Goal: Information Seeking & Learning: Learn about a topic

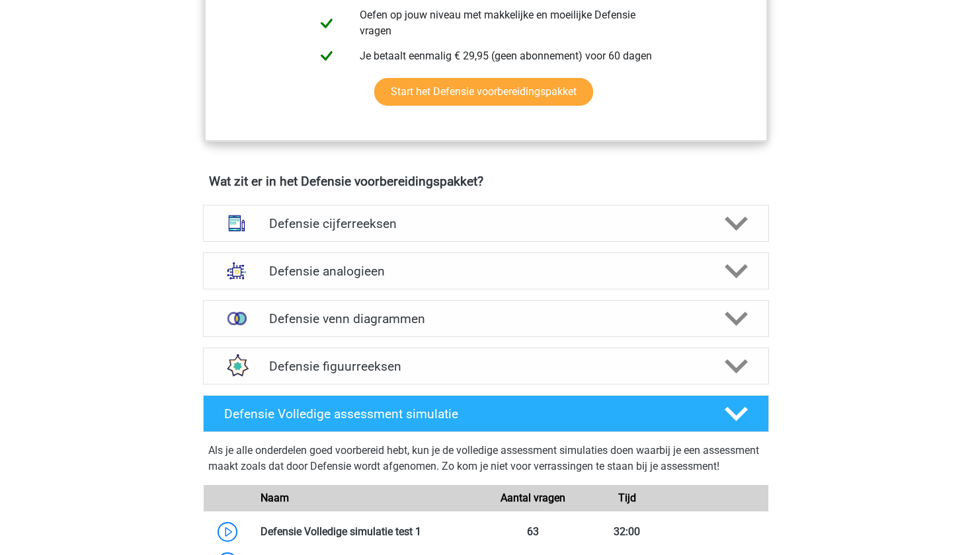
scroll to position [830, 0]
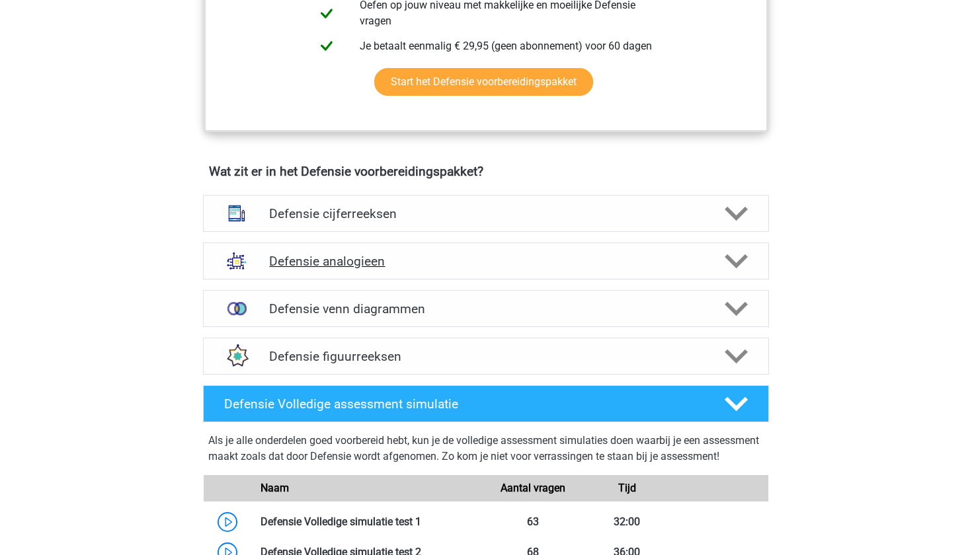
click at [453, 264] on h4 "Defensie analogieen" at bounding box center [485, 261] width 433 height 15
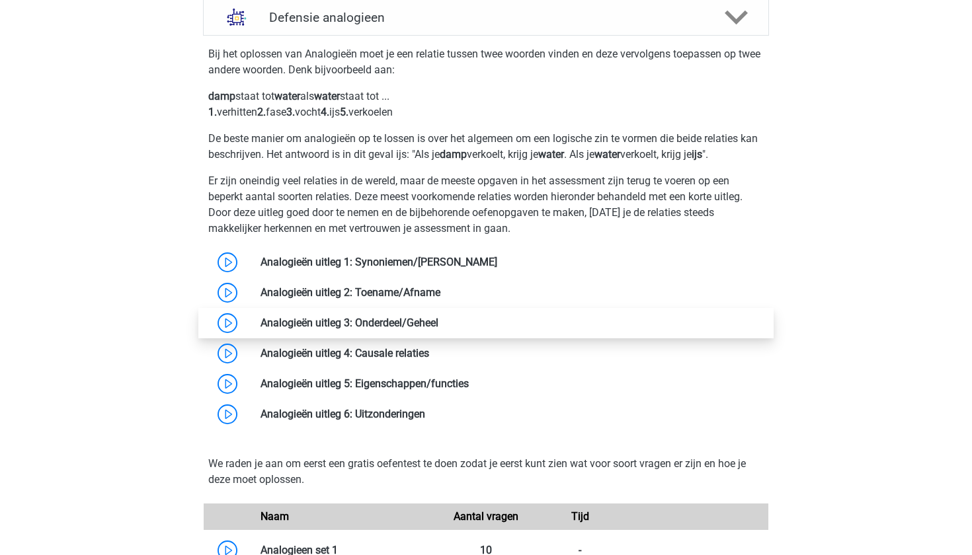
scroll to position [1070, 0]
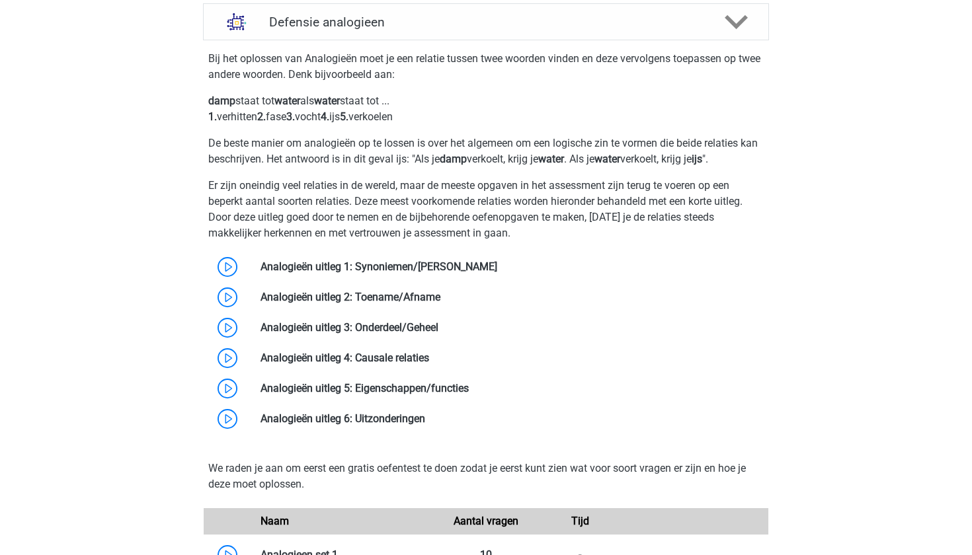
click at [217, 104] on b "damp" at bounding box center [221, 101] width 27 height 13
drag, startPoint x: 513, startPoint y: 161, endPoint x: 526, endPoint y: 161, distance: 12.6
click at [528, 161] on p "De beste manier om analogieën op te lossen is over het algemeen om een logische…" at bounding box center [485, 152] width 555 height 32
click at [564, 161] on b "water" at bounding box center [551, 159] width 26 height 13
drag, startPoint x: 624, startPoint y: 159, endPoint x: 642, endPoint y: 159, distance: 17.9
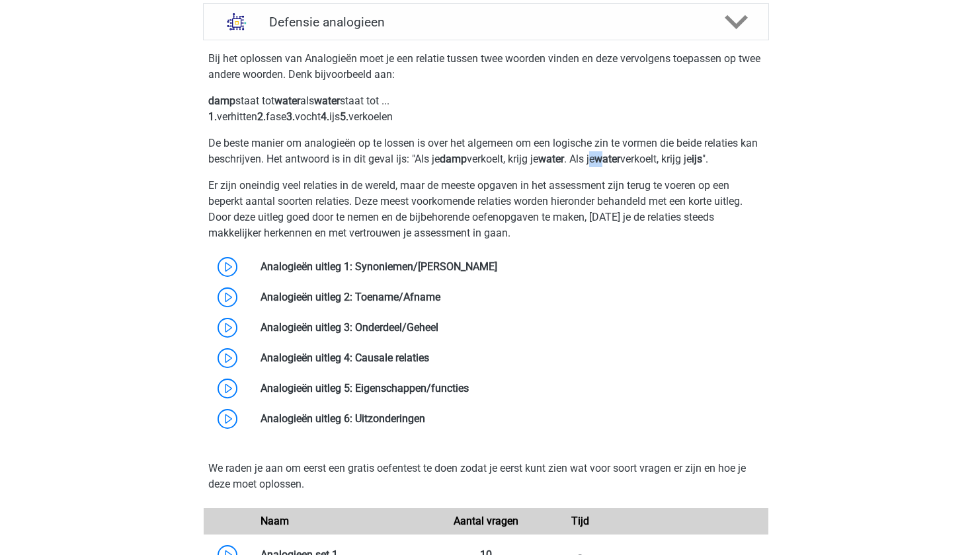
click at [642, 159] on p "De beste manier om analogieën op te lossen is over het algemeen om een logische…" at bounding box center [485, 152] width 555 height 32
click at [725, 169] on div "Bij het oplossen van Analogieën moet je een relatie tussen twee woorden vinden …" at bounding box center [486, 240] width 577 height 389
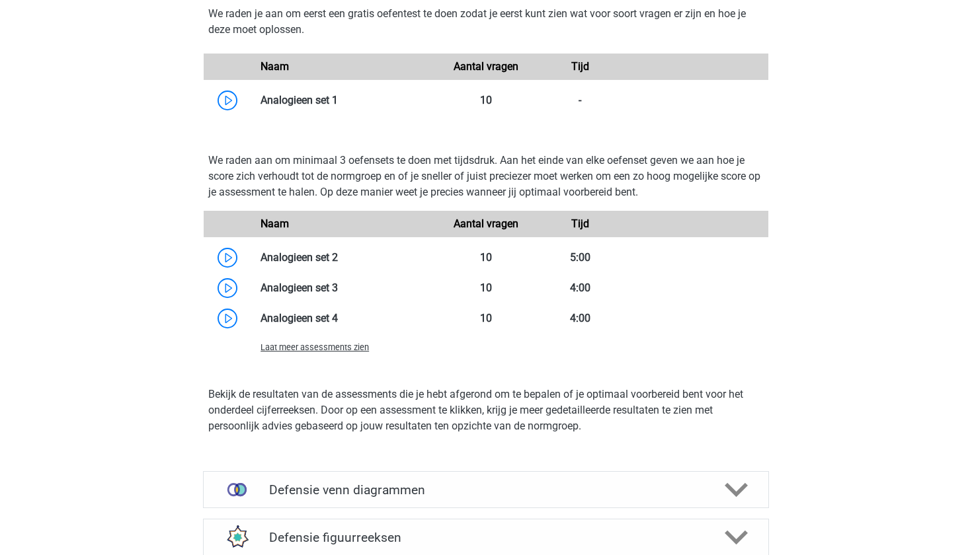
scroll to position [1517, 0]
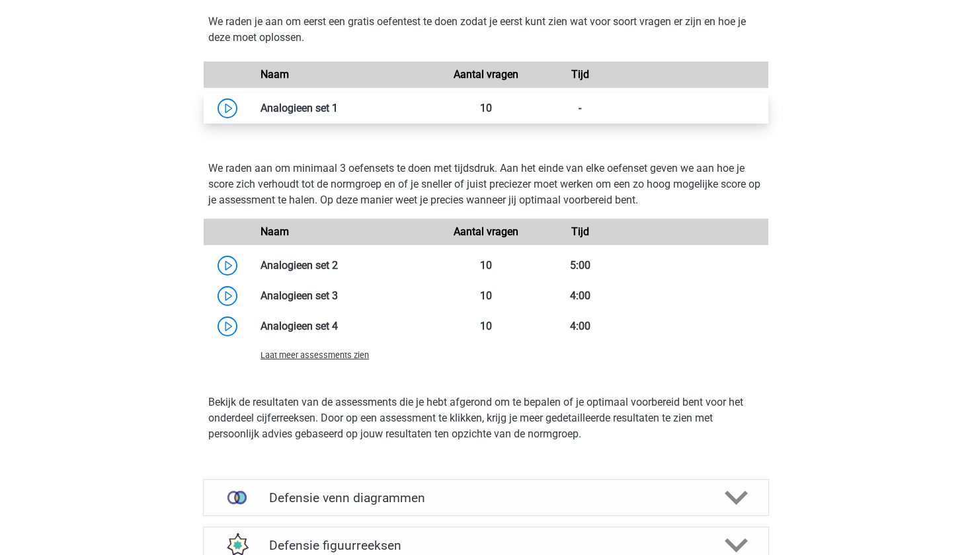
click at [338, 102] on link at bounding box center [338, 108] width 0 height 13
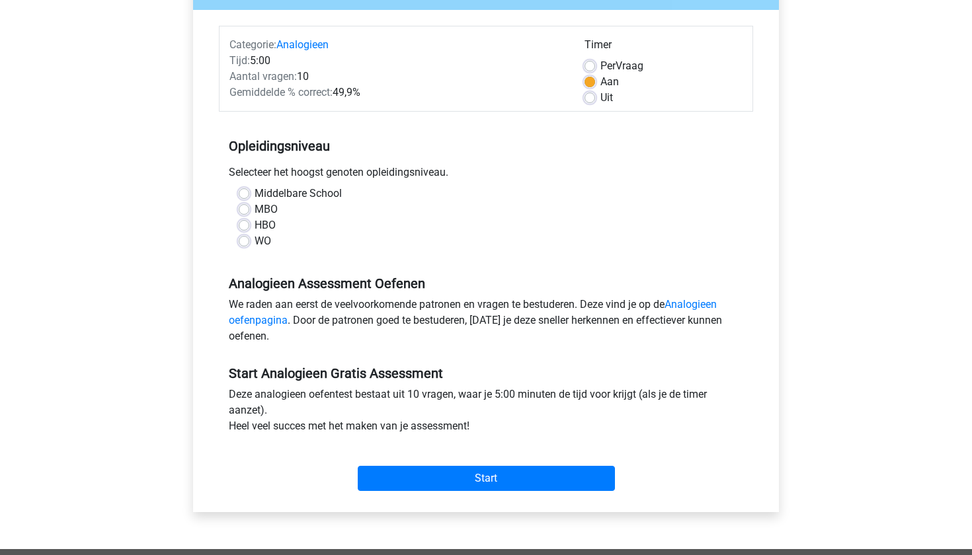
scroll to position [146, 0]
click at [255, 239] on label "WO" at bounding box center [263, 241] width 17 height 16
click at [249, 239] on input "WO" at bounding box center [244, 239] width 11 height 13
radio input "true"
click at [271, 206] on label "MBO" at bounding box center [266, 210] width 23 height 16
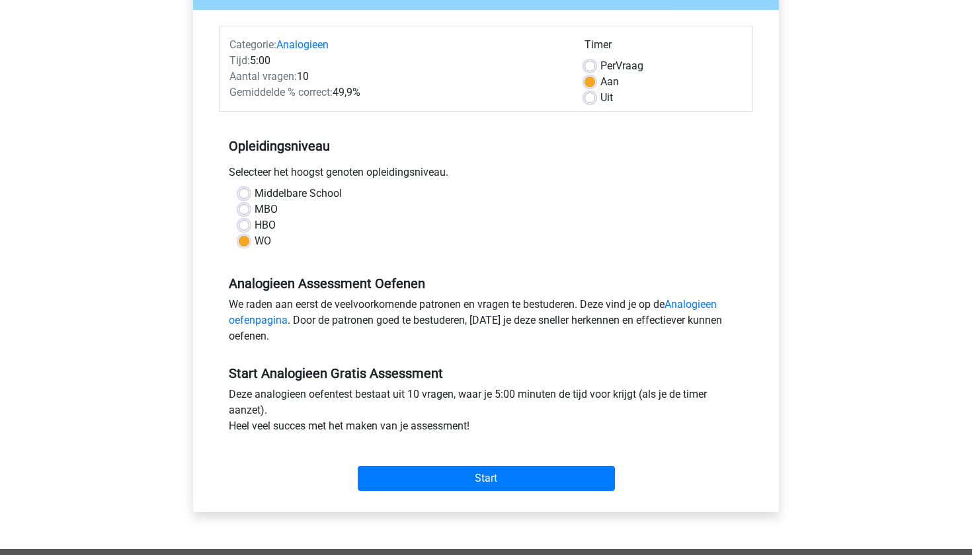
click at [249, 206] on input "MBO" at bounding box center [244, 208] width 11 height 13
radio input "true"
click at [251, 236] on div "WO" at bounding box center [486, 241] width 495 height 16
click at [255, 241] on label "WO" at bounding box center [263, 241] width 17 height 16
click at [248, 241] on input "WO" at bounding box center [244, 239] width 11 height 13
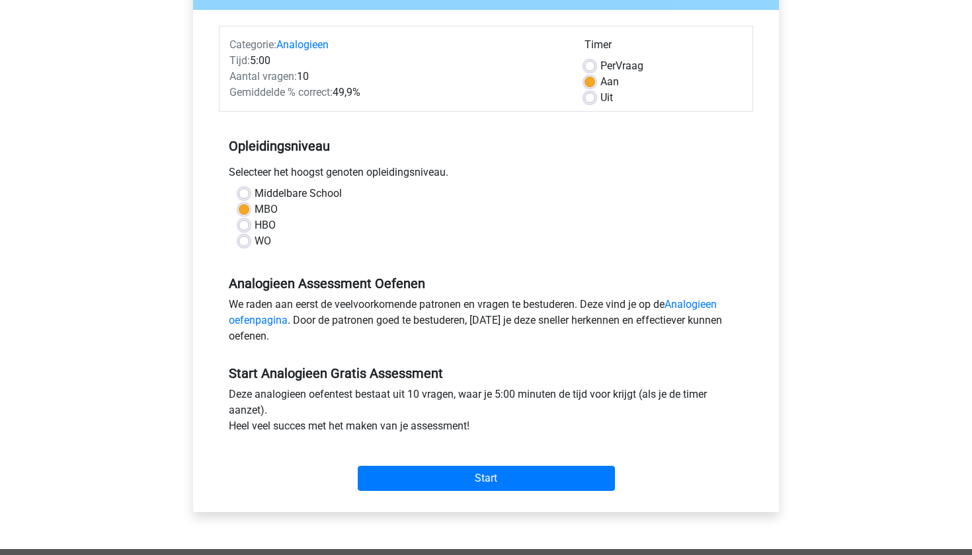
radio input "true"
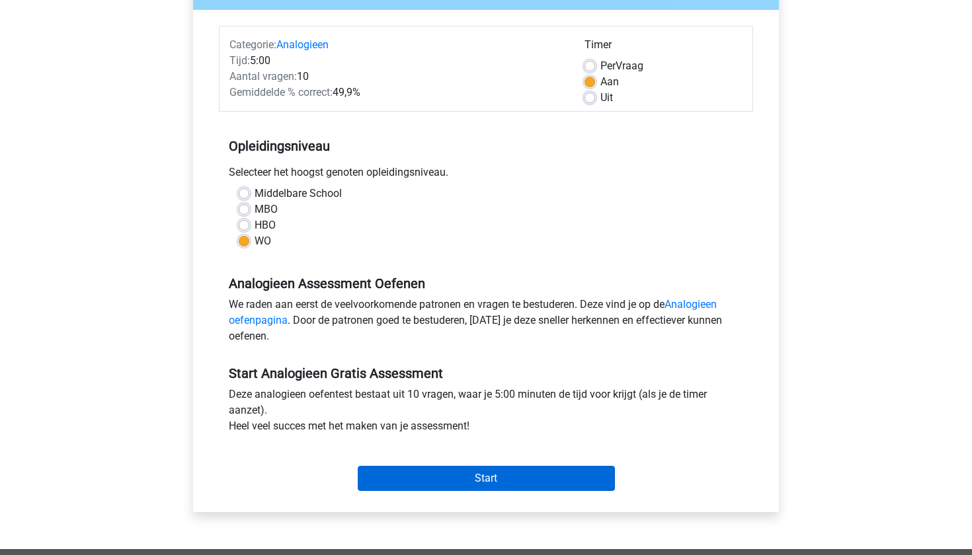
click at [444, 473] on input "Start" at bounding box center [486, 478] width 257 height 25
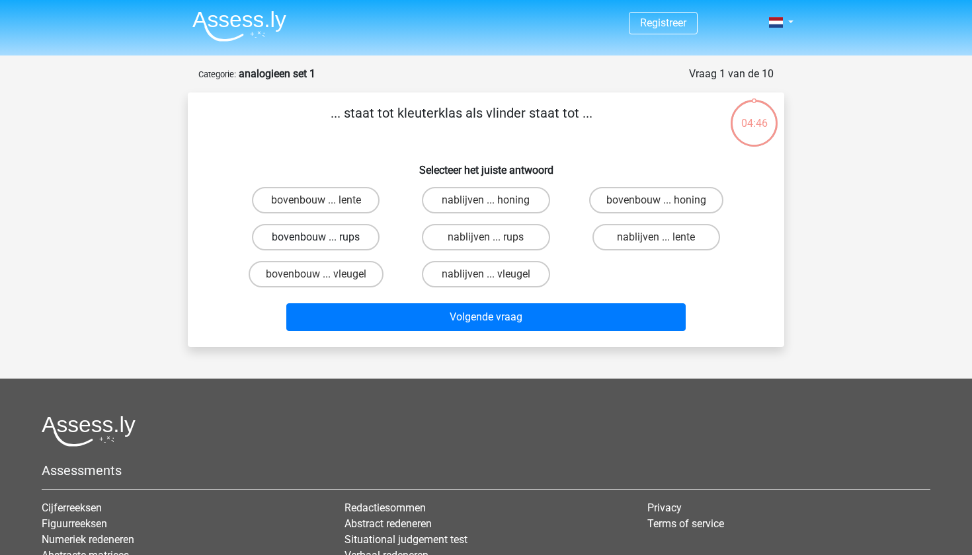
click at [340, 240] on label "bovenbouw ... rups" at bounding box center [316, 237] width 128 height 26
click at [325, 240] on input "bovenbouw ... rups" at bounding box center [320, 241] width 9 height 9
radio input "true"
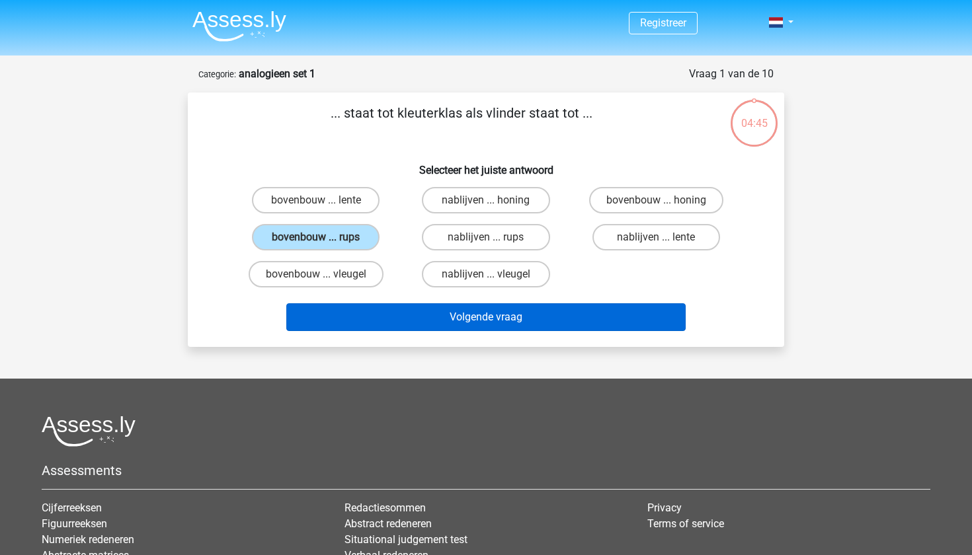
click at [422, 314] on button "Volgende vraag" at bounding box center [486, 317] width 400 height 28
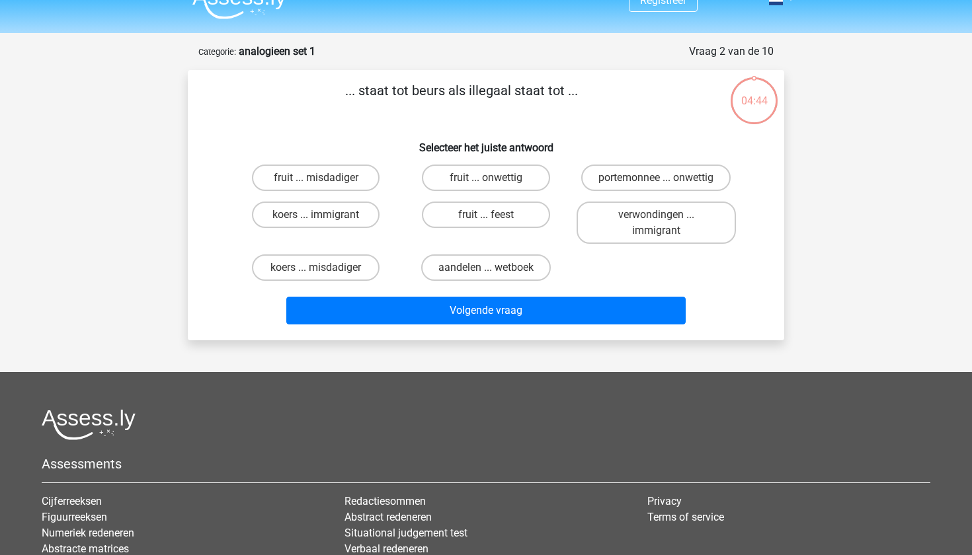
scroll to position [17, 0]
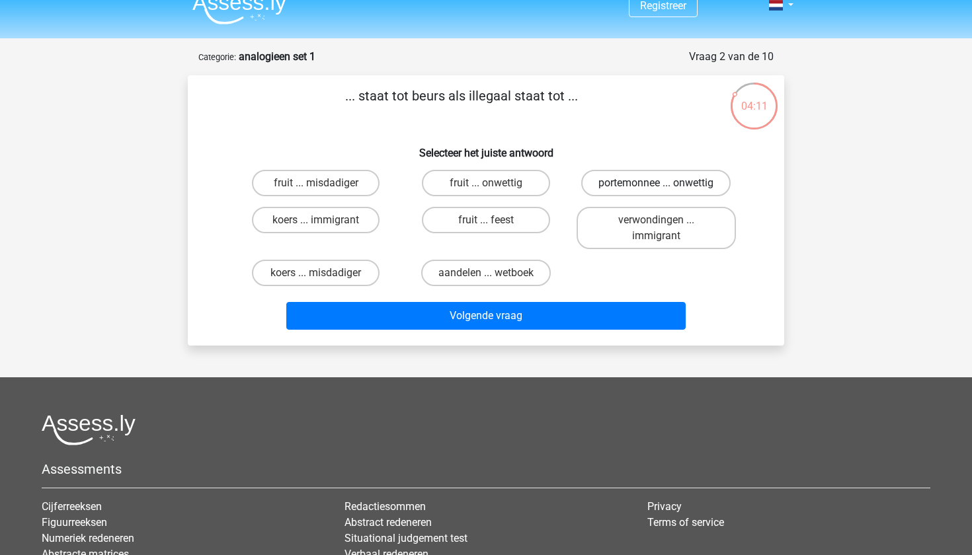
click at [620, 180] on label "portemonnee ... onwettig" at bounding box center [655, 183] width 149 height 26
click at [656, 183] on input "portemonnee ... onwettig" at bounding box center [660, 187] width 9 height 9
radio input "true"
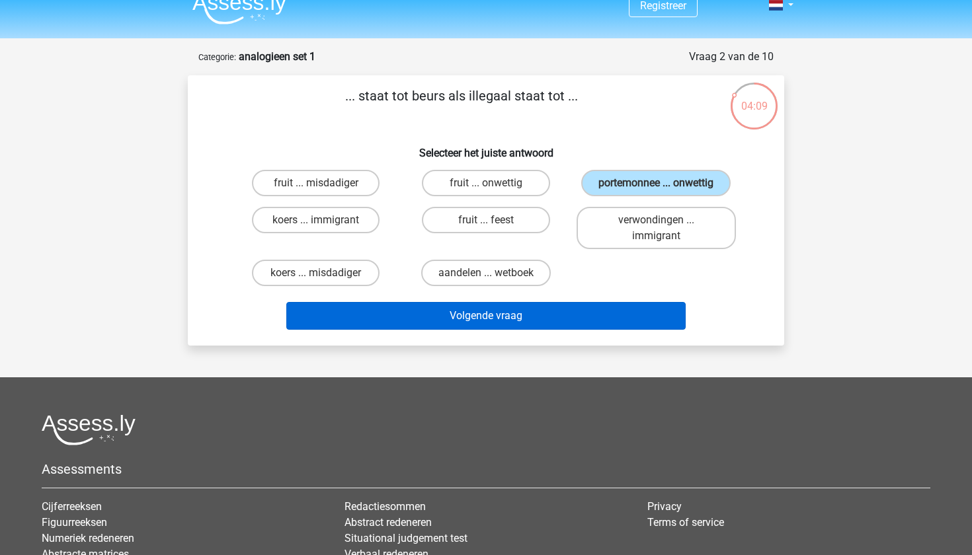
click at [534, 312] on button "Volgende vraag" at bounding box center [486, 316] width 400 height 28
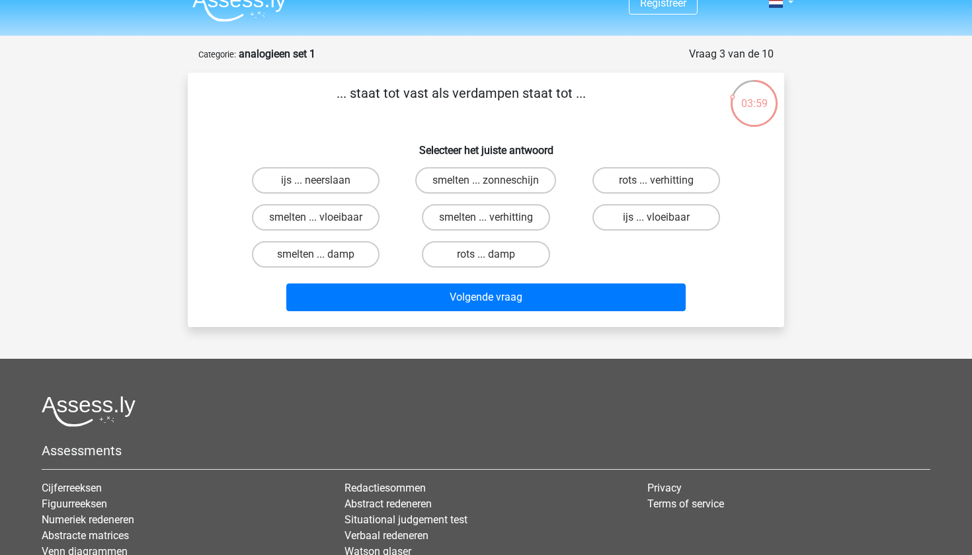
scroll to position [0, 0]
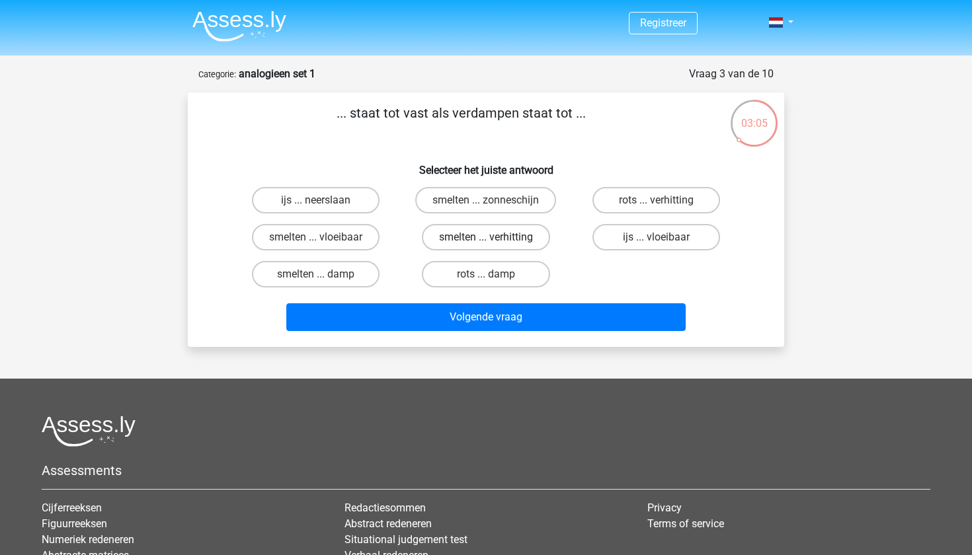
click at [481, 245] on label "smelten ... verhitting" at bounding box center [486, 237] width 128 height 26
click at [486, 245] on input "smelten ... verhitting" at bounding box center [490, 241] width 9 height 9
radio input "true"
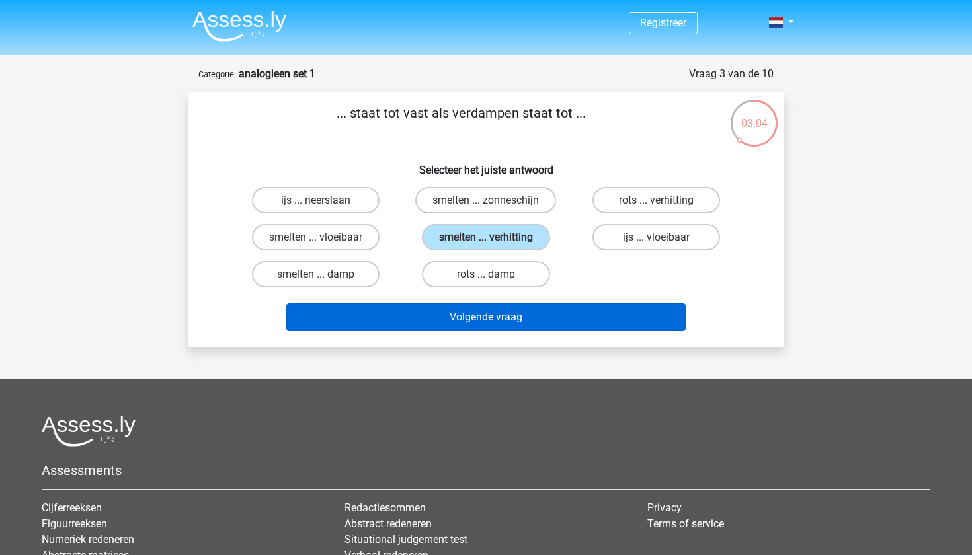
click at [473, 305] on button "Volgende vraag" at bounding box center [486, 317] width 400 height 28
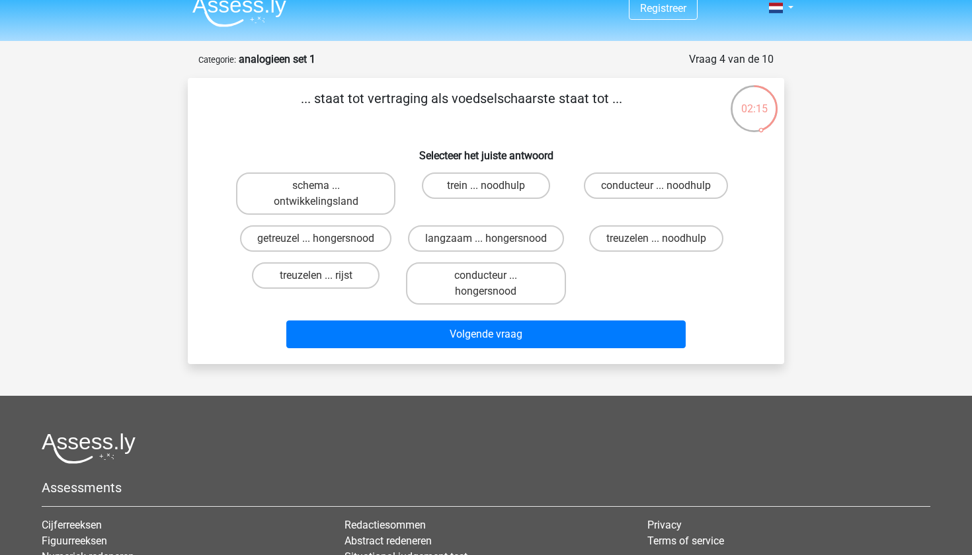
scroll to position [11, 0]
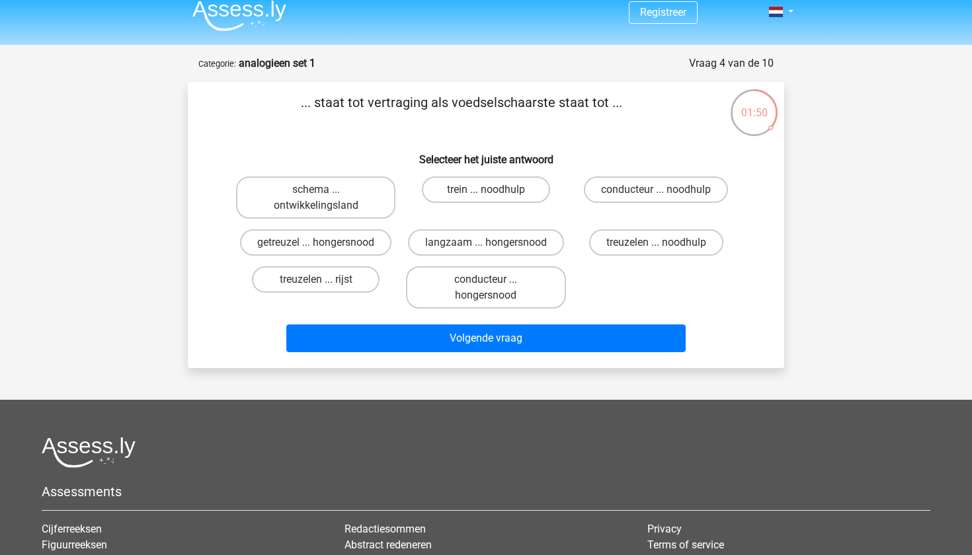
click at [486, 193] on input "trein ... noodhulp" at bounding box center [490, 194] width 9 height 9
radio input "true"
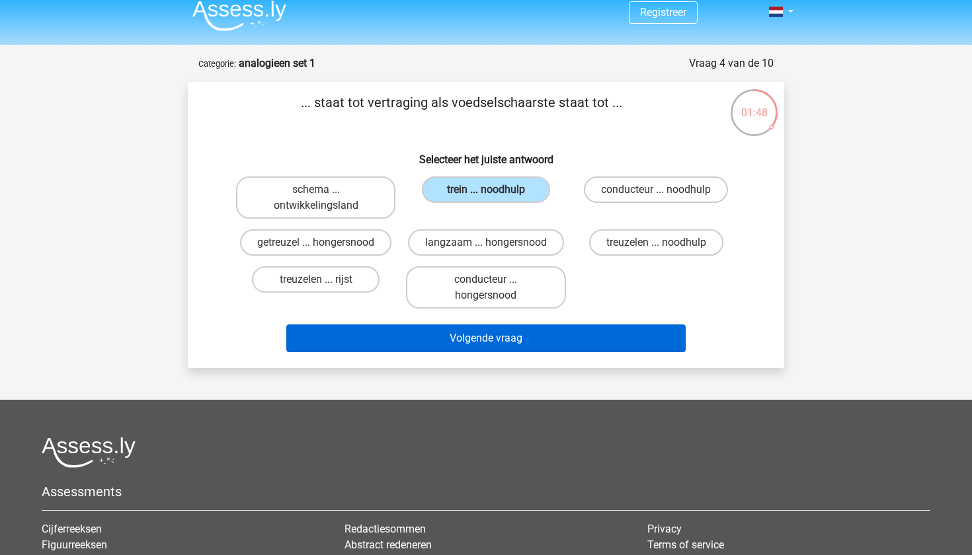
click at [511, 348] on button "Volgende vraag" at bounding box center [486, 339] width 400 height 28
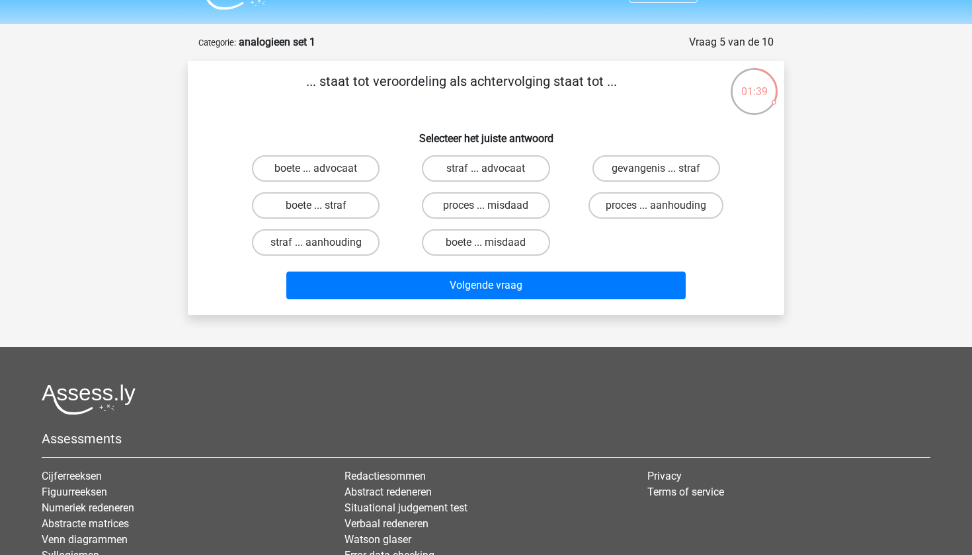
scroll to position [7, 0]
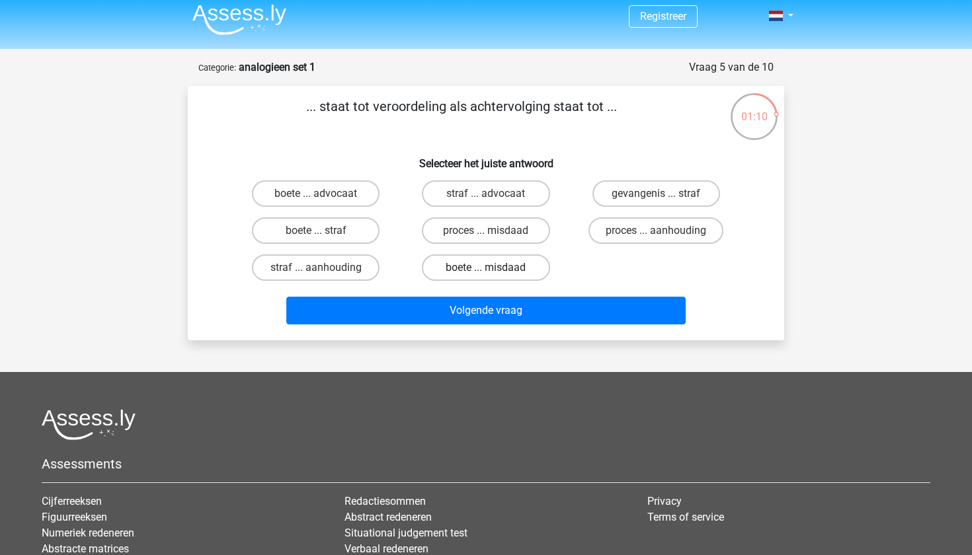
click at [530, 272] on label "boete ... misdaad" at bounding box center [486, 268] width 128 height 26
click at [495, 272] on input "boete ... misdaad" at bounding box center [490, 272] width 9 height 9
radio input "true"
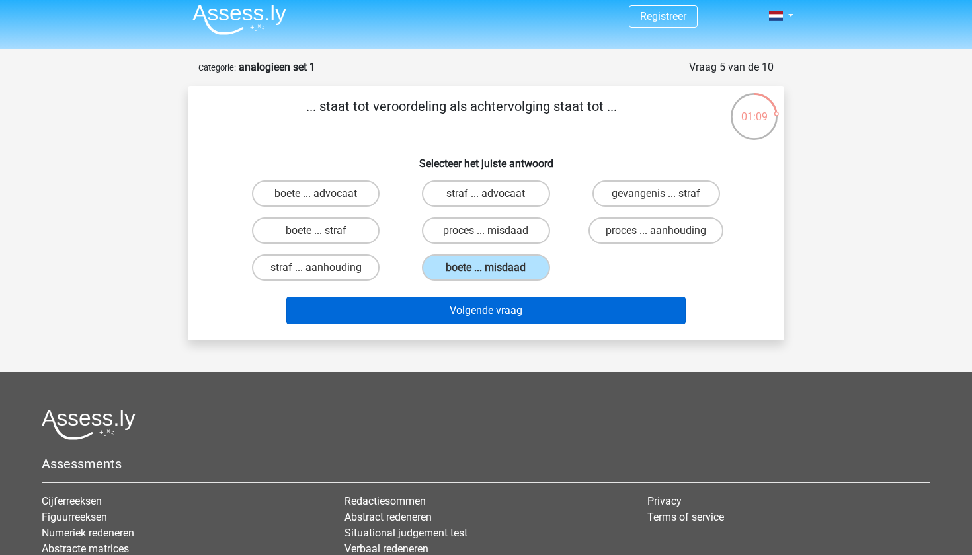
click at [538, 308] on button "Volgende vraag" at bounding box center [486, 311] width 400 height 28
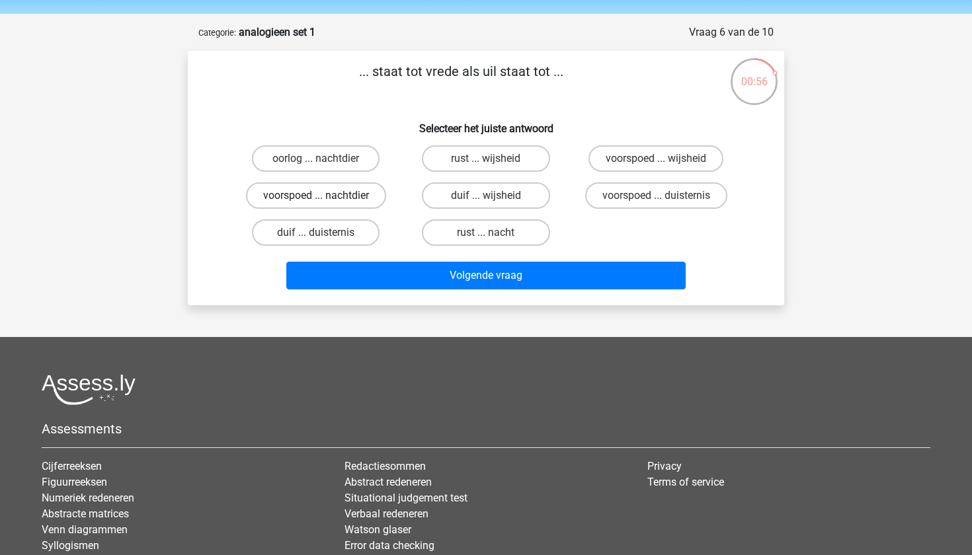
scroll to position [19, 0]
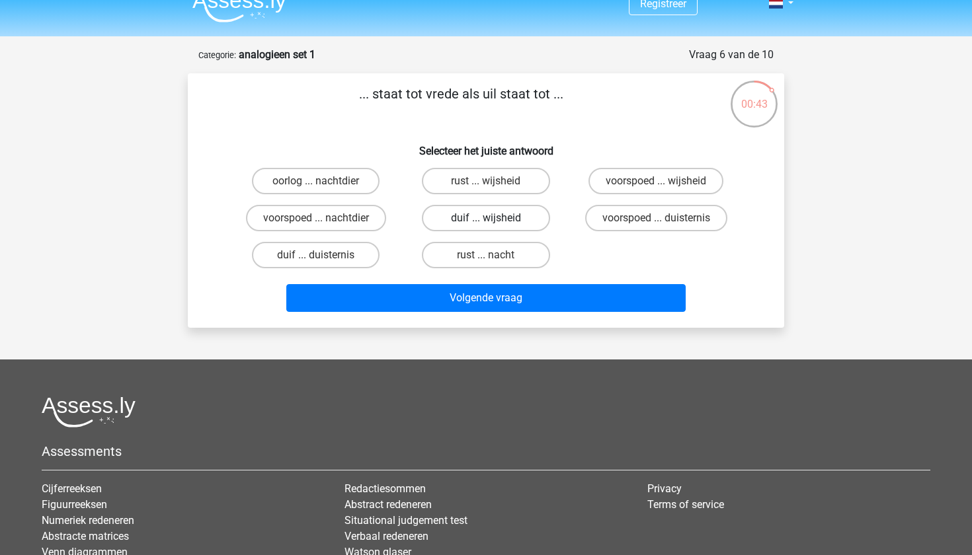
click at [482, 222] on label "duif ... wijsheid" at bounding box center [486, 218] width 128 height 26
click at [486, 222] on input "duif ... wijsheid" at bounding box center [490, 222] width 9 height 9
radio input "true"
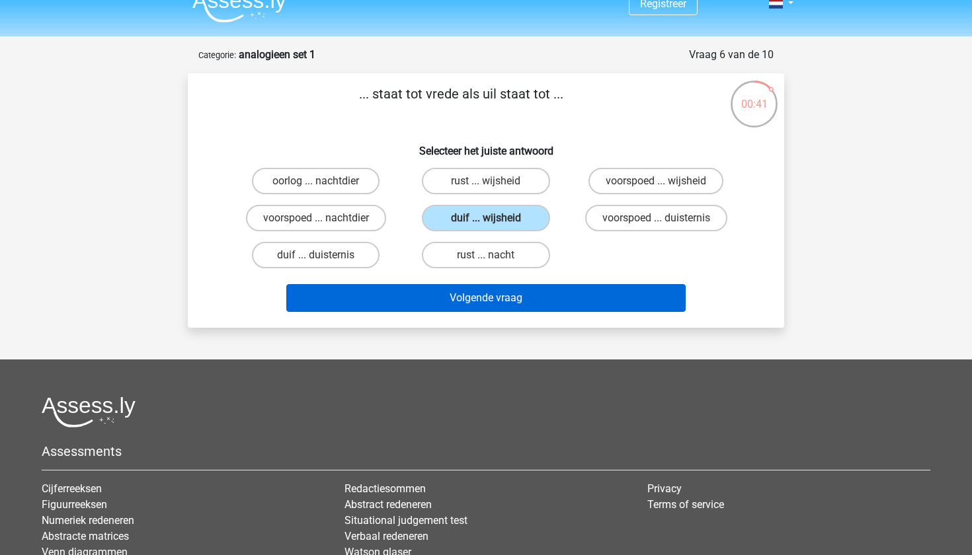
click at [485, 296] on button "Volgende vraag" at bounding box center [486, 298] width 400 height 28
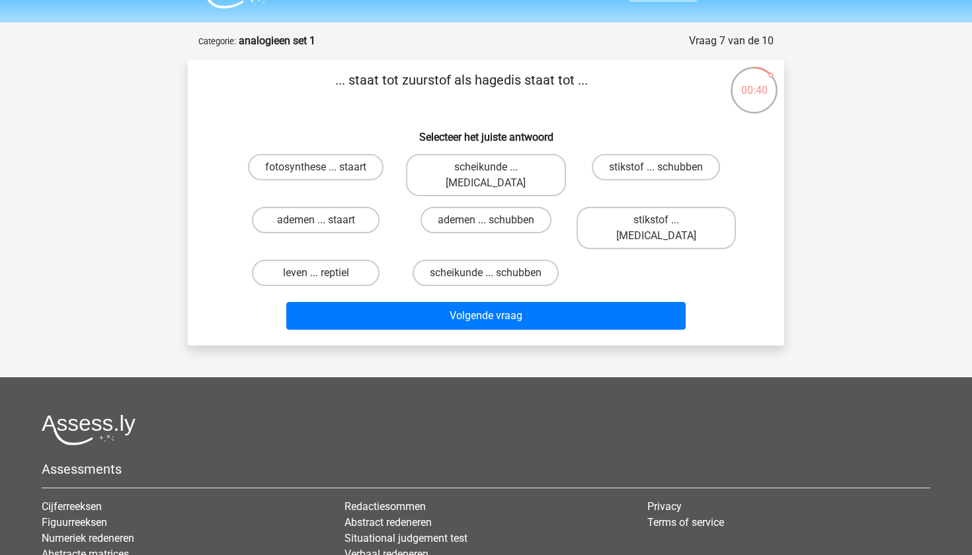
scroll to position [36, 0]
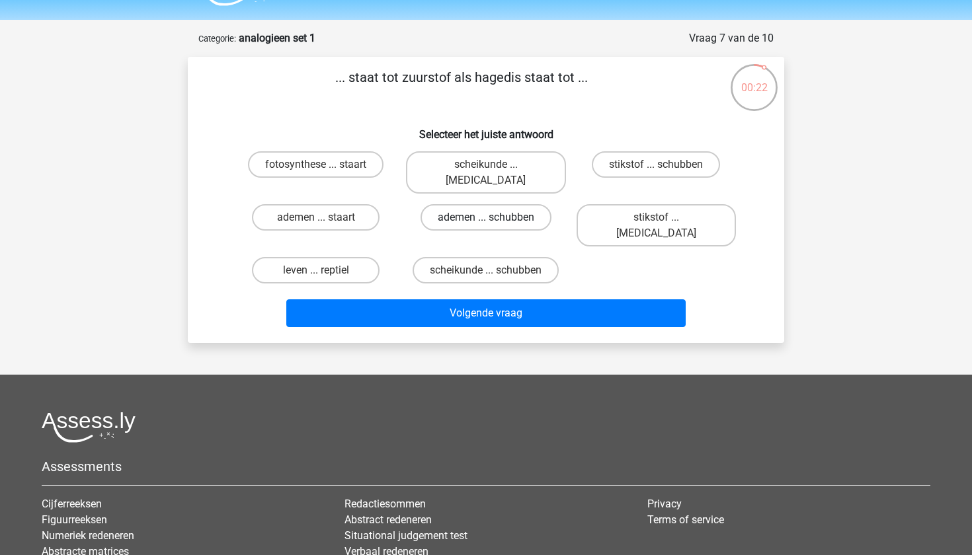
click at [473, 204] on label "ademen ... schubben" at bounding box center [485, 217] width 131 height 26
click at [486, 218] on input "ademen ... schubben" at bounding box center [490, 222] width 9 height 9
radio input "true"
click at [467, 300] on div "Volgende vraag" at bounding box center [486, 316] width 510 height 33
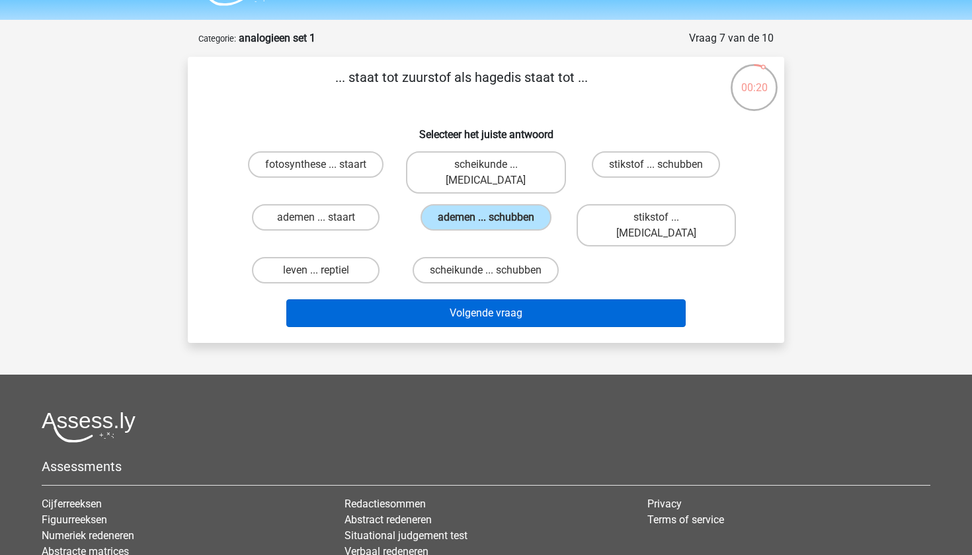
click at [474, 300] on button "Volgende vraag" at bounding box center [486, 314] width 400 height 28
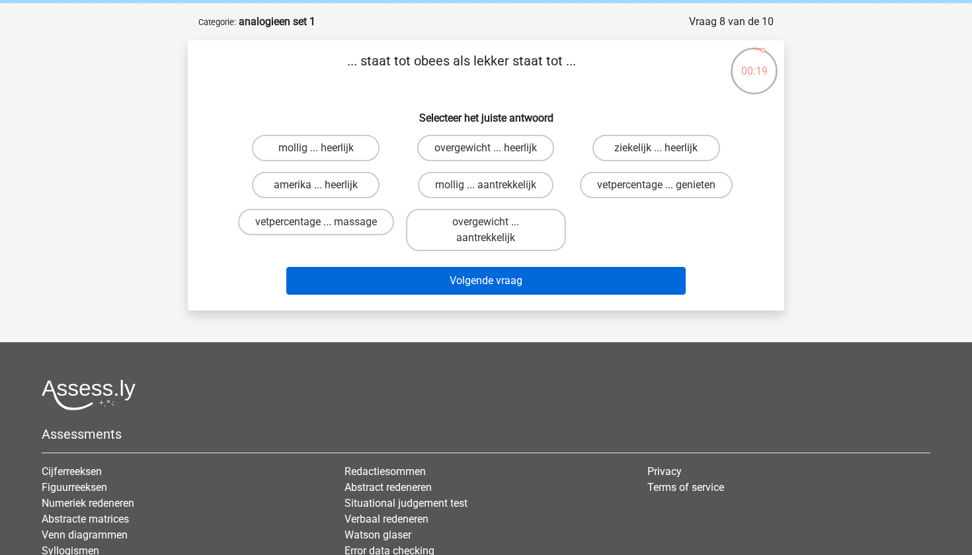
scroll to position [44, 0]
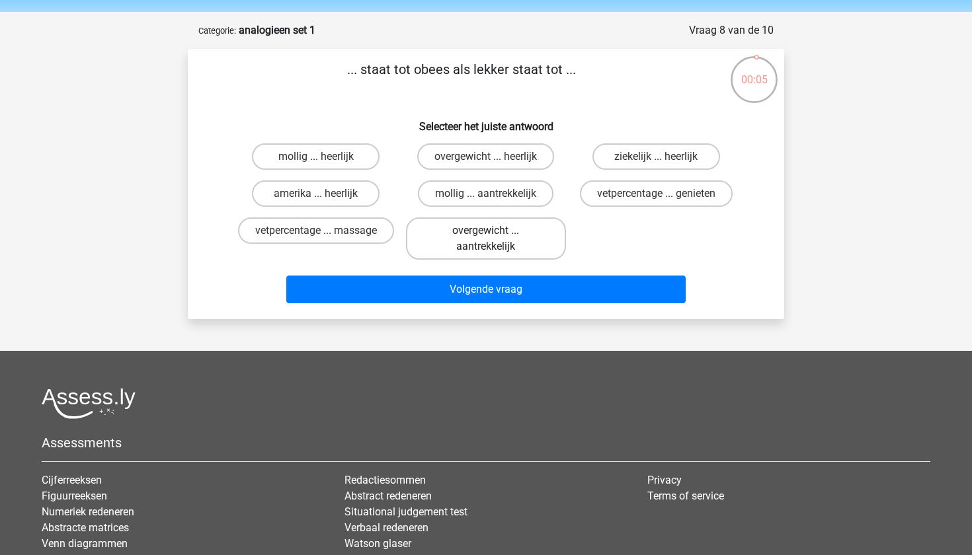
click at [532, 239] on label "overgewicht ... aantrekkelijk" at bounding box center [485, 239] width 159 height 42
click at [495, 239] on input "overgewicht ... aantrekkelijk" at bounding box center [490, 235] width 9 height 9
radio input "true"
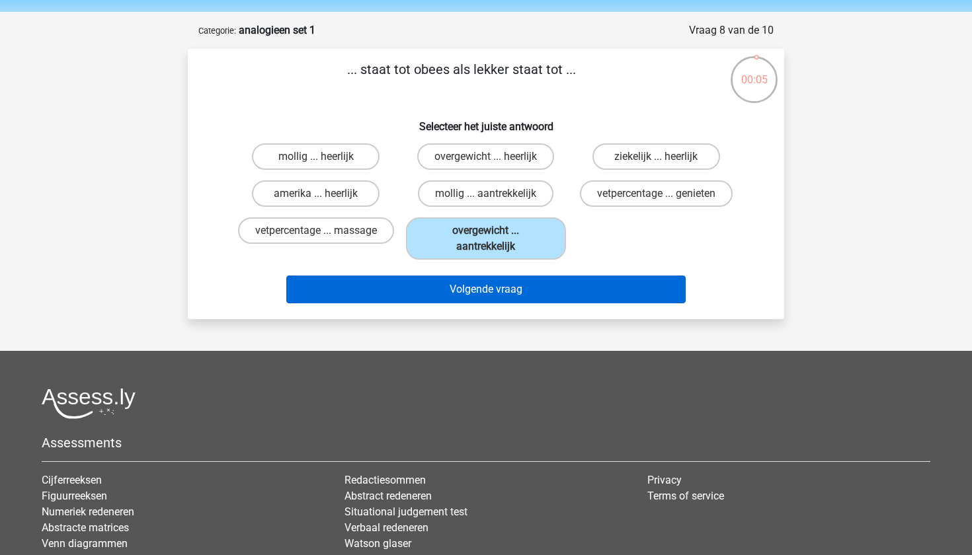
click at [528, 292] on button "Volgende vraag" at bounding box center [486, 290] width 400 height 28
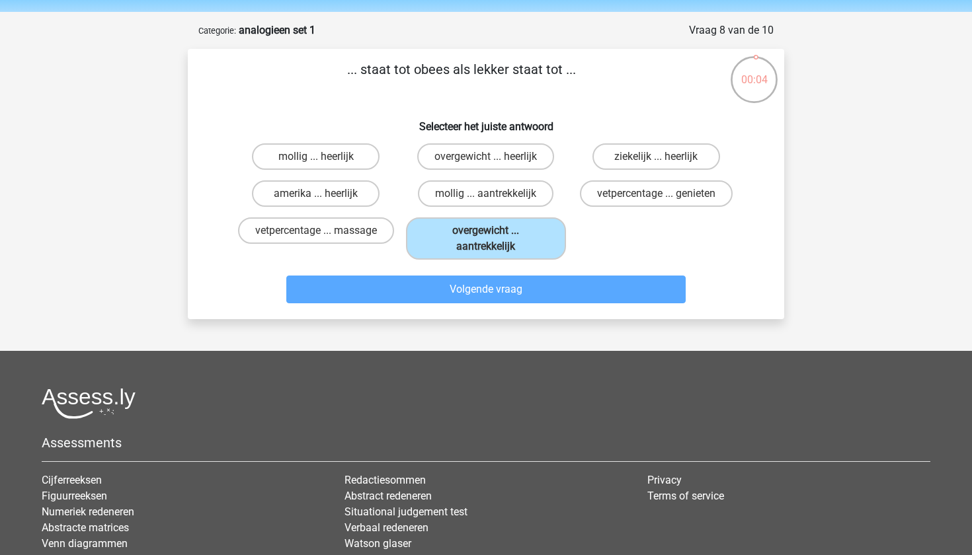
scroll to position [66, 0]
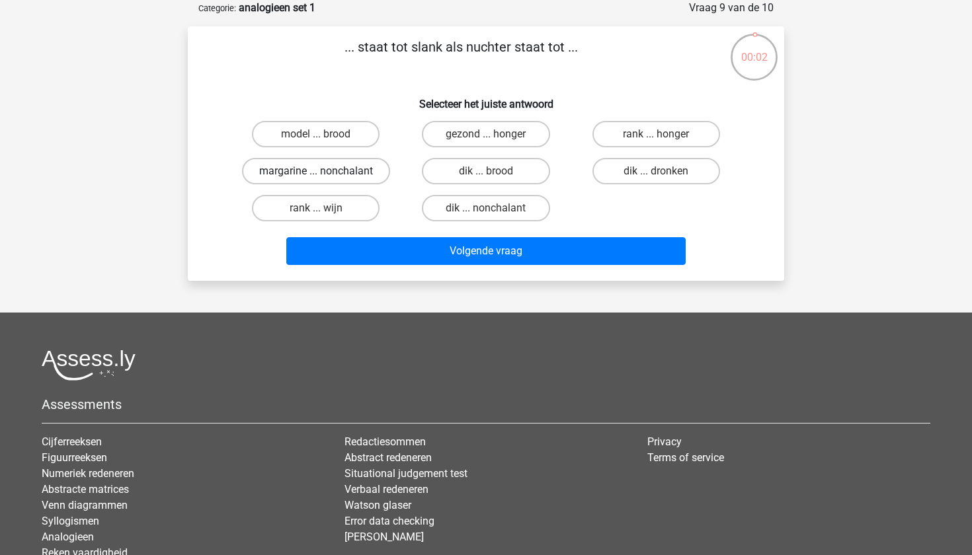
click at [360, 175] on label "margarine ... nonchalant" at bounding box center [316, 171] width 148 height 26
click at [325, 175] on input "margarine ... nonchalant" at bounding box center [320, 175] width 9 height 9
radio input "true"
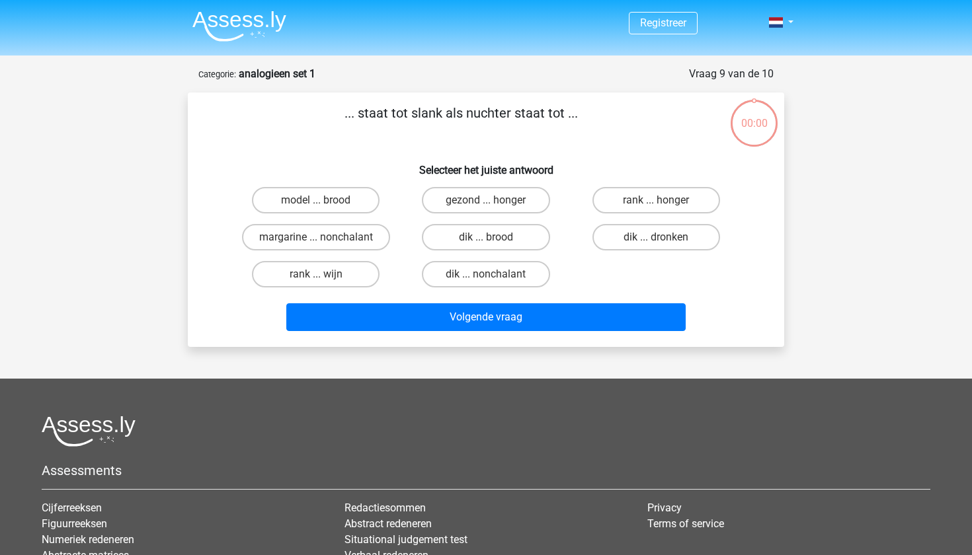
scroll to position [57, 0]
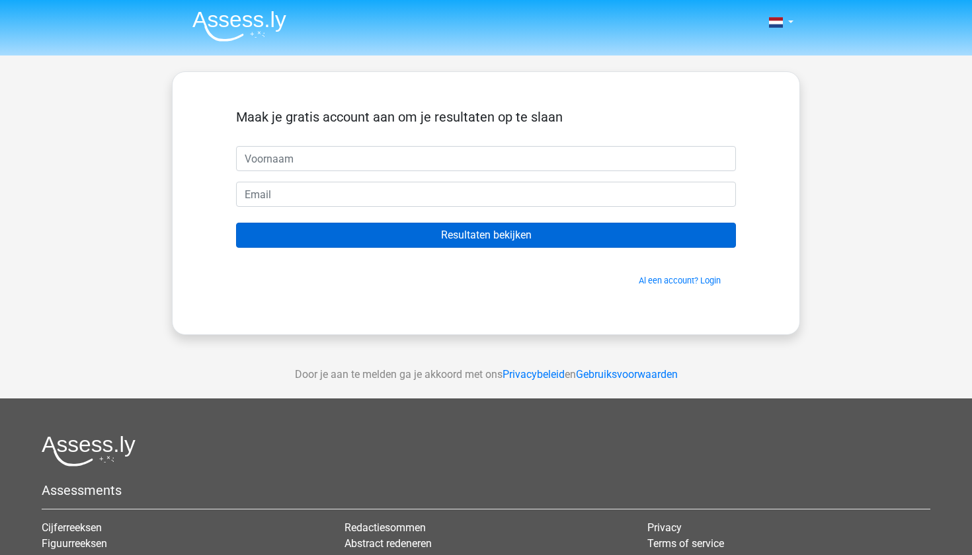
click at [531, 240] on input "Resultaten bekijken" at bounding box center [486, 235] width 500 height 25
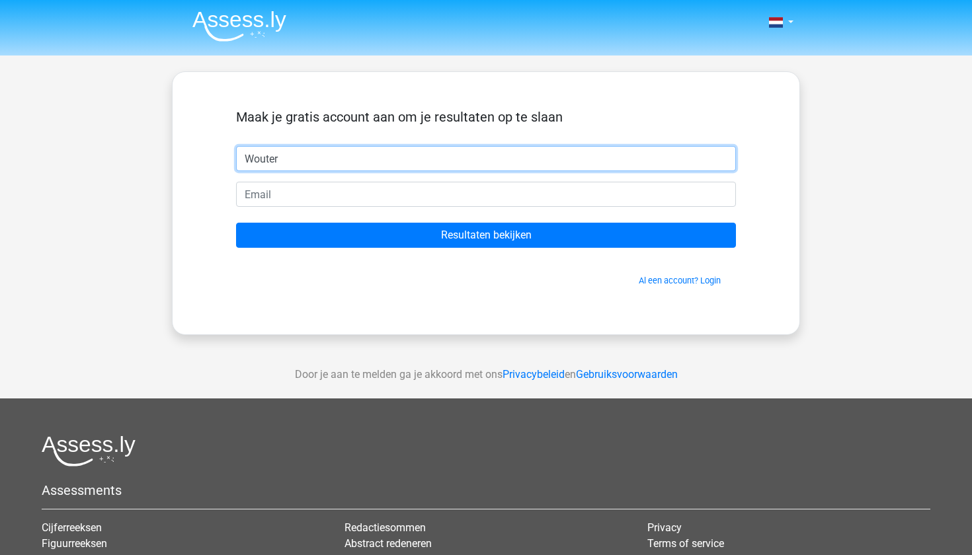
type input "Wouter"
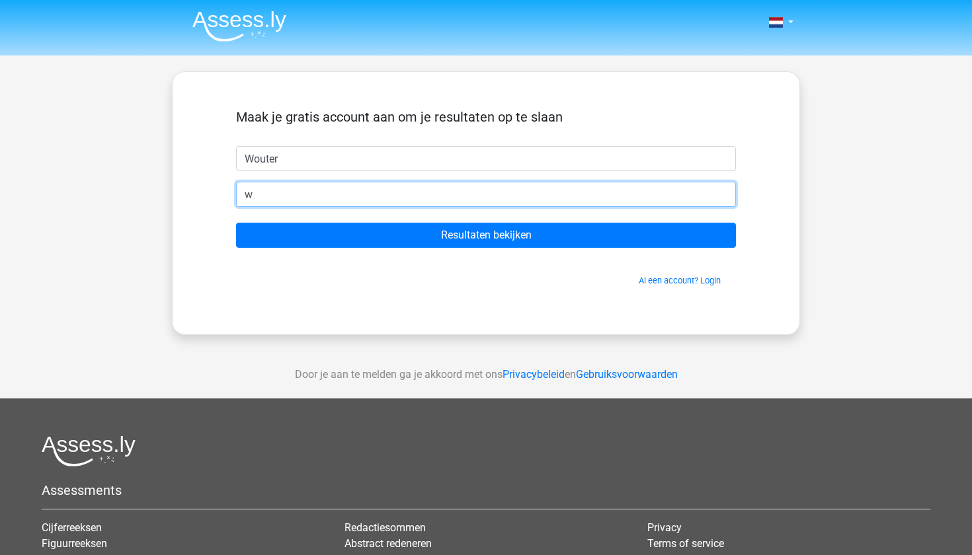
type input "w."
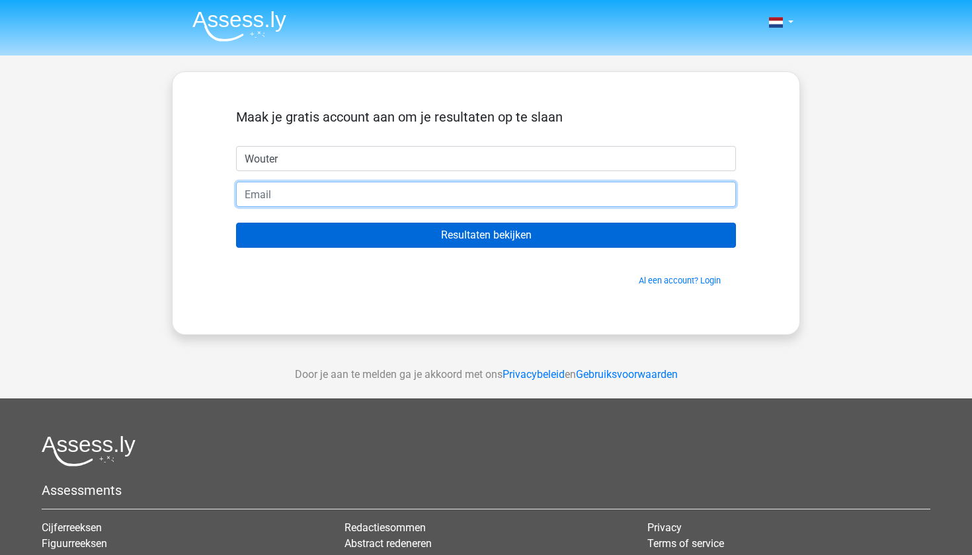
type input "w.specken@hotmail.com"
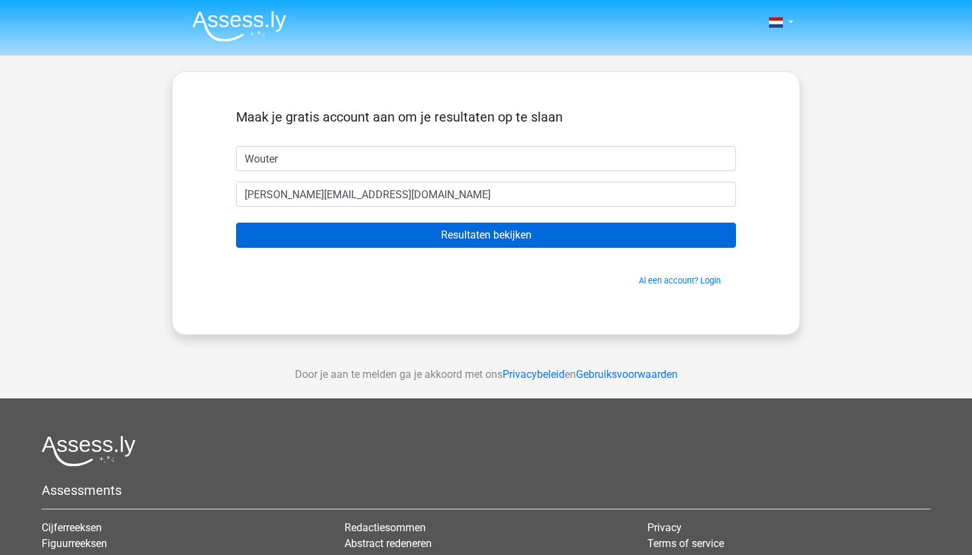
click at [323, 223] on input "Resultaten bekijken" at bounding box center [486, 235] width 500 height 25
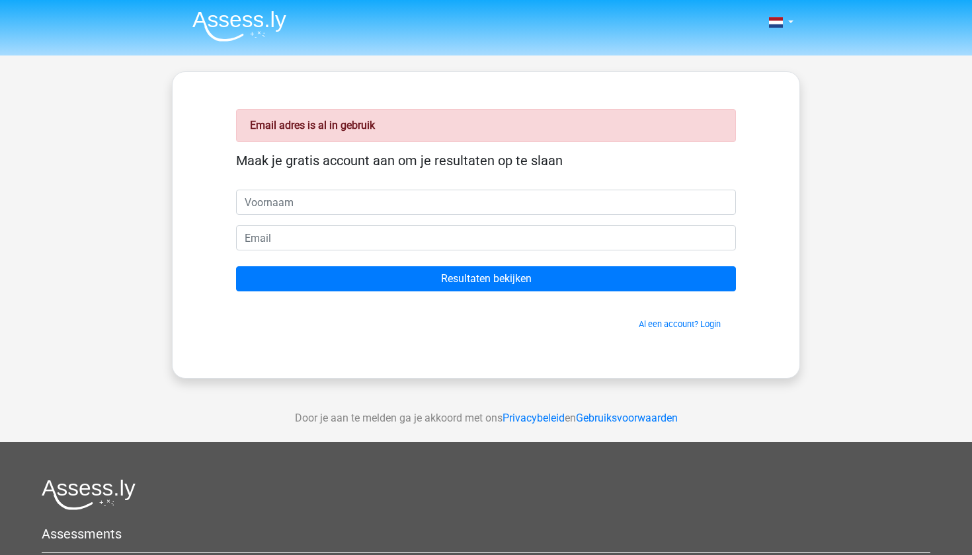
click at [702, 318] on span "Al een account? Login" at bounding box center [485, 324] width 489 height 13
click at [701, 331] on div "Email adres is al in gebruik Maak je gratis account aan om je resultaten op te …" at bounding box center [485, 225] width 563 height 243
click at [702, 327] on link "Al een account? Login" at bounding box center [680, 324] width 82 height 10
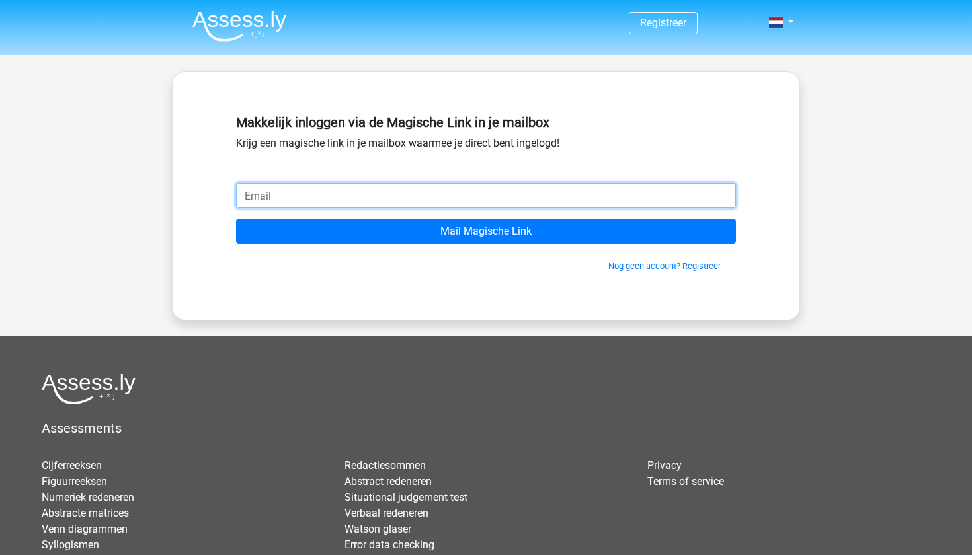
type input "[PERSON_NAME][EMAIL_ADDRESS][DOMAIN_NAME]"
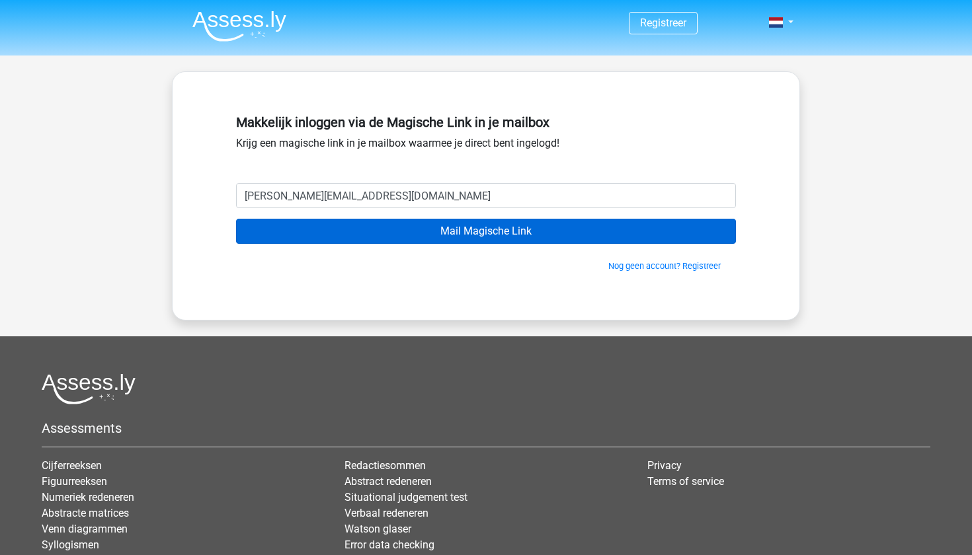
click at [358, 227] on input "Mail Magische Link" at bounding box center [486, 231] width 500 height 25
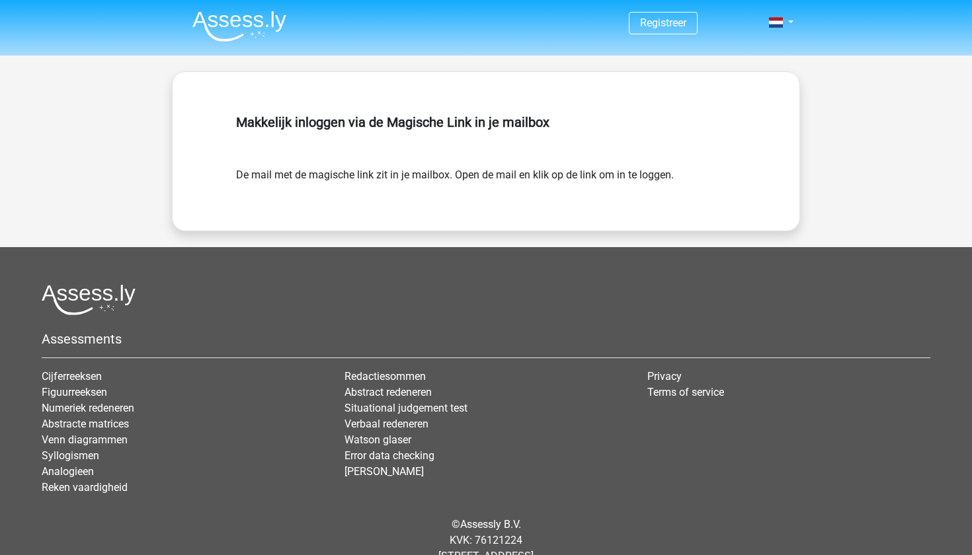
click at [255, 20] on img at bounding box center [239, 26] width 94 height 31
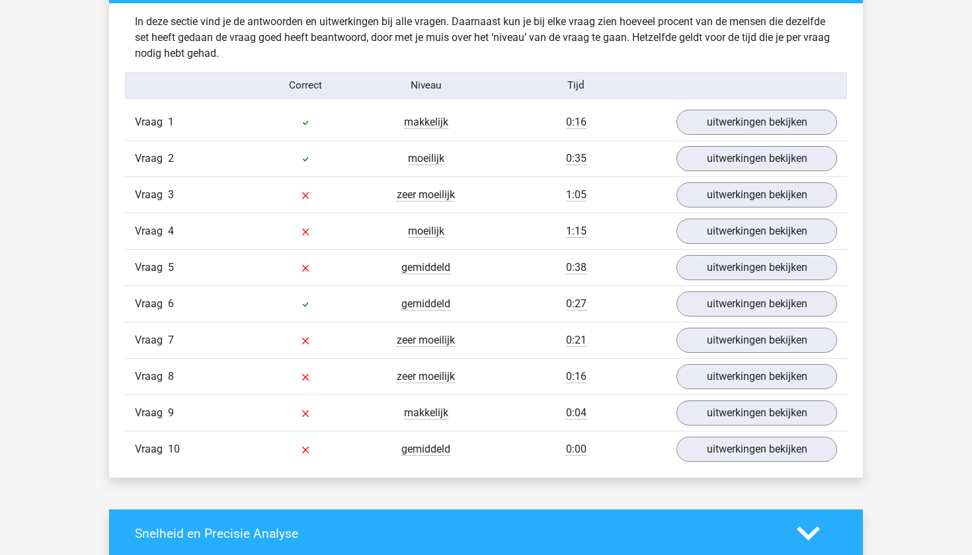
scroll to position [1097, 0]
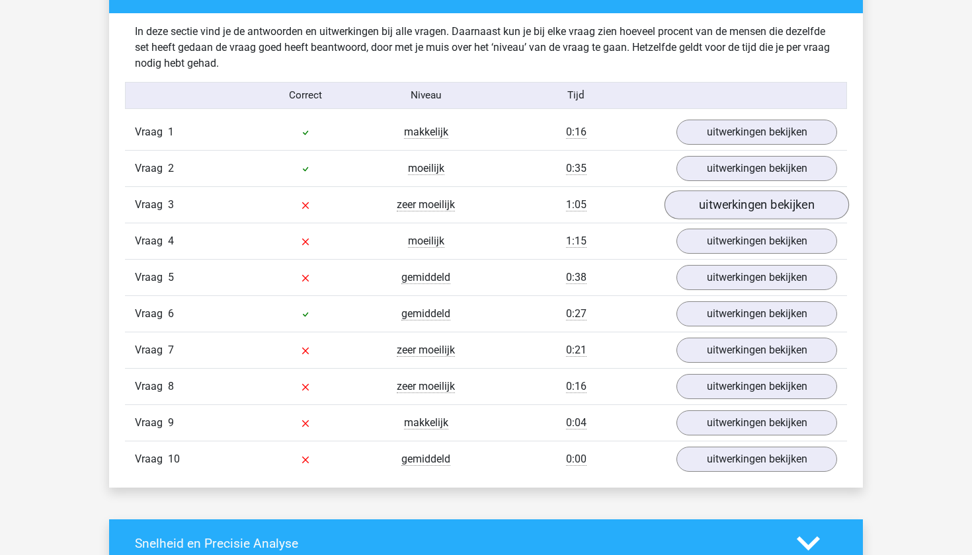
click at [722, 206] on link "uitwerkingen bekijken" at bounding box center [756, 204] width 184 height 29
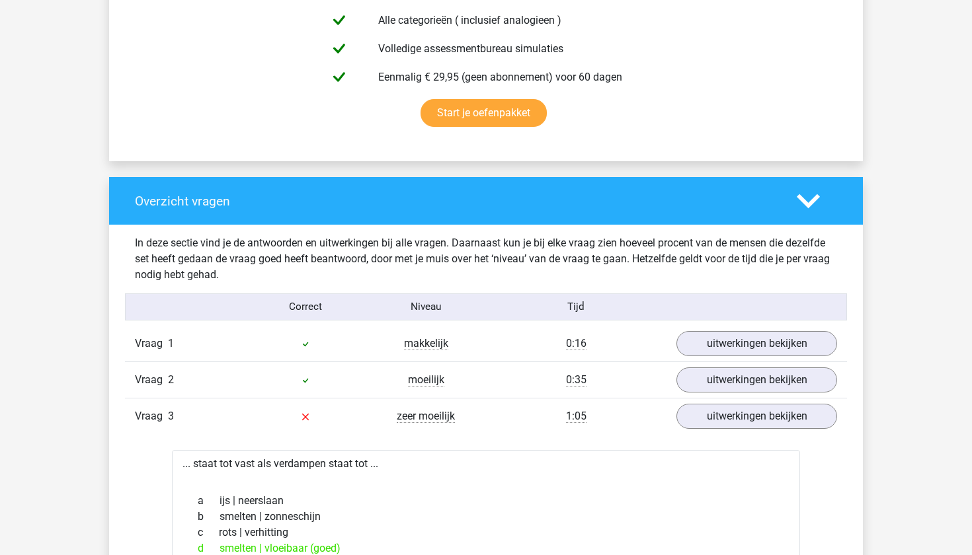
scroll to position [877, 0]
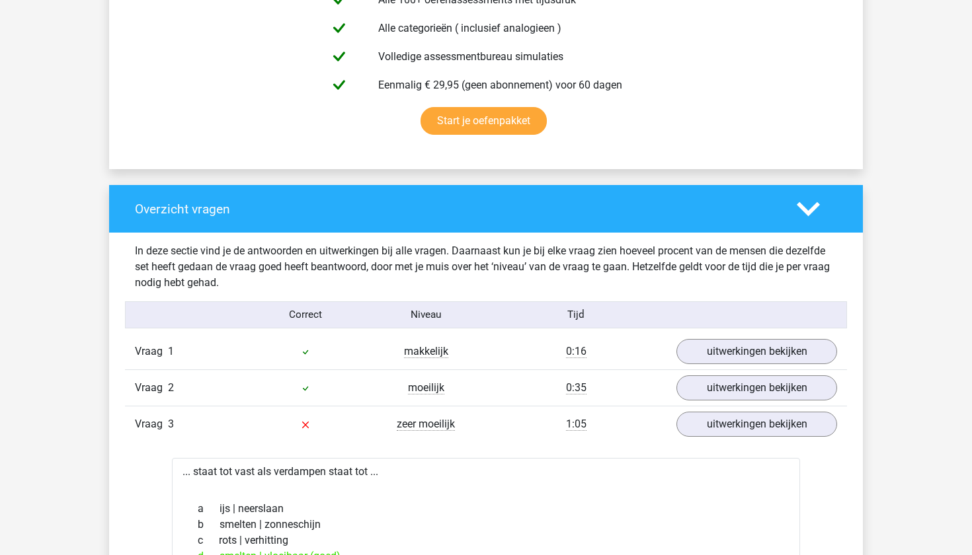
click at [811, 206] on icon at bounding box center [808, 209] width 23 height 23
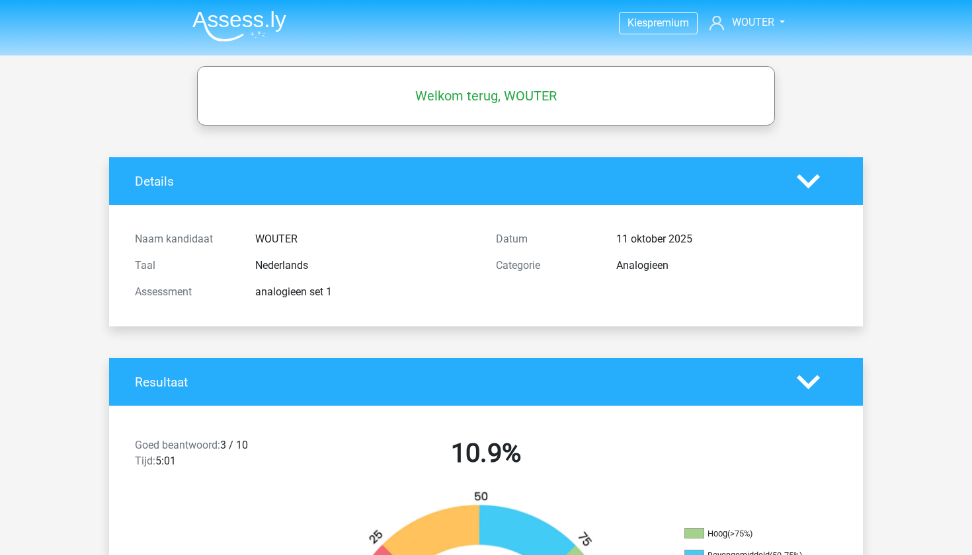
scroll to position [0, 0]
click at [753, 27] on span "WOUTER" at bounding box center [753, 22] width 42 height 13
click at [608, 76] on div "Welkom terug, WOUTER" at bounding box center [486, 96] width 578 height 60
click at [809, 179] on icon at bounding box center [808, 181] width 23 height 23
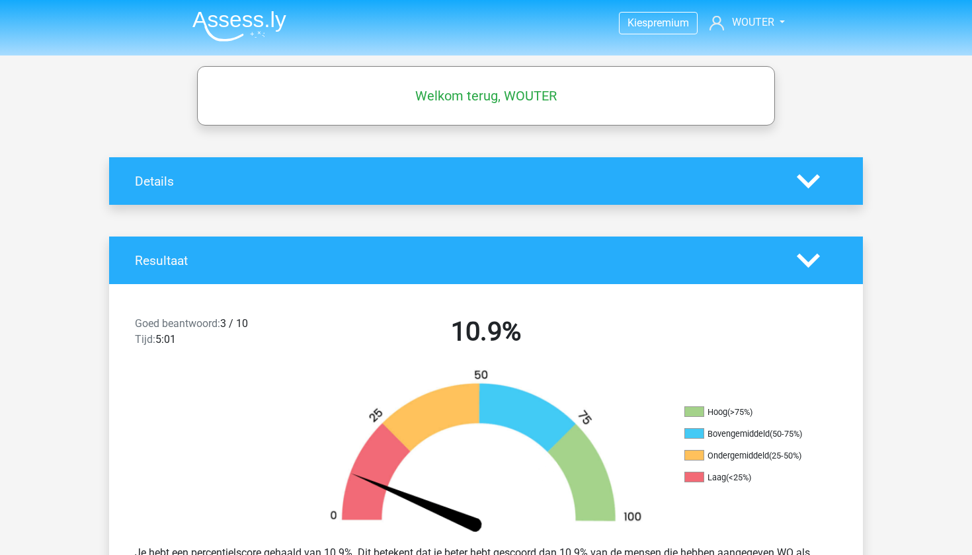
click at [258, 20] on img at bounding box center [239, 26] width 94 height 31
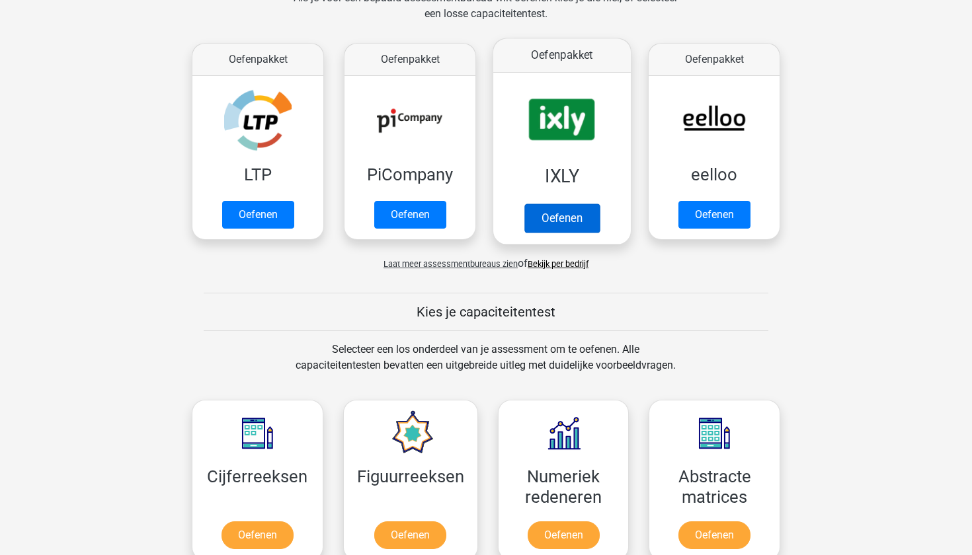
scroll to position [217, 0]
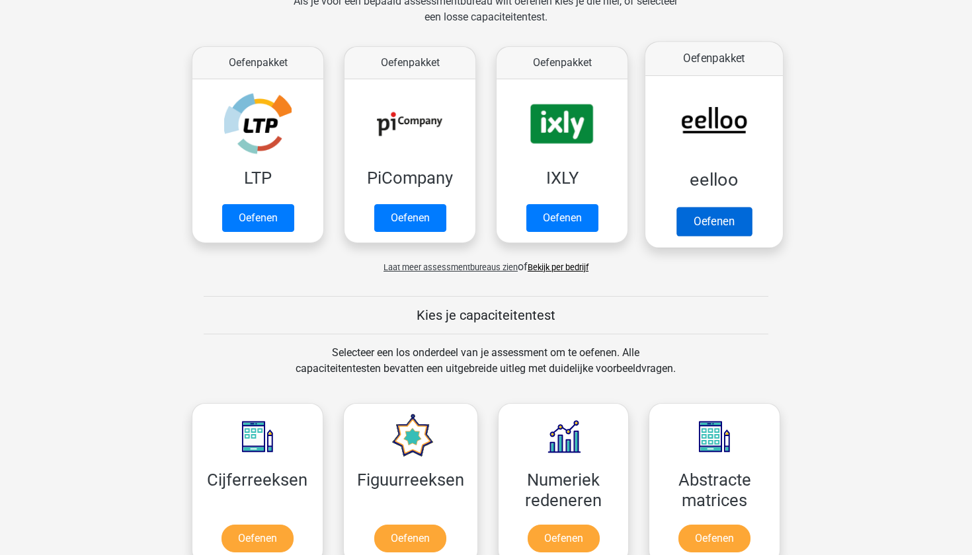
click at [746, 207] on link "Oefenen" at bounding box center [713, 221] width 75 height 29
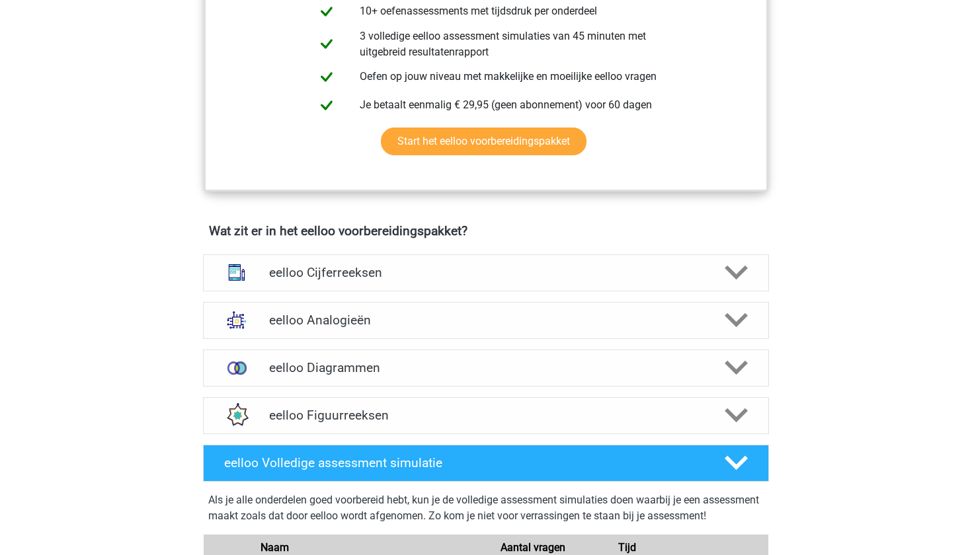
scroll to position [630, 0]
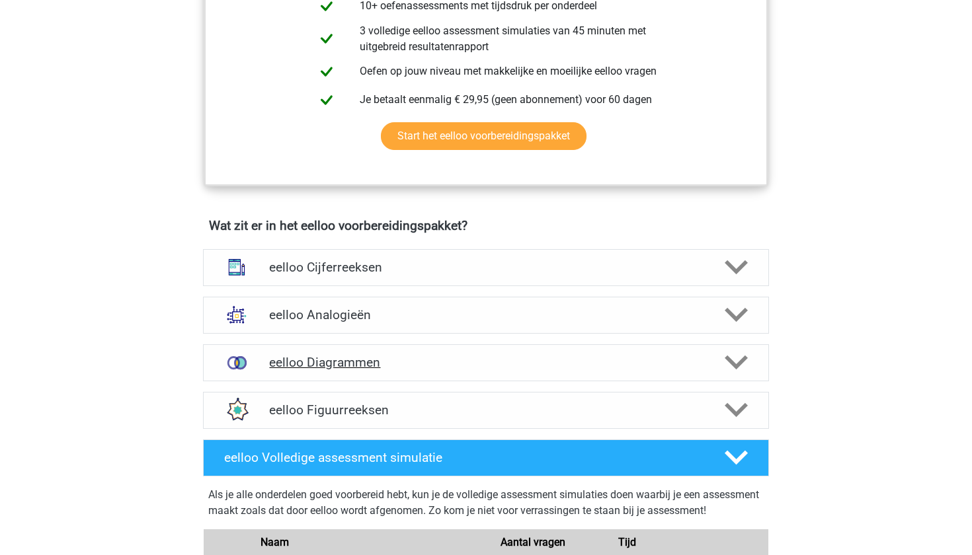
click at [467, 370] on h4 "eelloo Diagrammen" at bounding box center [485, 362] width 433 height 15
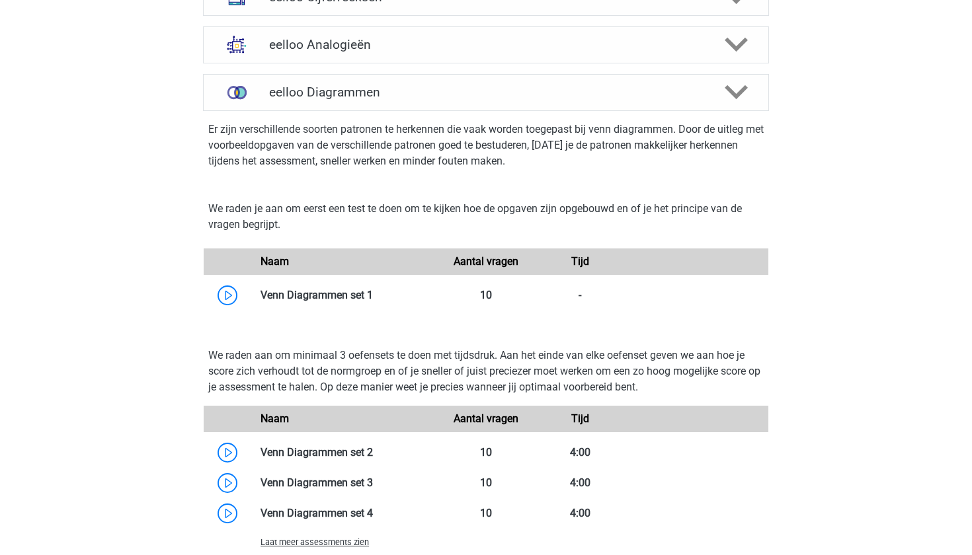
scroll to position [917, 0]
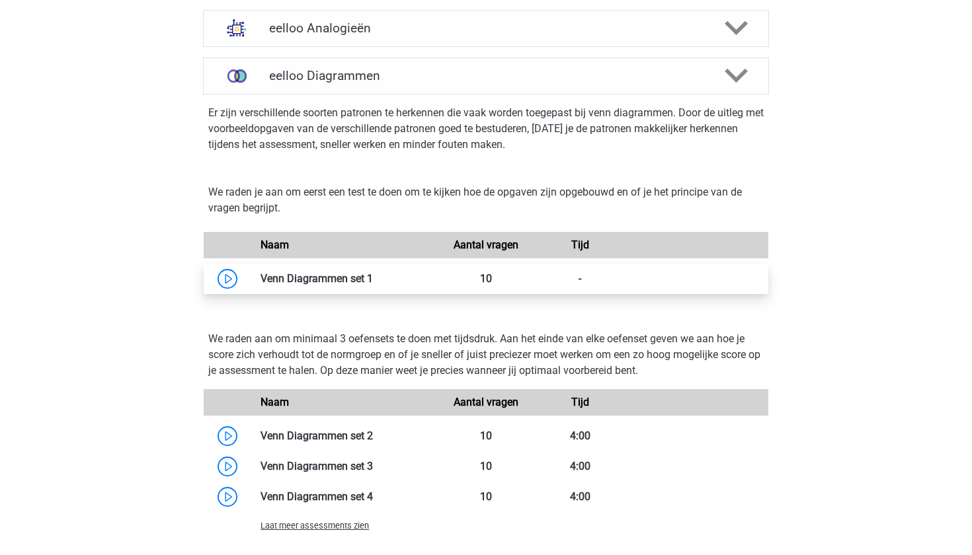
click at [373, 285] on link at bounding box center [373, 278] width 0 height 13
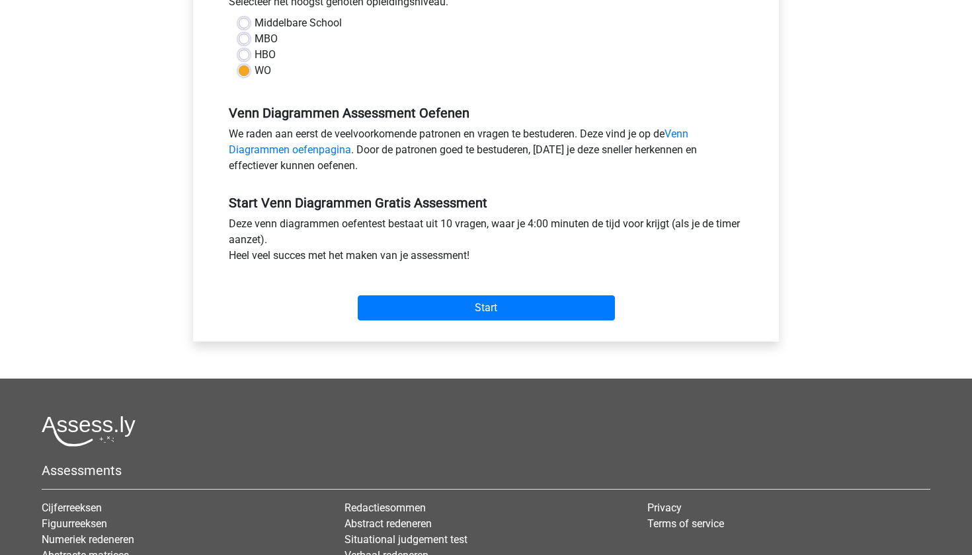
scroll to position [354, 0]
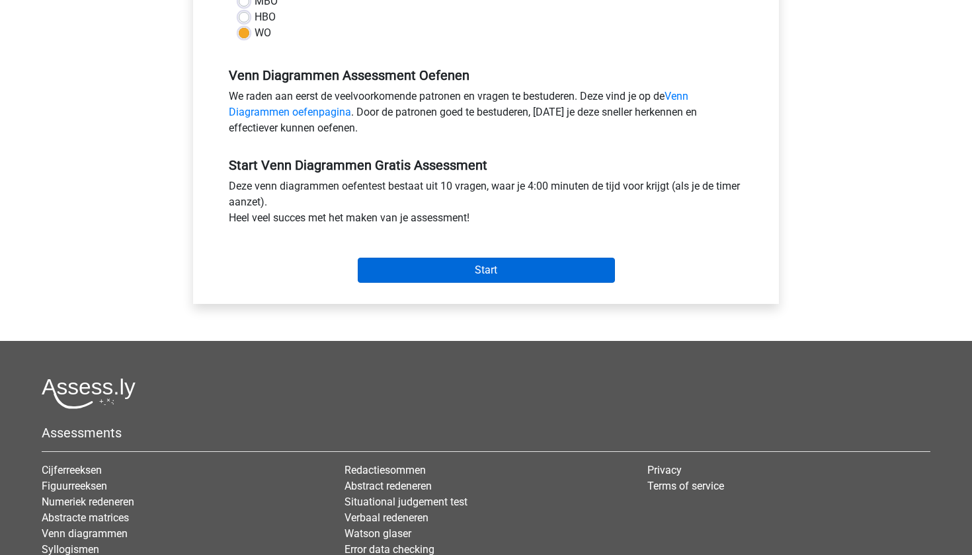
click at [439, 279] on input "Start" at bounding box center [486, 270] width 257 height 25
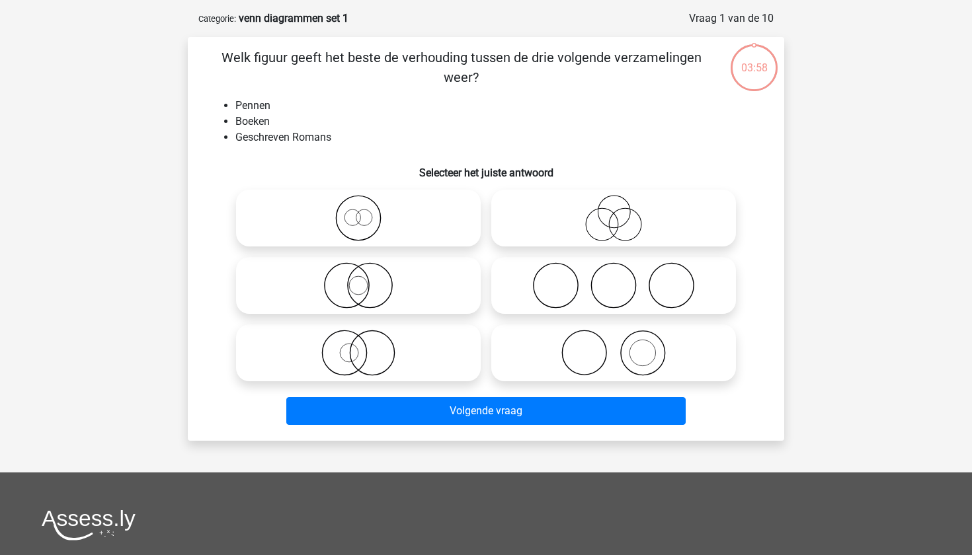
scroll to position [58, 0]
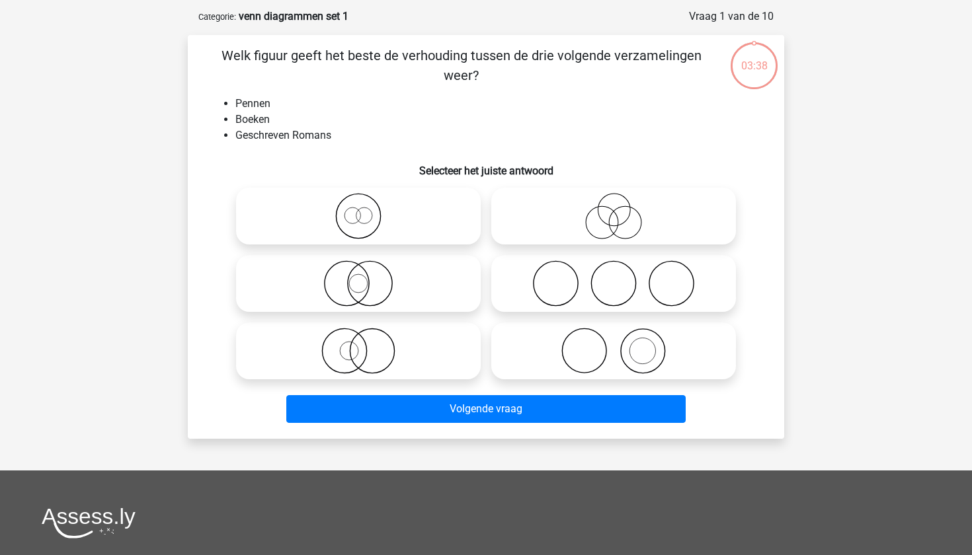
click at [358, 285] on icon at bounding box center [358, 283] width 234 height 46
click at [358, 277] on input "radio" at bounding box center [362, 272] width 9 height 9
radio input "true"
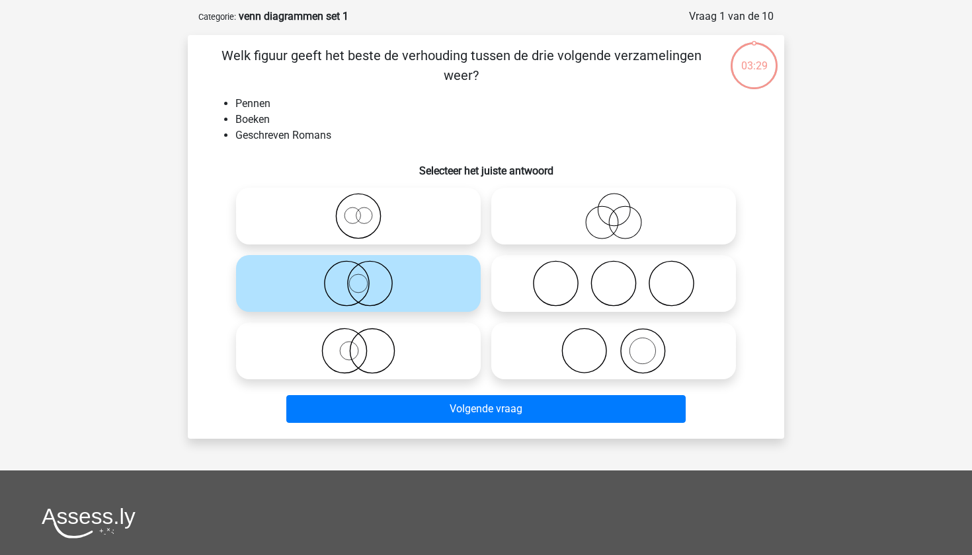
click at [613, 223] on icon at bounding box center [614, 216] width 234 height 46
click at [614, 210] on input "radio" at bounding box center [618, 205] width 9 height 9
radio input "true"
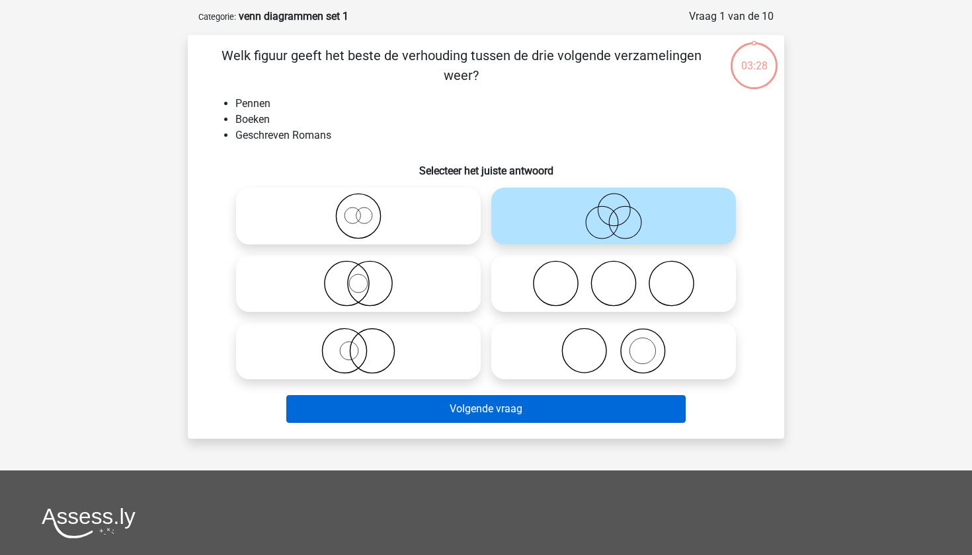
click at [529, 415] on button "Volgende vraag" at bounding box center [486, 409] width 400 height 28
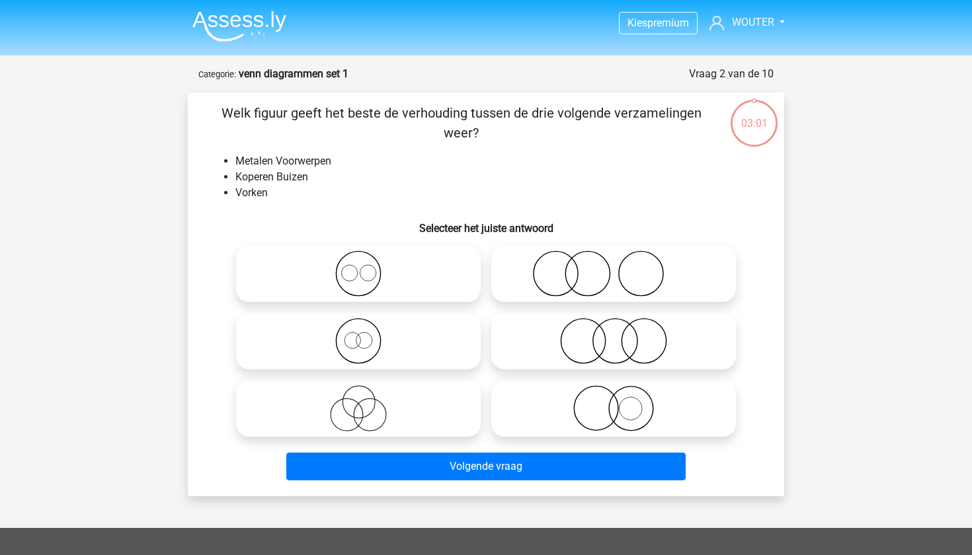
click at [442, 284] on icon at bounding box center [358, 274] width 234 height 46
click at [367, 267] on input "radio" at bounding box center [362, 263] width 9 height 9
radio input "true"
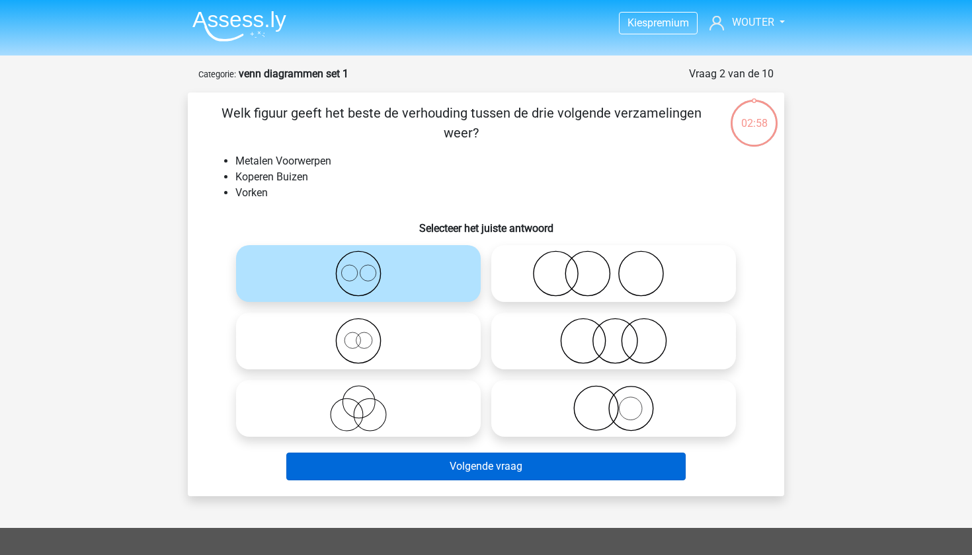
click at [470, 464] on button "Volgende vraag" at bounding box center [486, 467] width 400 height 28
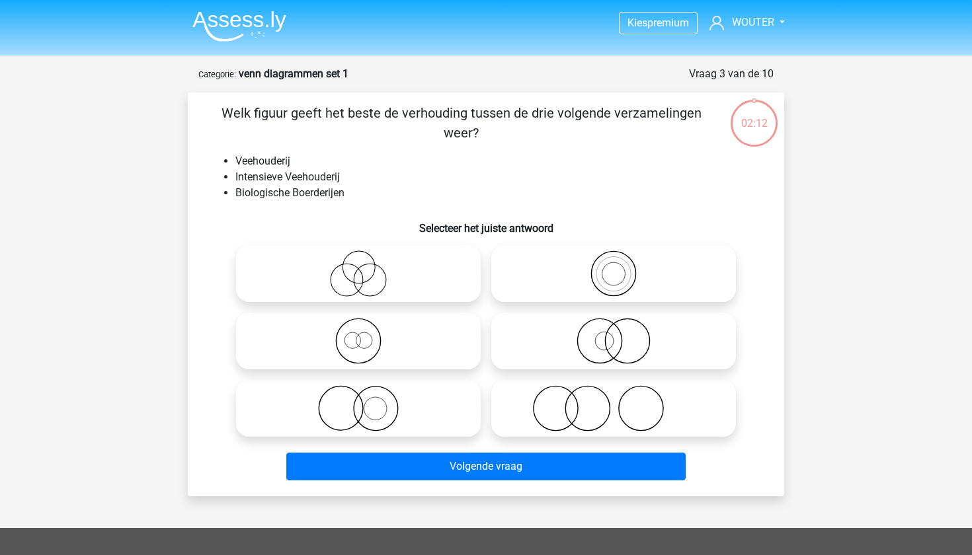
click at [428, 409] on icon at bounding box center [358, 408] width 234 height 46
click at [367, 402] on input "radio" at bounding box center [362, 397] width 9 height 9
radio input "true"
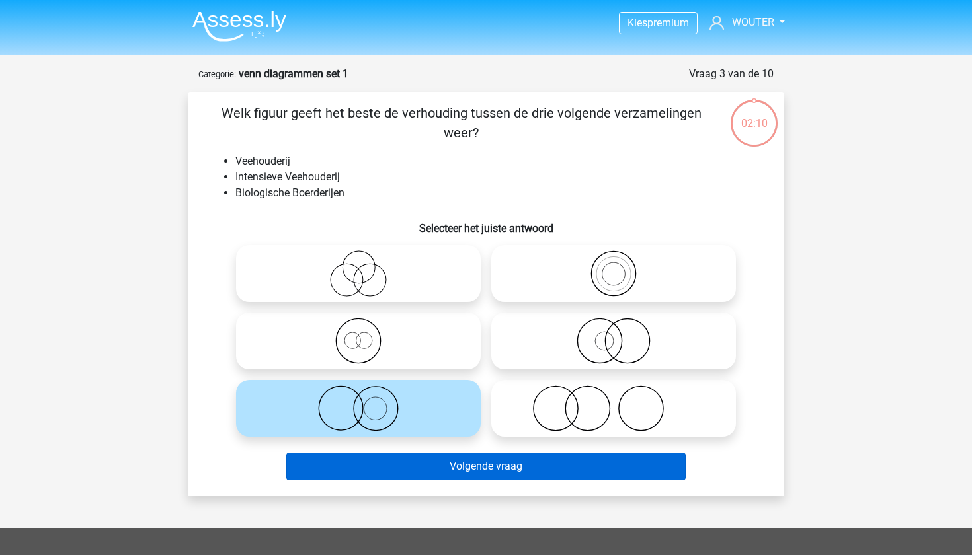
click at [438, 475] on button "Volgende vraag" at bounding box center [486, 467] width 400 height 28
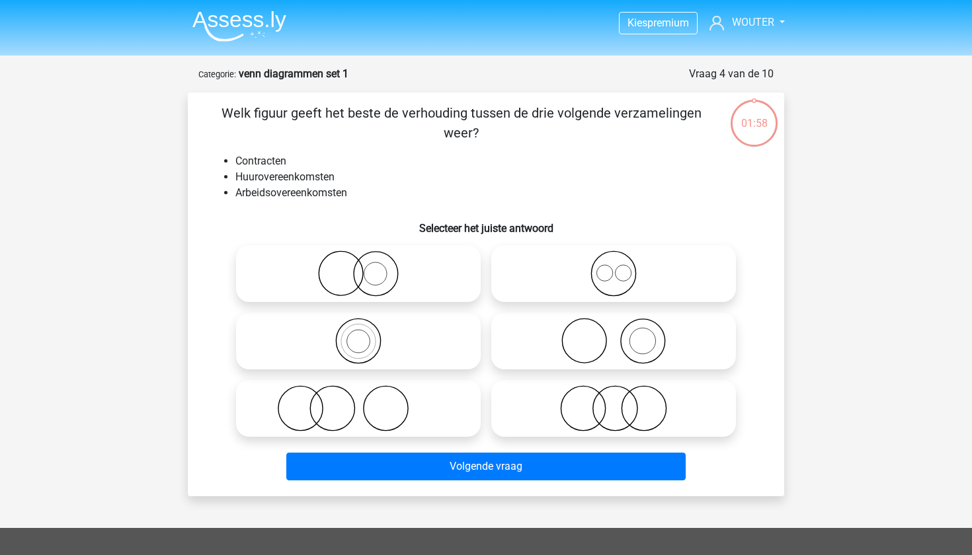
click at [633, 276] on icon at bounding box center [614, 274] width 234 height 46
click at [622, 267] on input "radio" at bounding box center [618, 263] width 9 height 9
radio input "true"
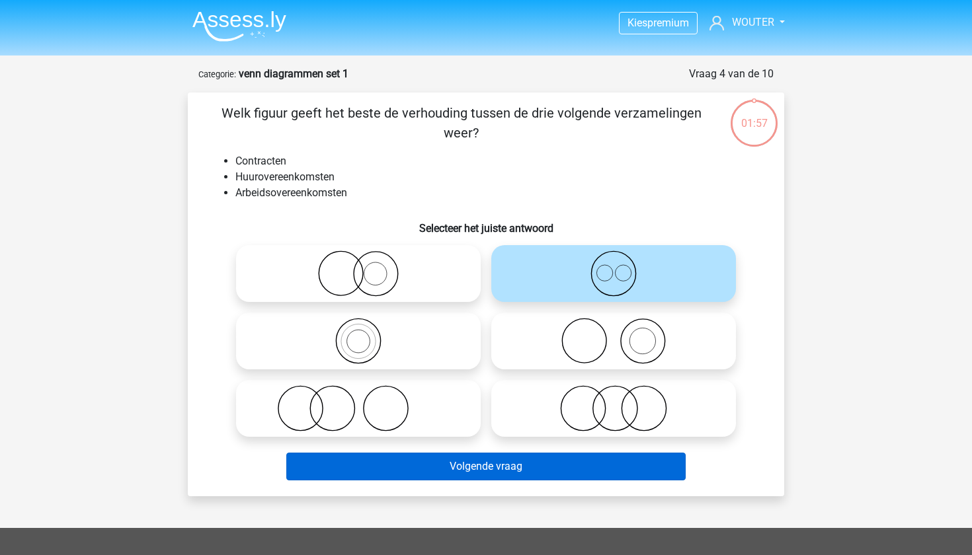
click at [540, 467] on button "Volgende vraag" at bounding box center [486, 467] width 400 height 28
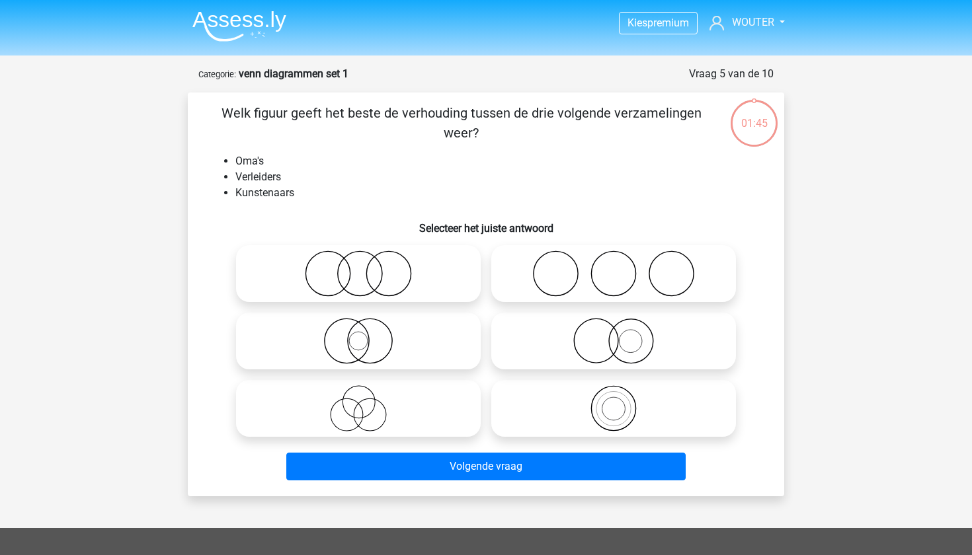
click at [614, 268] on icon at bounding box center [614, 274] width 234 height 46
click at [614, 267] on input "radio" at bounding box center [618, 263] width 9 height 9
radio input "true"
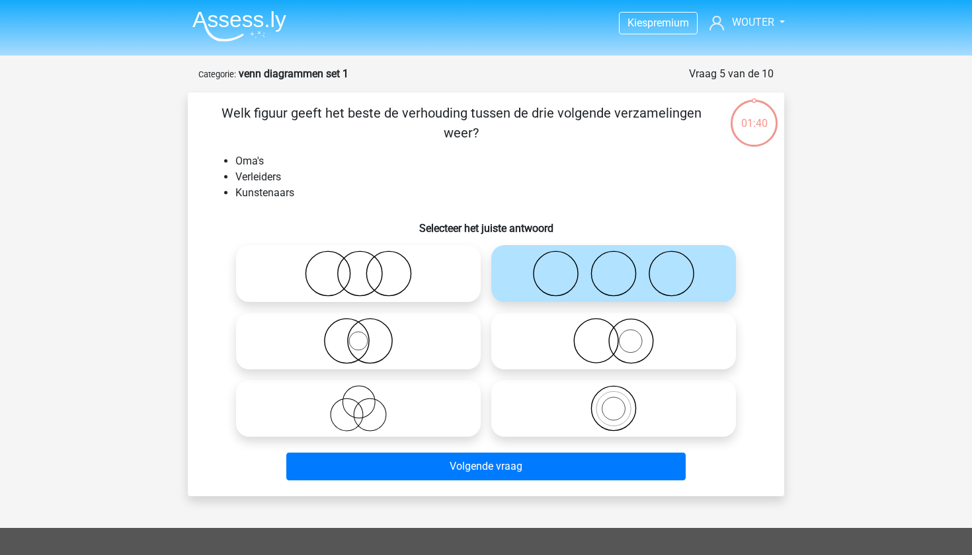
click at [429, 427] on icon at bounding box center [358, 408] width 234 height 46
click at [367, 402] on input "radio" at bounding box center [362, 397] width 9 height 9
radio input "true"
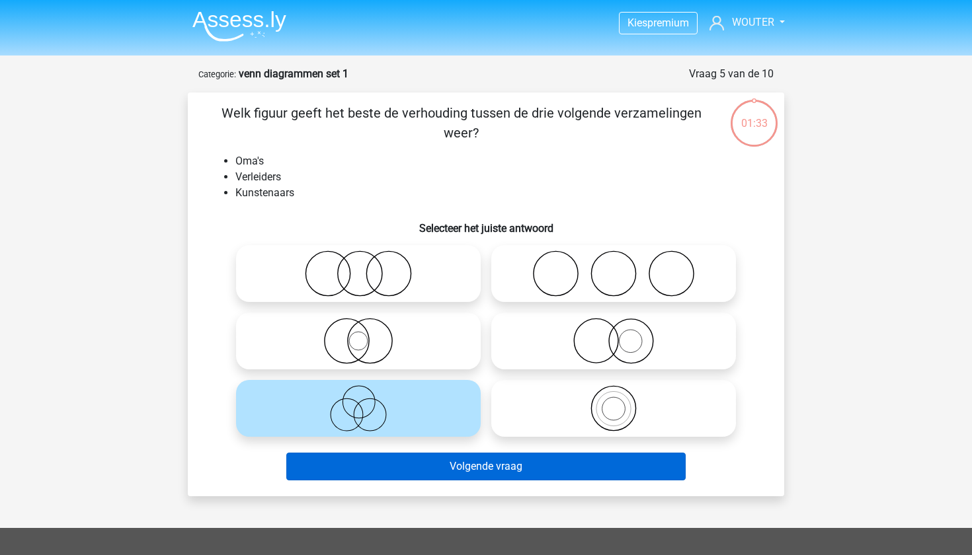
click at [439, 463] on button "Volgende vraag" at bounding box center [486, 467] width 400 height 28
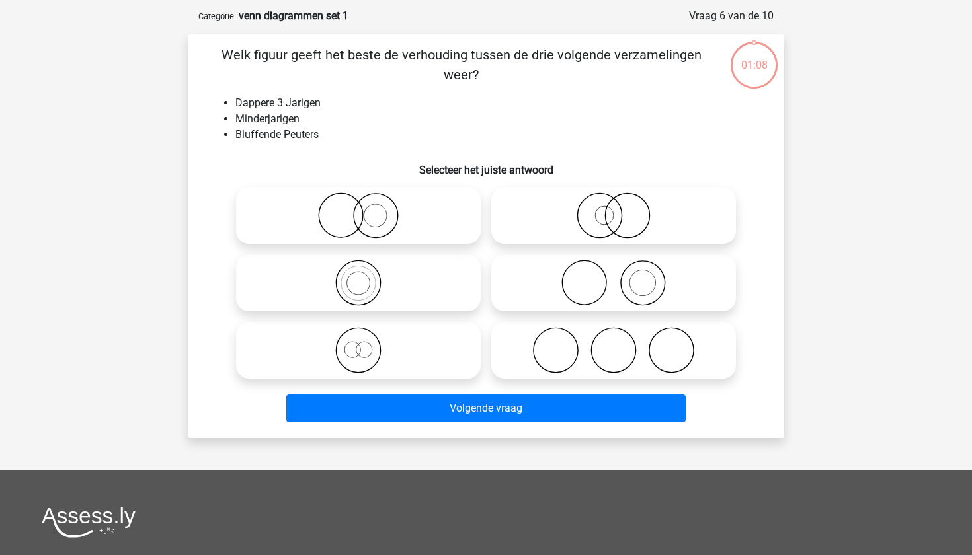
scroll to position [58, 0]
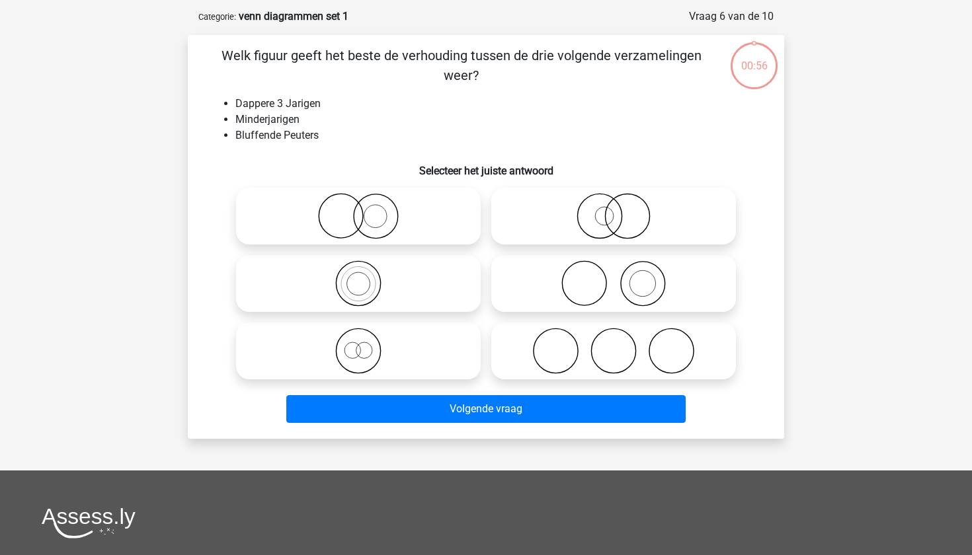
click at [430, 269] on icon at bounding box center [358, 283] width 234 height 46
click at [367, 269] on input "radio" at bounding box center [362, 272] width 9 height 9
radio input "true"
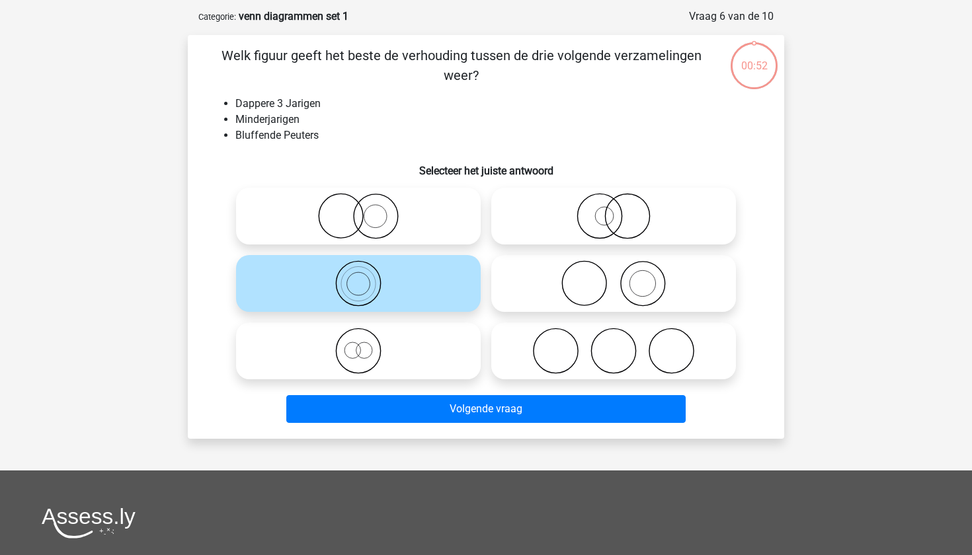
click at [432, 370] on icon at bounding box center [358, 351] width 234 height 46
click at [367, 344] on input "radio" at bounding box center [362, 340] width 9 height 9
radio input "true"
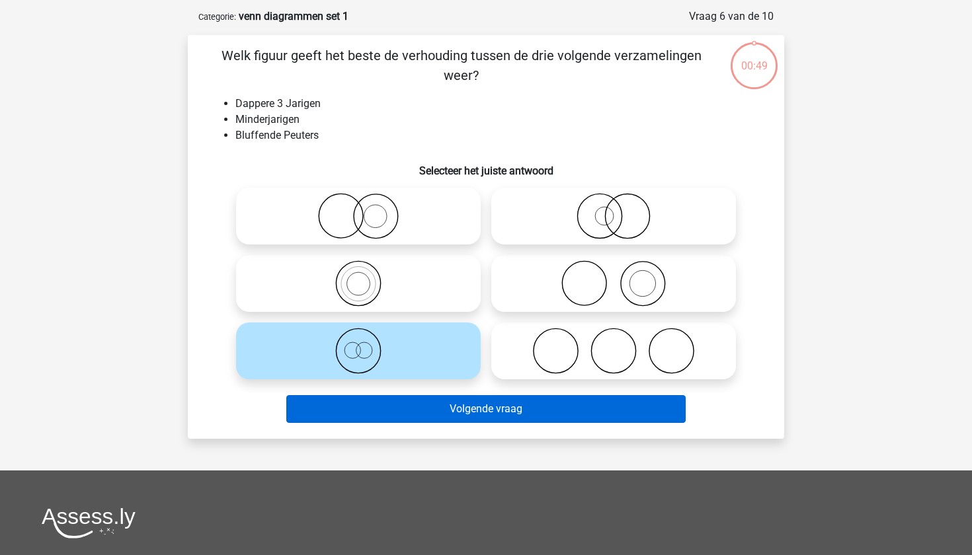
click at [444, 410] on button "Volgende vraag" at bounding box center [486, 409] width 400 height 28
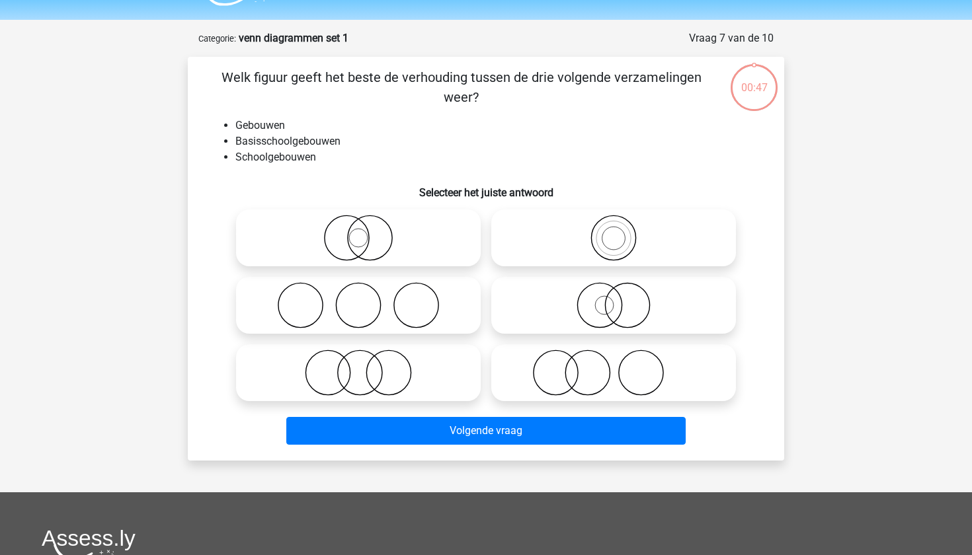
scroll to position [40, 0]
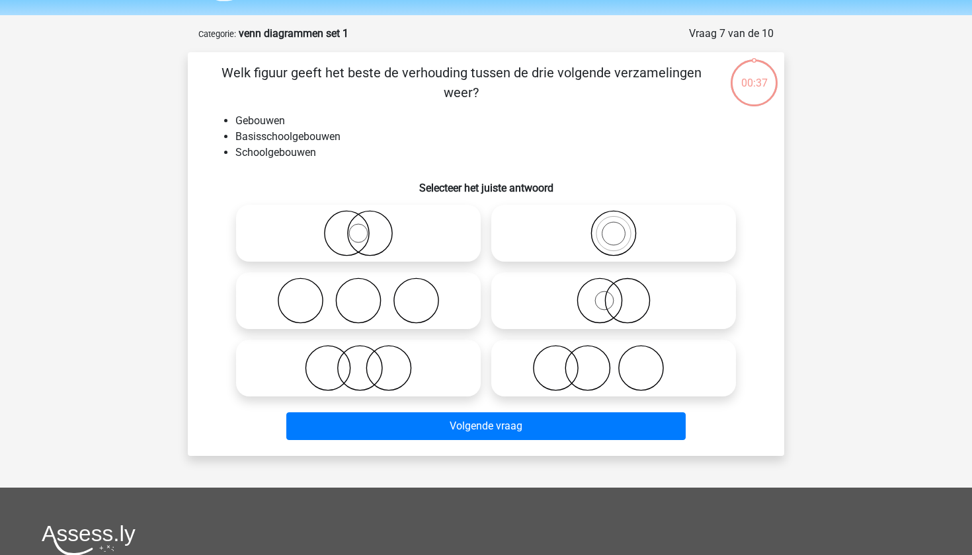
click at [590, 214] on icon at bounding box center [614, 233] width 234 height 46
click at [614, 218] on input "radio" at bounding box center [618, 222] width 9 height 9
radio input "true"
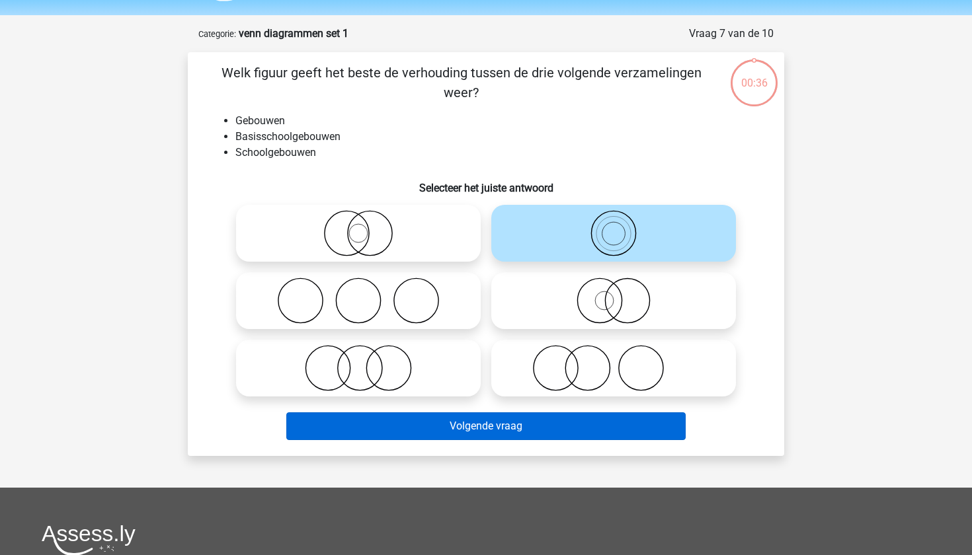
click at [541, 430] on button "Volgende vraag" at bounding box center [486, 427] width 400 height 28
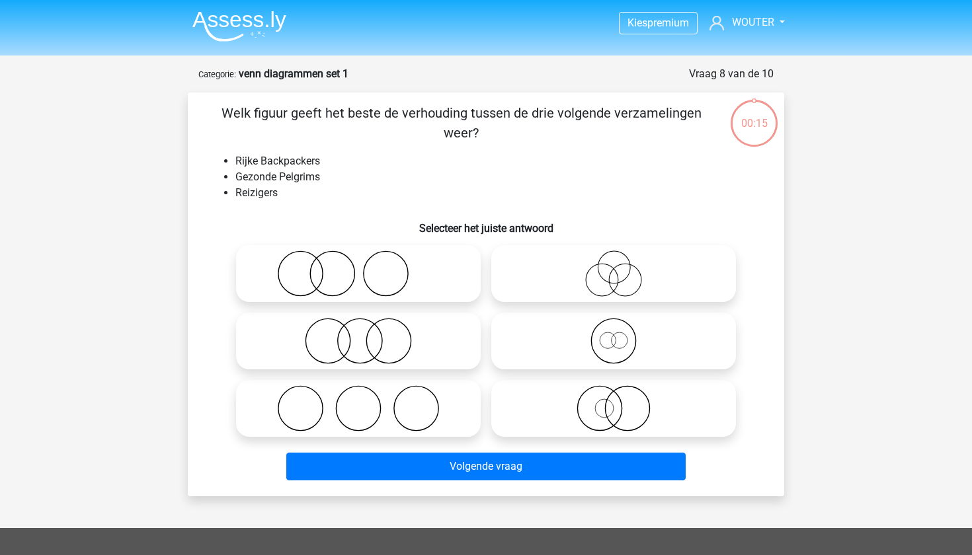
click at [450, 355] on icon at bounding box center [358, 341] width 234 height 46
click at [367, 335] on input "radio" at bounding box center [362, 330] width 9 height 9
radio input "true"
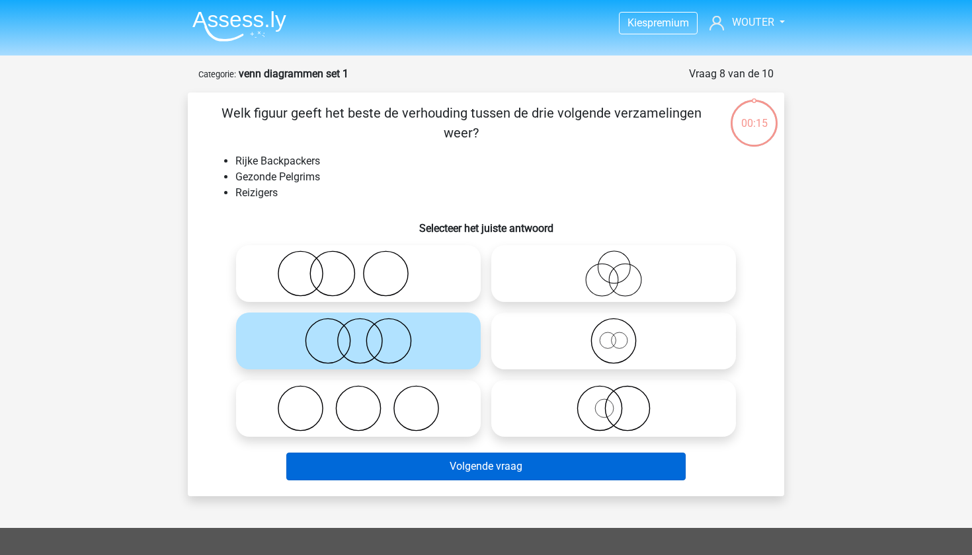
click at [434, 469] on button "Volgende vraag" at bounding box center [486, 467] width 400 height 28
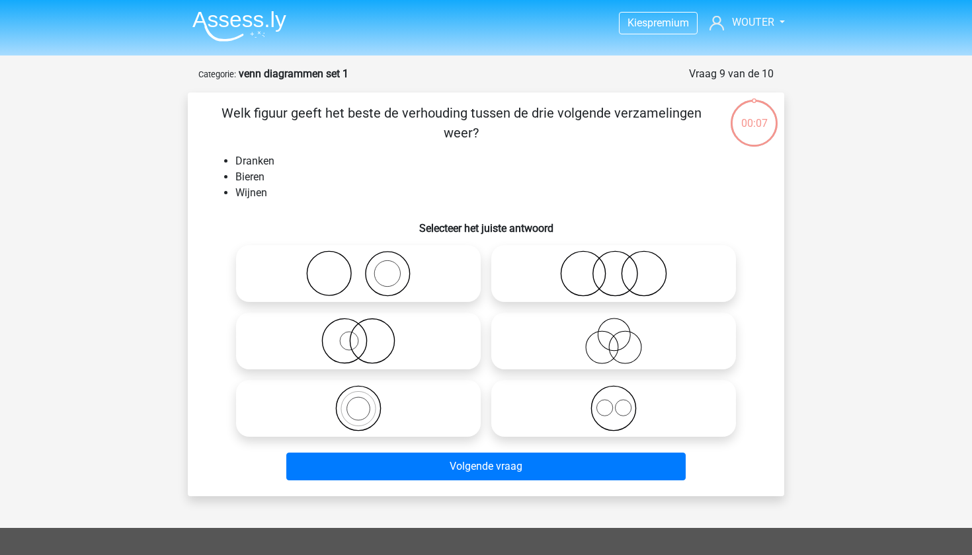
click at [621, 260] on input "radio" at bounding box center [618, 263] width 9 height 9
radio input "true"
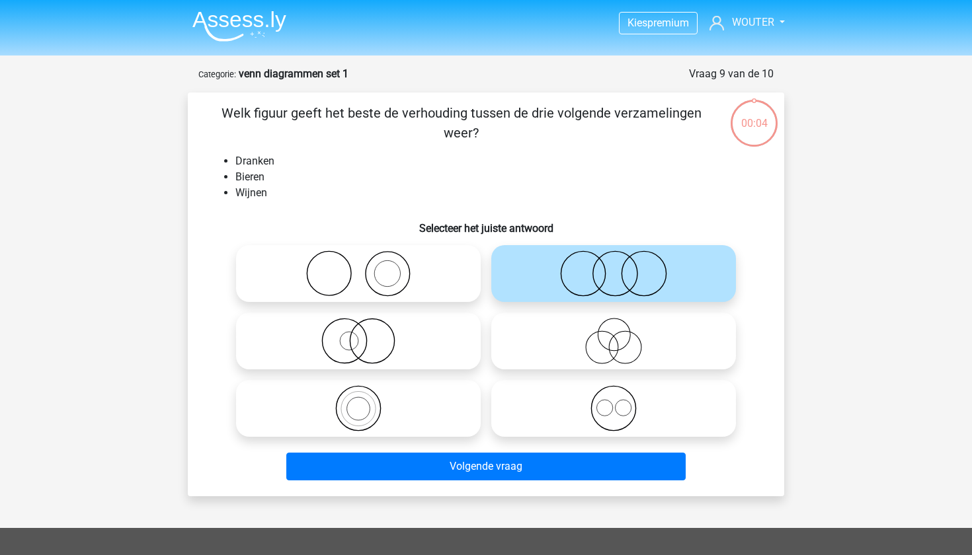
click at [600, 353] on icon at bounding box center [614, 341] width 234 height 46
click at [614, 335] on input "radio" at bounding box center [618, 330] width 9 height 9
radio input "true"
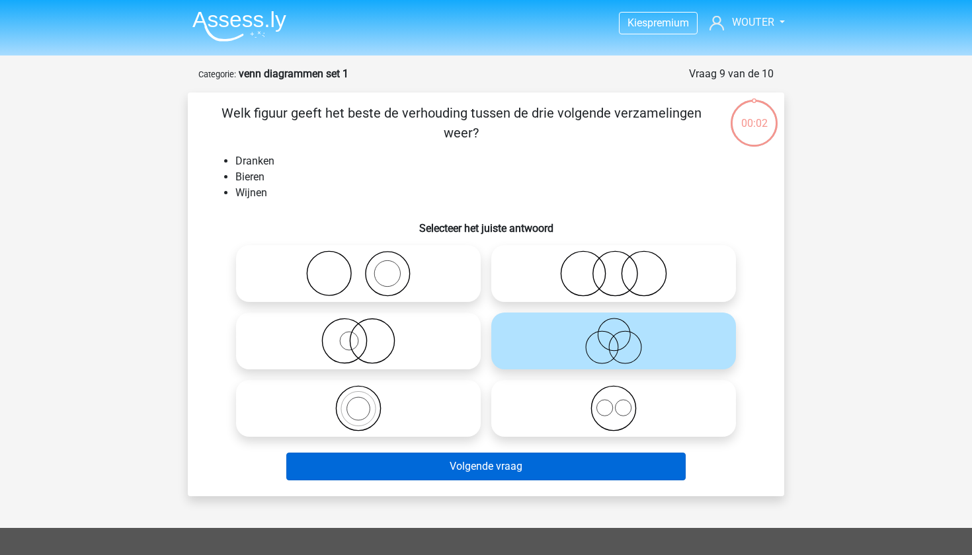
click at [568, 460] on button "Volgende vraag" at bounding box center [486, 467] width 400 height 28
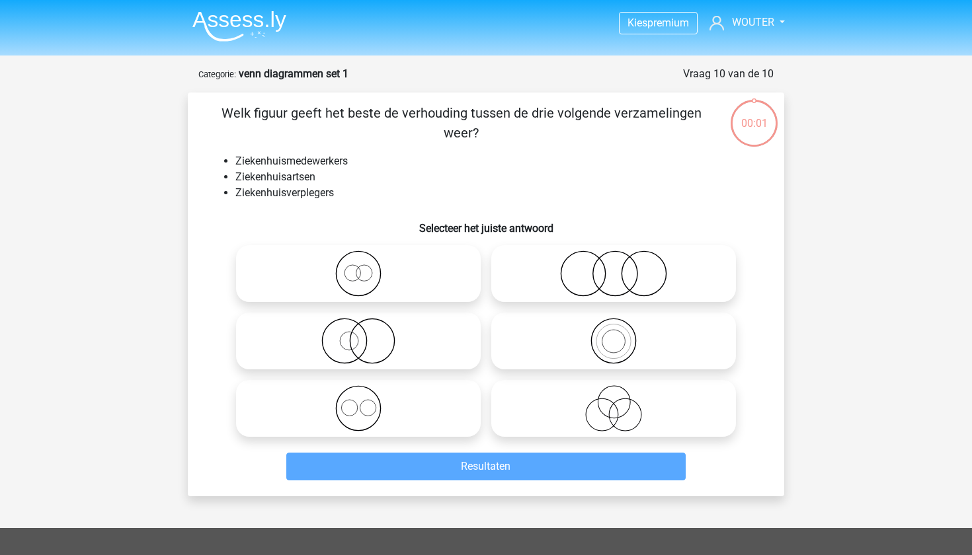
click at [561, 272] on circle at bounding box center [583, 274] width 44 height 44
click at [614, 267] on input "radio" at bounding box center [618, 263] width 9 height 9
radio input "true"
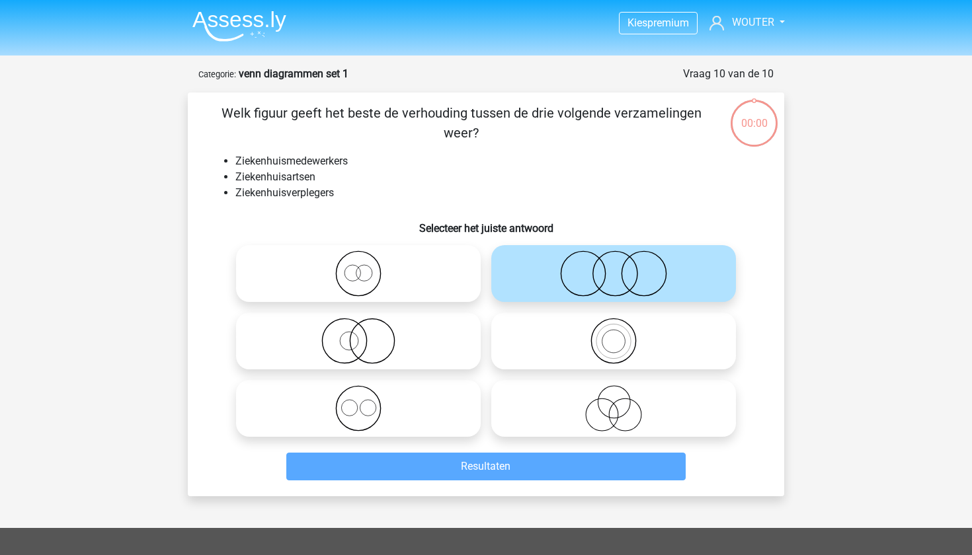
click at [406, 399] on icon at bounding box center [358, 408] width 234 height 46
click at [367, 399] on input "radio" at bounding box center [362, 397] width 9 height 9
radio input "true"
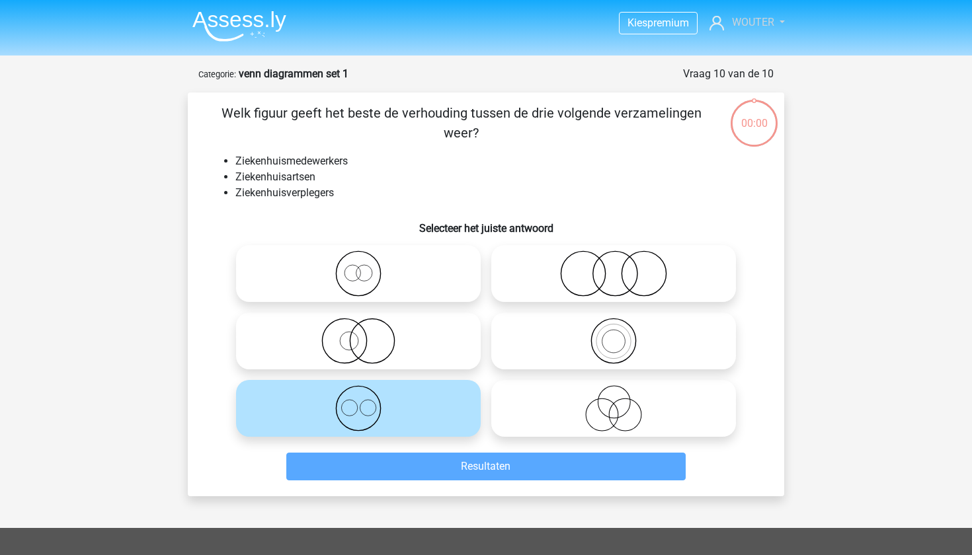
click at [732, 19] on span "WOUTER" at bounding box center [753, 22] width 42 height 13
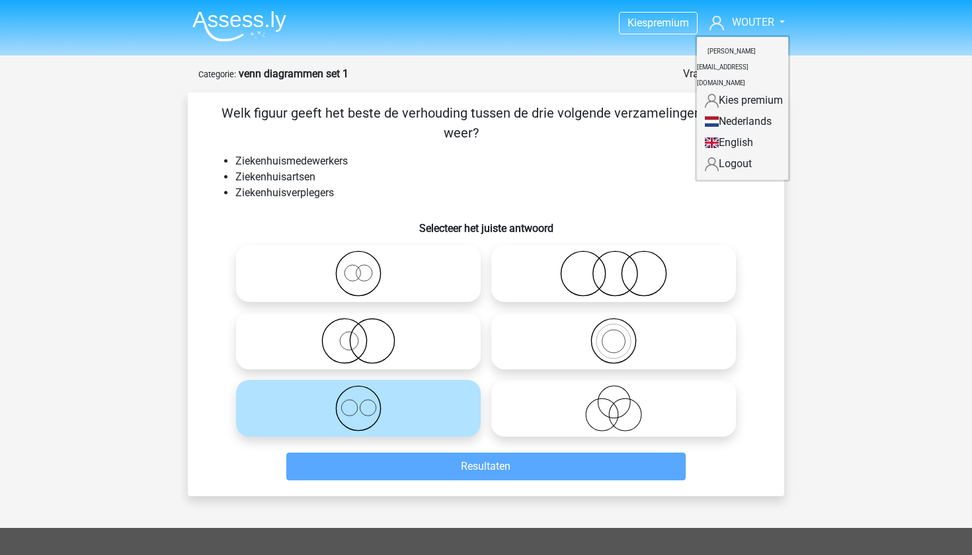
click at [262, 22] on img at bounding box center [239, 26] width 94 height 31
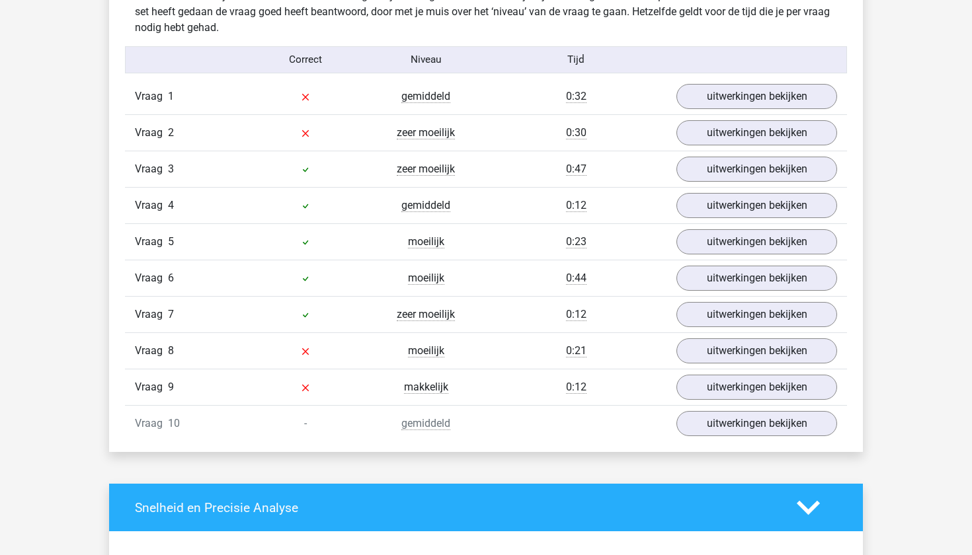
scroll to position [1062, 0]
click at [721, 104] on link "uitwerkingen bekijken" at bounding box center [756, 96] width 184 height 29
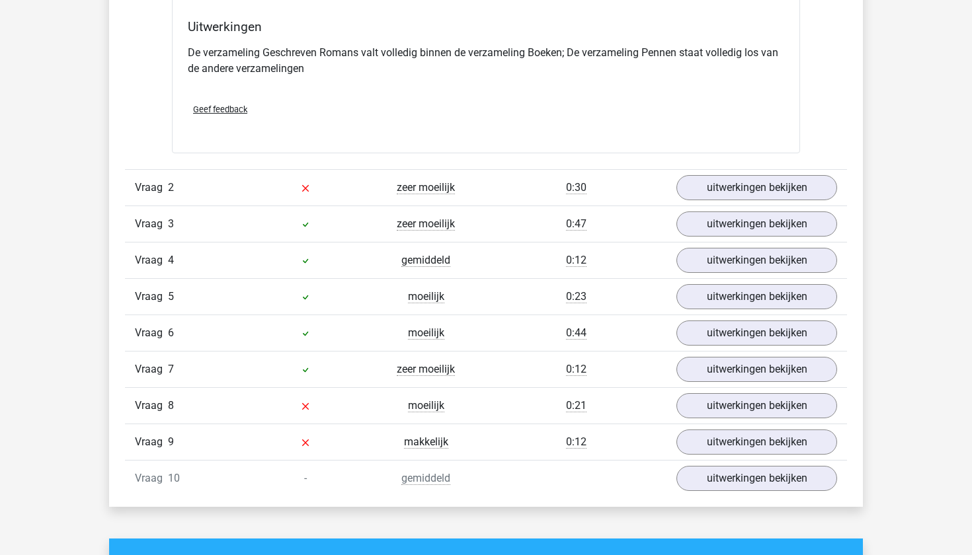
scroll to position [1507, 0]
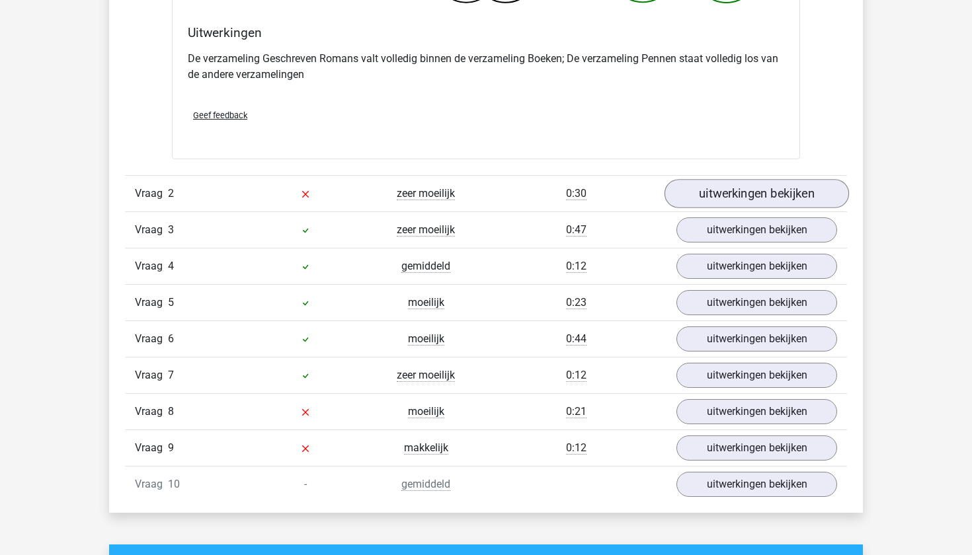
click at [704, 194] on link "uitwerkingen bekijken" at bounding box center [756, 194] width 184 height 29
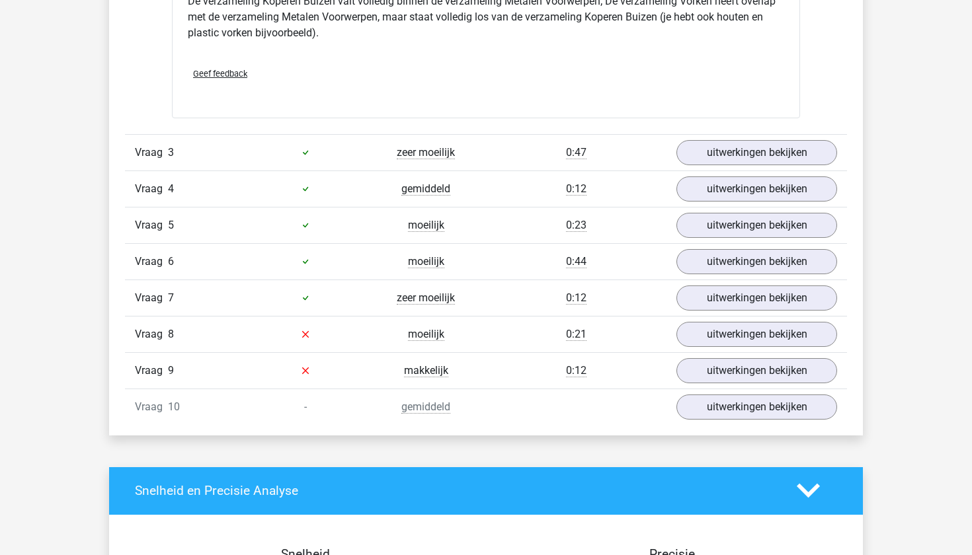
scroll to position [2123, 0]
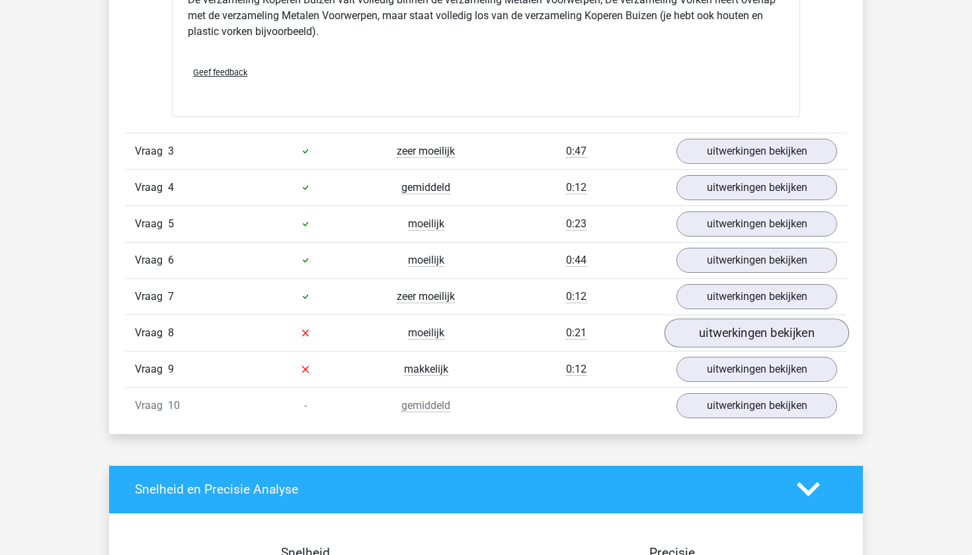
click at [712, 342] on link "uitwerkingen bekijken" at bounding box center [756, 333] width 184 height 29
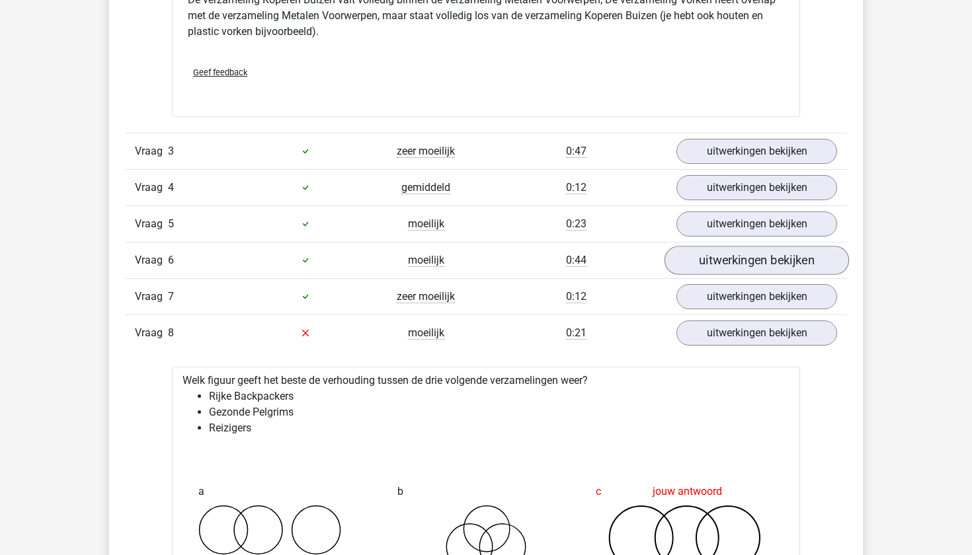
click at [709, 263] on link "uitwerkingen bekijken" at bounding box center [756, 260] width 184 height 29
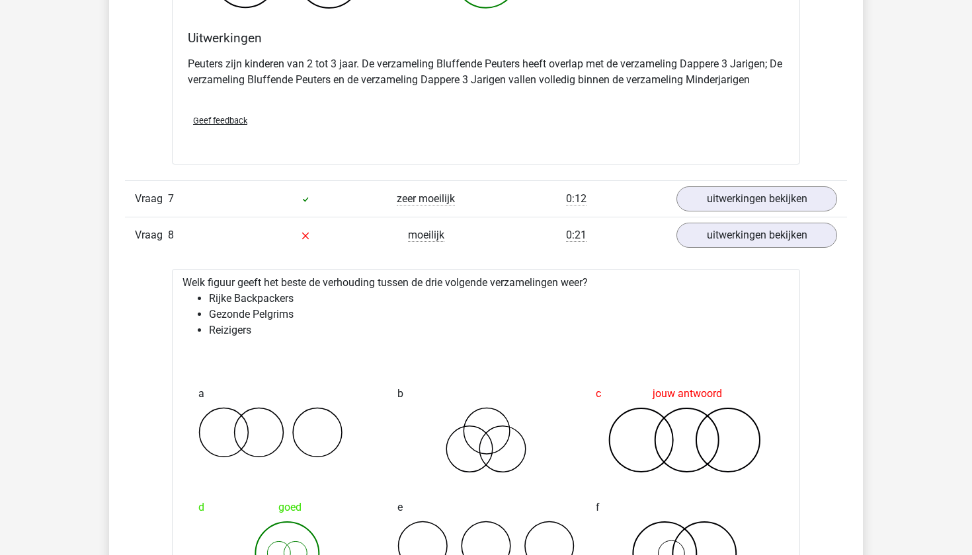
scroll to position [2738, 0]
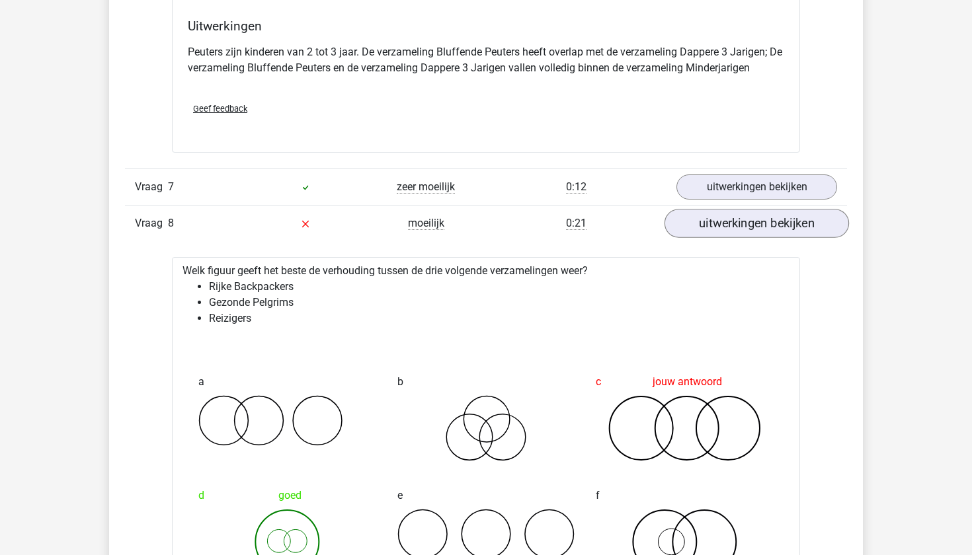
click at [728, 224] on link "uitwerkingen bekijken" at bounding box center [756, 223] width 184 height 29
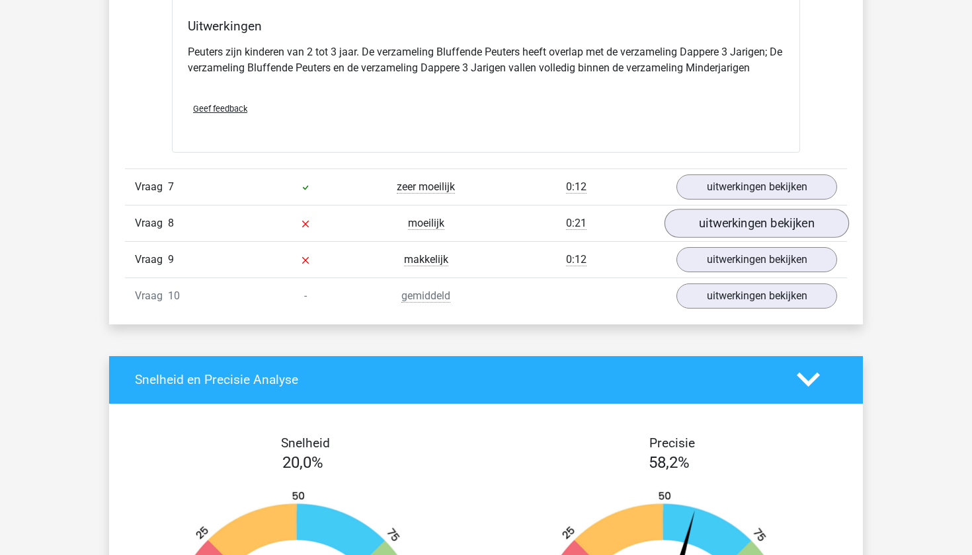
click at [708, 212] on link "uitwerkingen bekijken" at bounding box center [756, 223] width 184 height 29
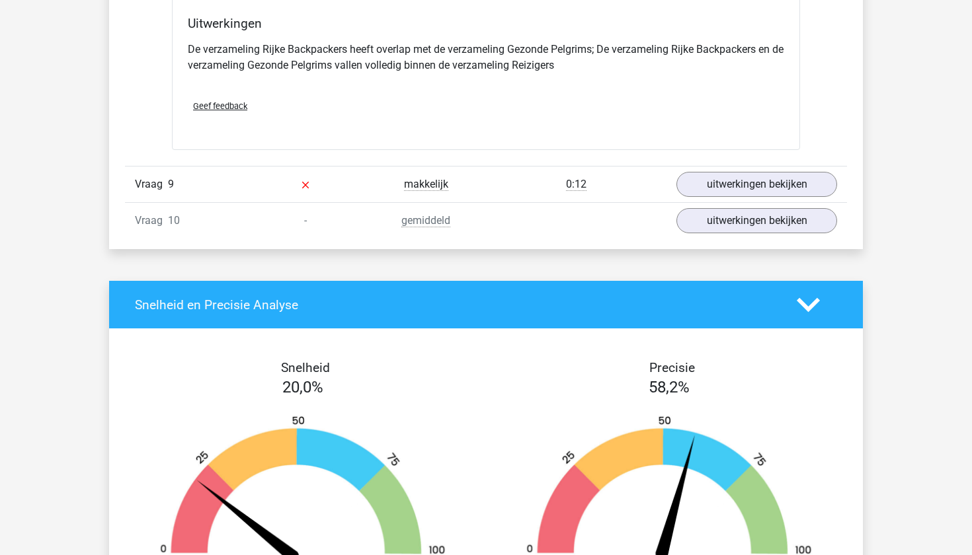
scroll to position [3328, 0]
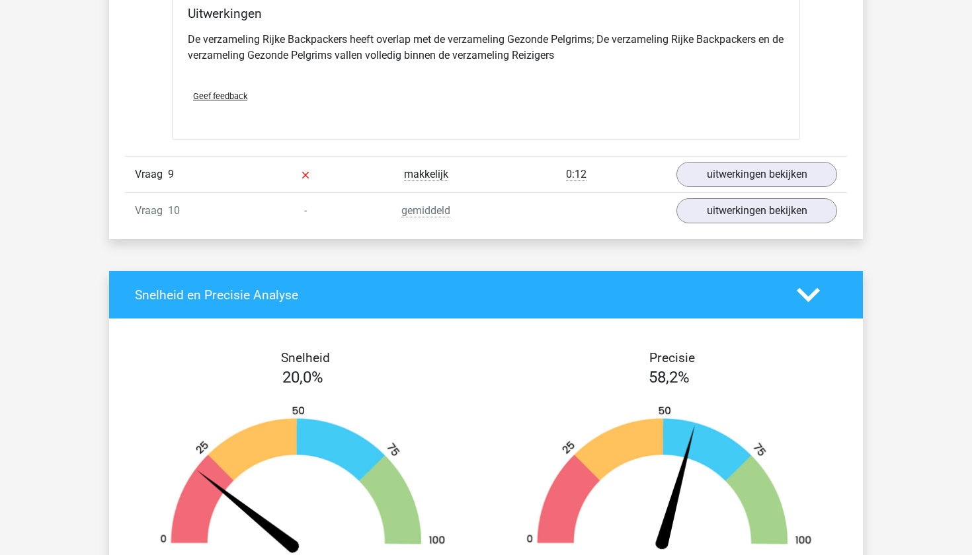
click at [723, 196] on div "Vraag 10 - gemiddeld uitwerkingen bekijken" at bounding box center [486, 210] width 722 height 36
click at [723, 206] on link "uitwerkingen bekijken" at bounding box center [756, 210] width 184 height 29
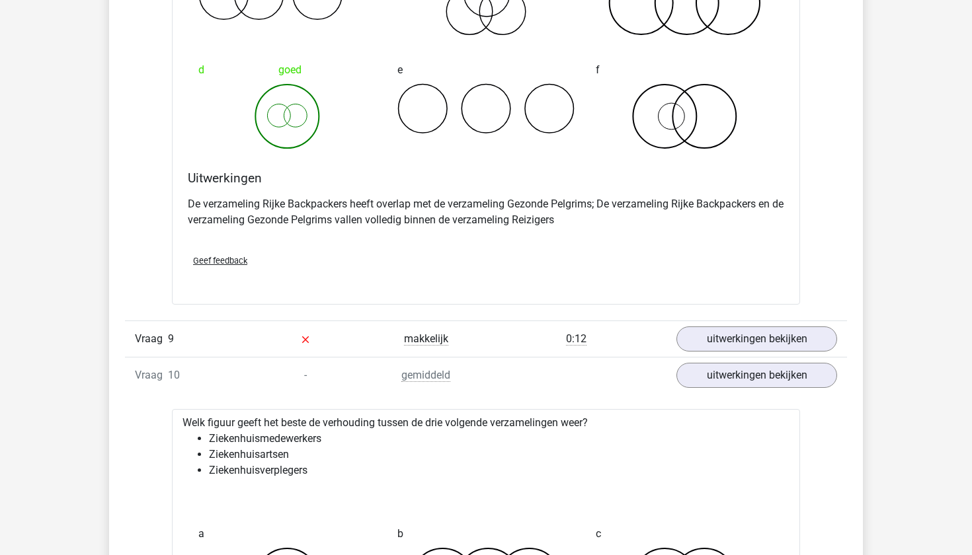
scroll to position [3148, 0]
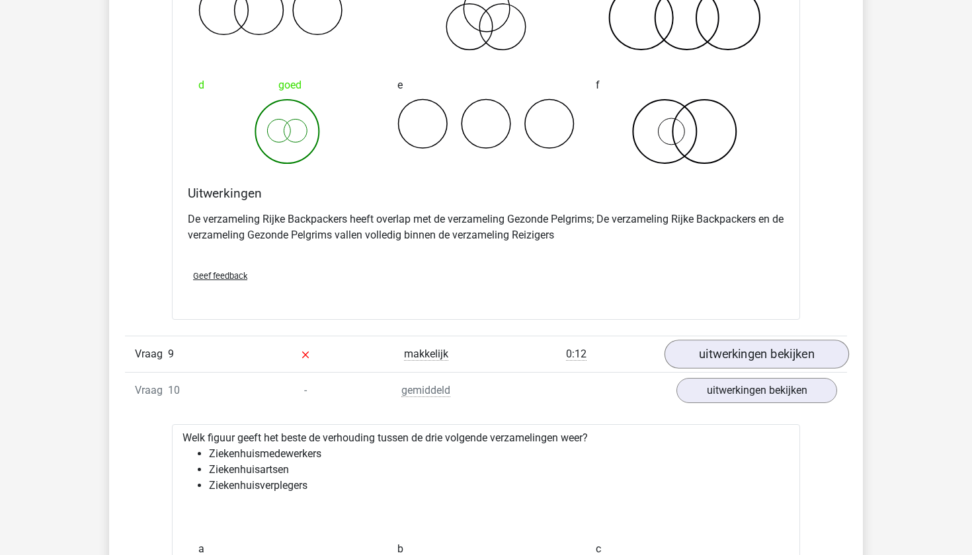
click at [740, 360] on link "uitwerkingen bekijken" at bounding box center [756, 354] width 184 height 29
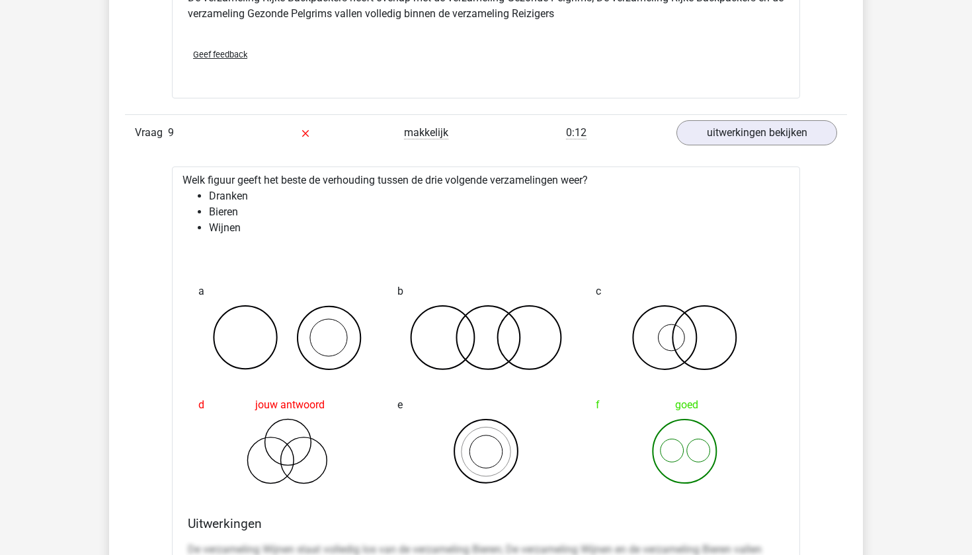
scroll to position [3375, 0]
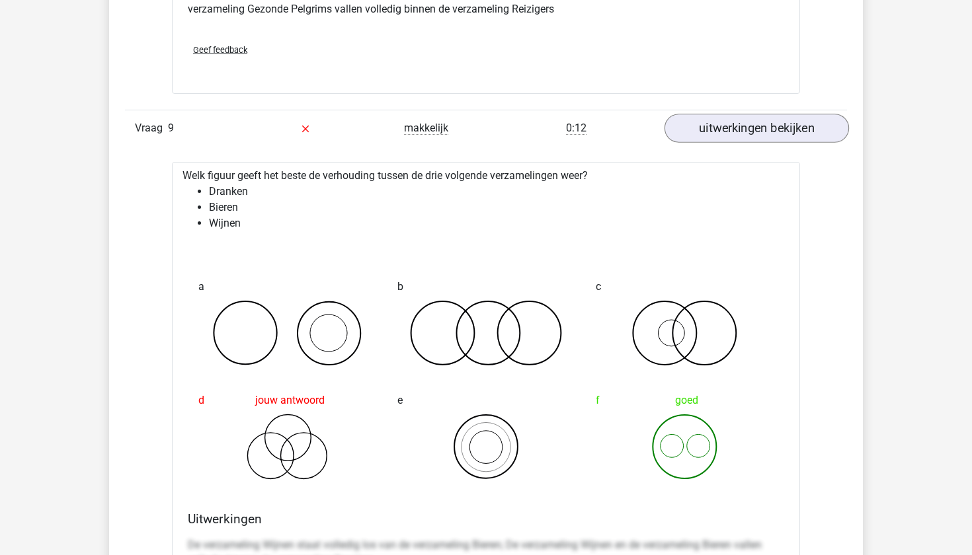
click at [751, 125] on link "uitwerkingen bekijken" at bounding box center [756, 128] width 184 height 29
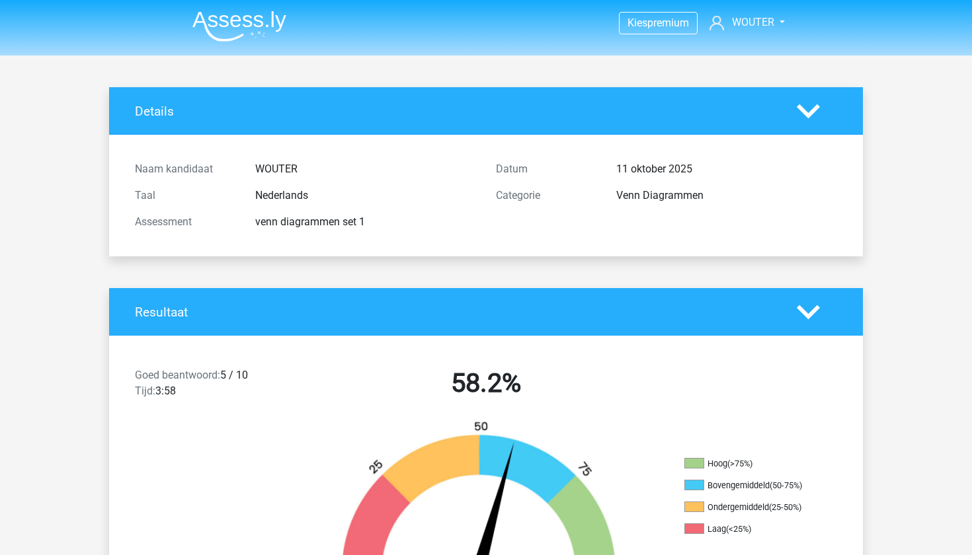
scroll to position [0, 0]
click at [805, 106] on icon at bounding box center [808, 111] width 23 height 23
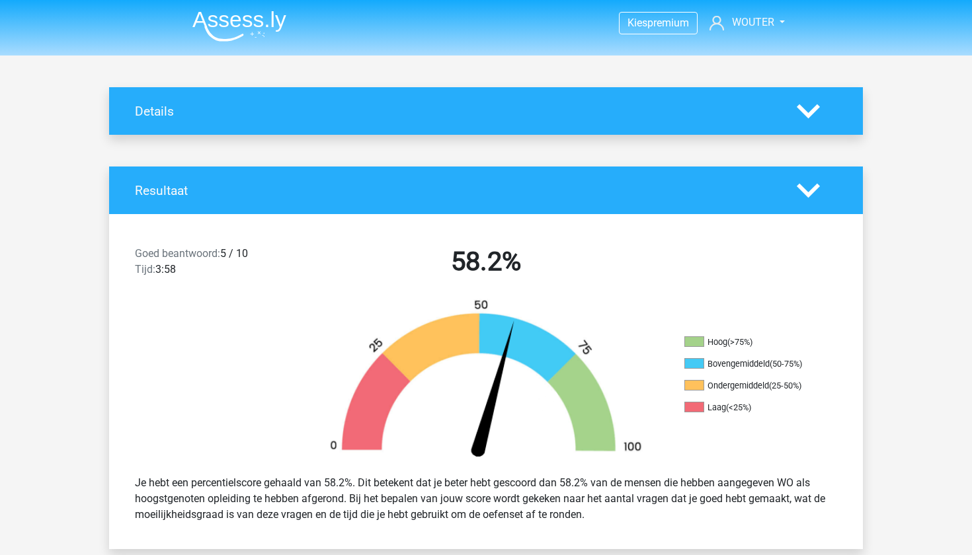
click at [809, 194] on polygon at bounding box center [808, 190] width 23 height 15
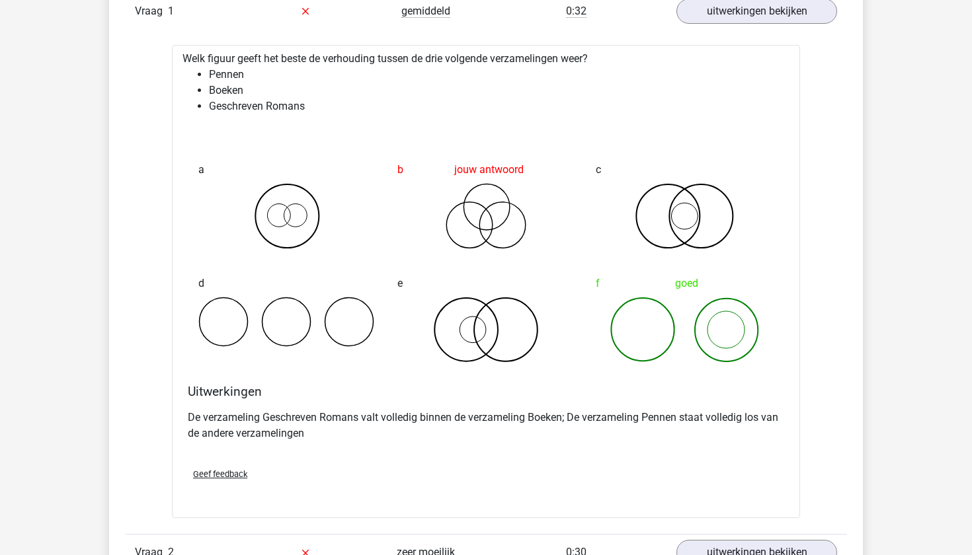
scroll to position [720, 0]
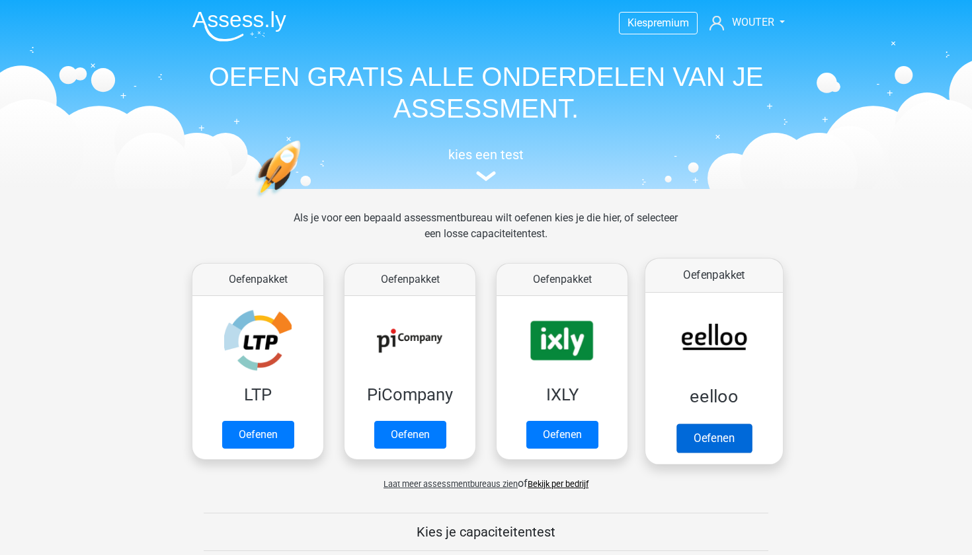
click at [729, 442] on link "Oefenen" at bounding box center [713, 438] width 75 height 29
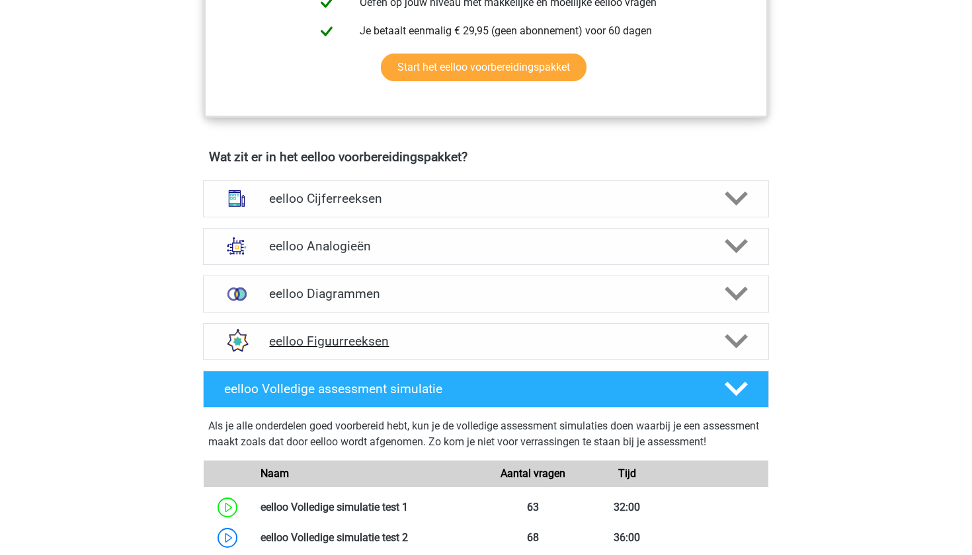
click at [503, 349] on h4 "eelloo Figuurreeksen" at bounding box center [485, 341] width 433 height 15
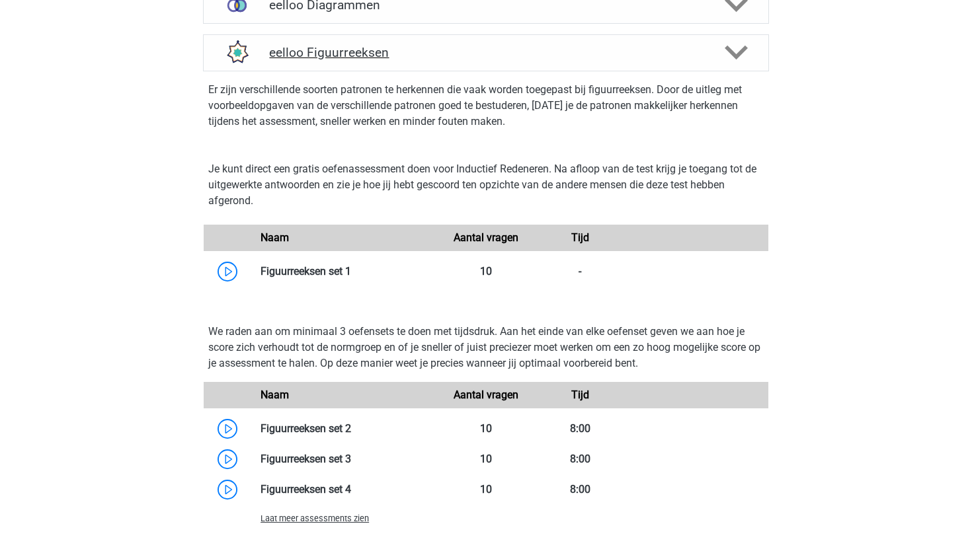
scroll to position [998, 0]
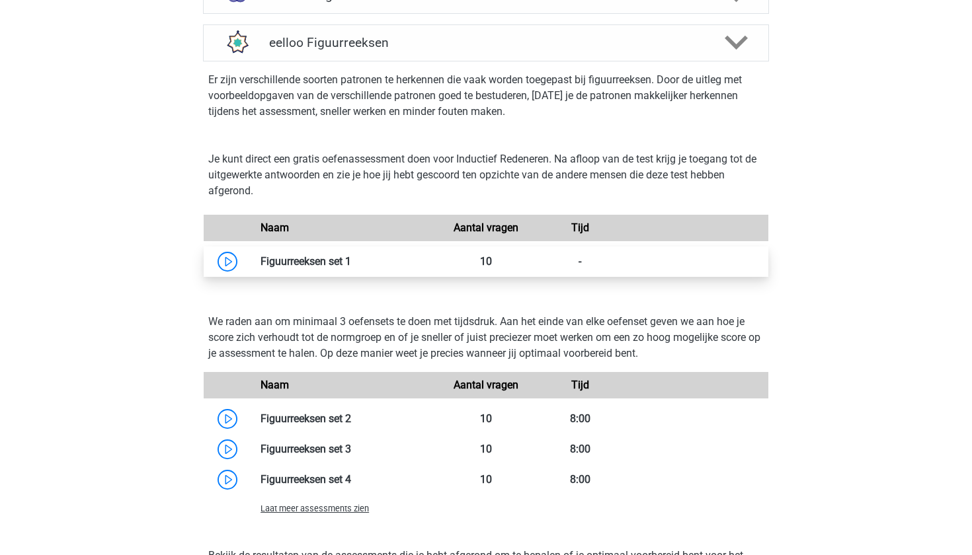
click at [351, 266] on link at bounding box center [351, 261] width 0 height 13
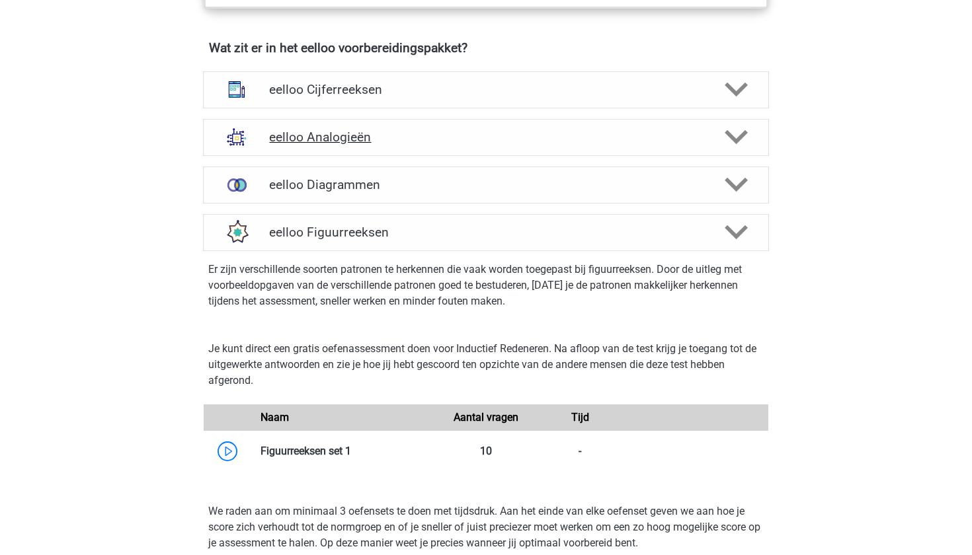
scroll to position [838, 0]
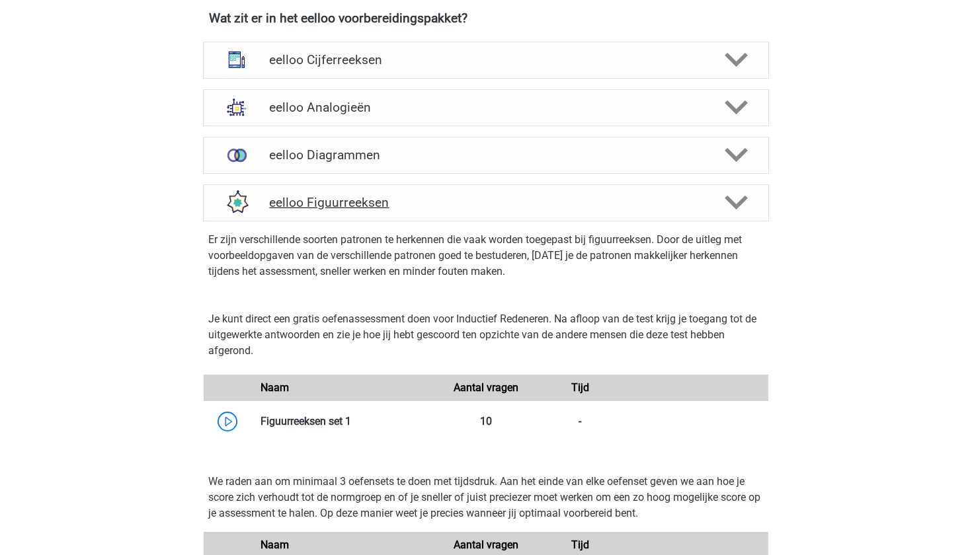
click at [356, 210] on h4 "eelloo Figuurreeksen" at bounding box center [485, 202] width 433 height 15
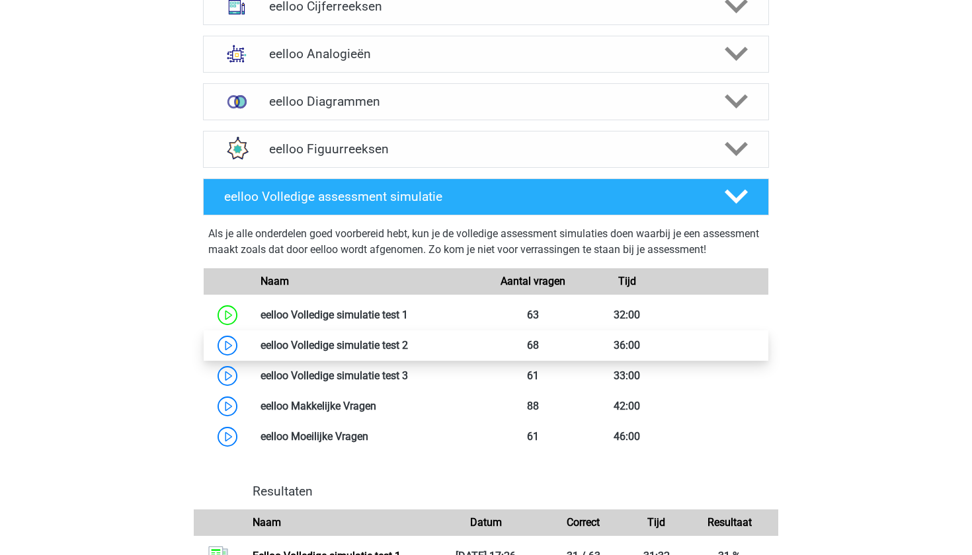
scroll to position [885, 0]
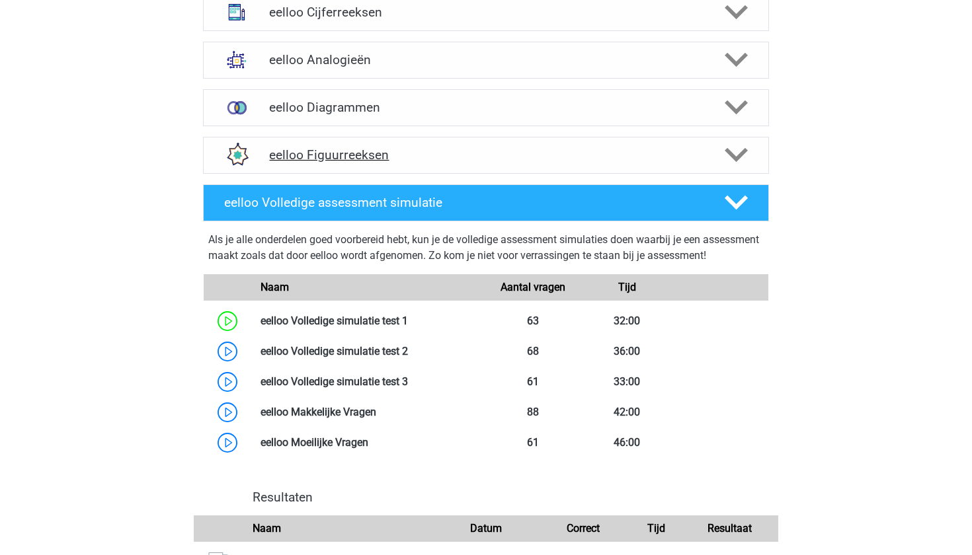
click at [382, 172] on div "eelloo Figuurreeksen" at bounding box center [486, 155] width 566 height 37
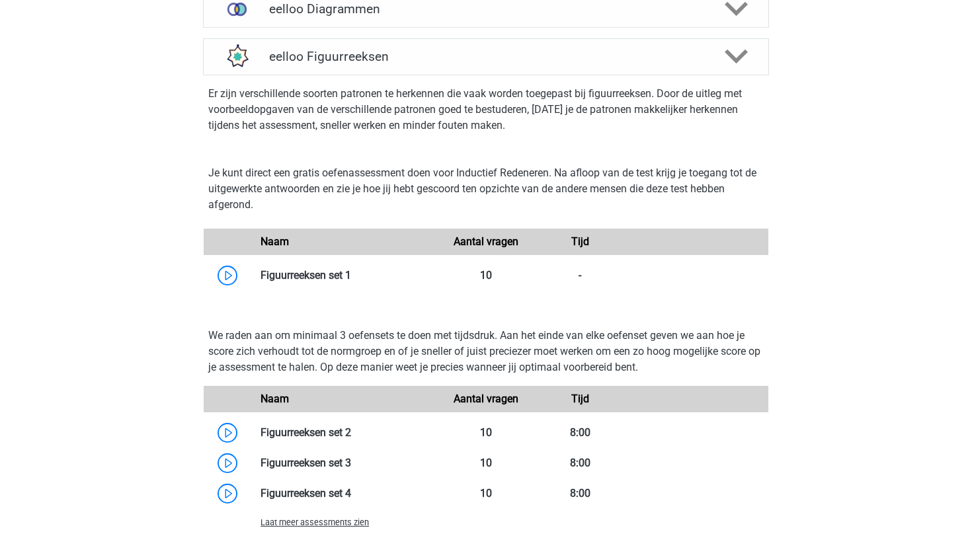
scroll to position [1006, 0]
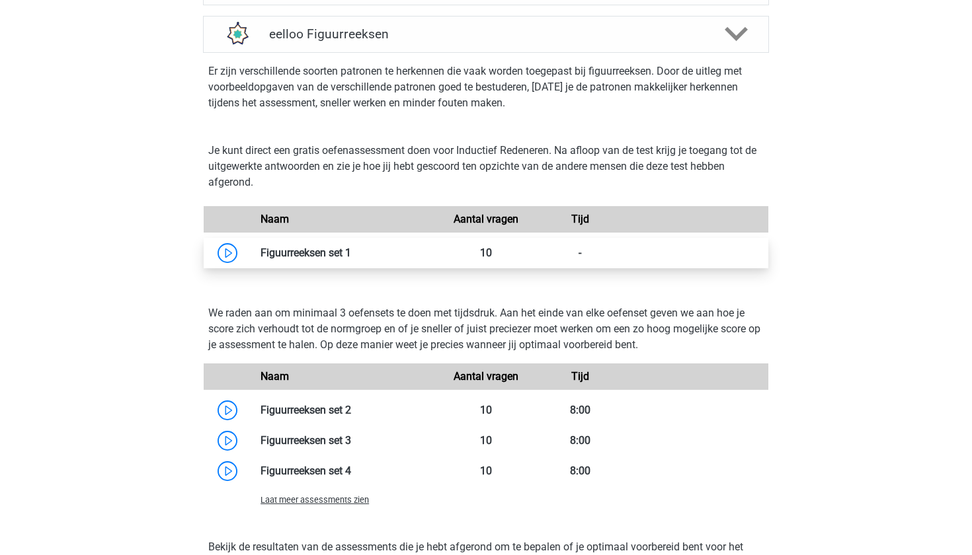
click at [351, 259] on link at bounding box center [351, 253] width 0 height 13
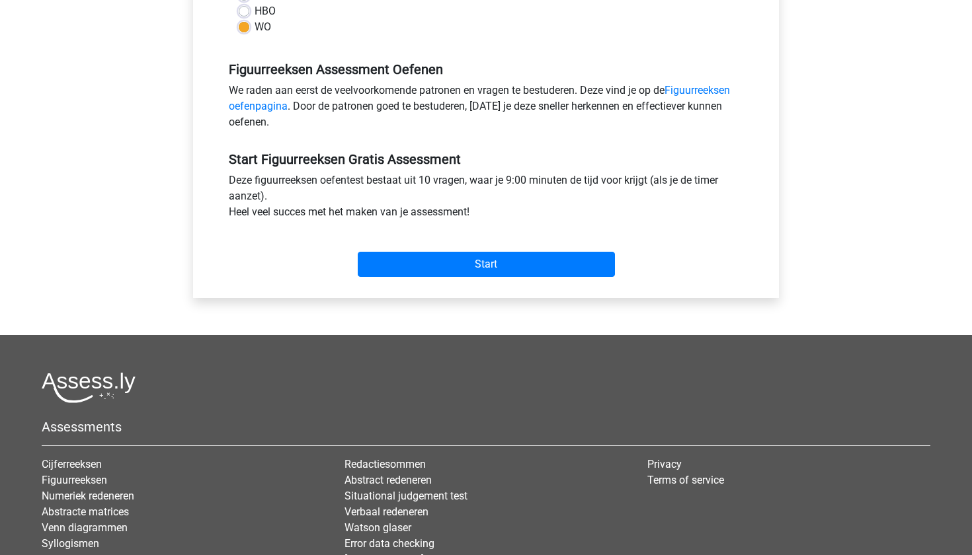
scroll to position [359, 0]
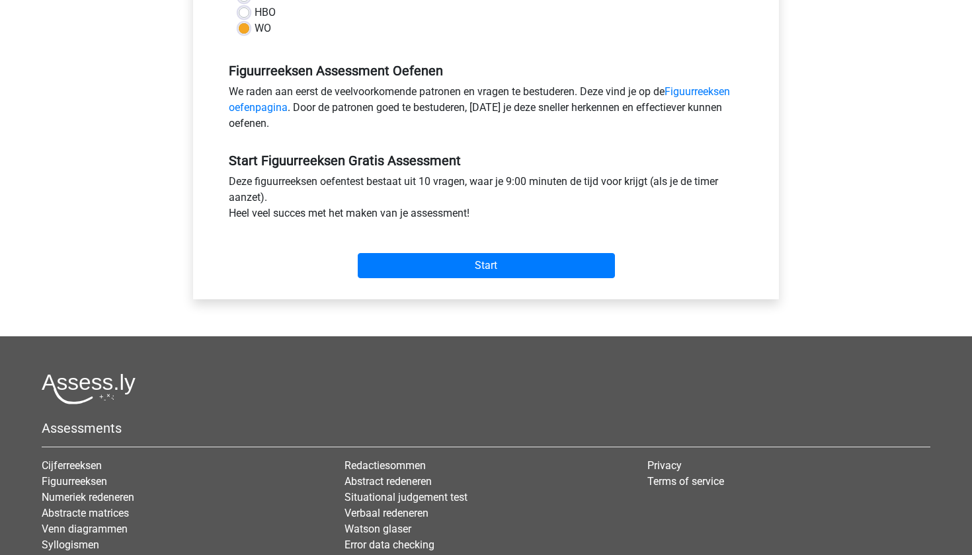
click at [666, 89] on div "We raden aan eerst de veelvoorkomende patronen en vragen te bestuderen. Deze vi…" at bounding box center [486, 110] width 534 height 53
click at [679, 92] on link "Figuurreeksen oefenpagina" at bounding box center [479, 99] width 501 height 28
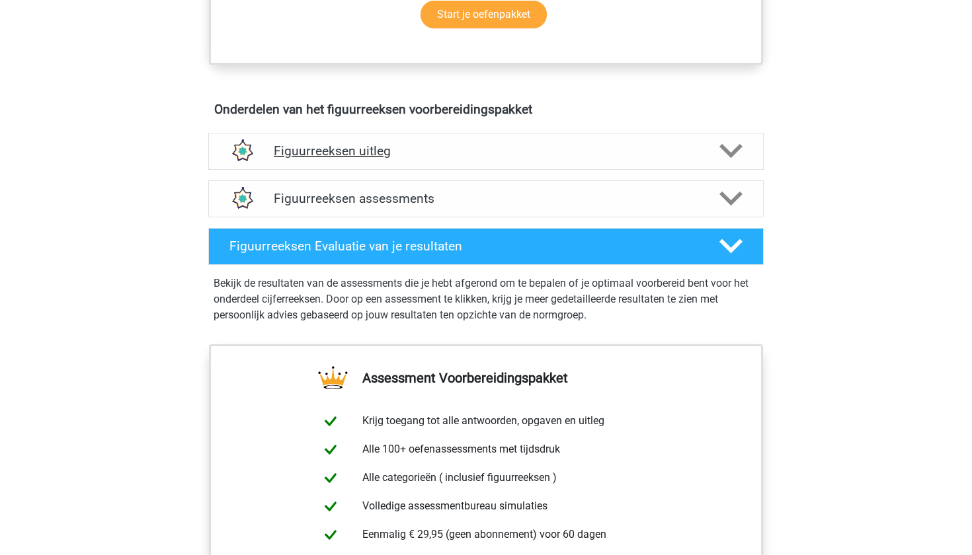
click at [516, 155] on h4 "Figuurreeksen uitleg" at bounding box center [486, 150] width 424 height 15
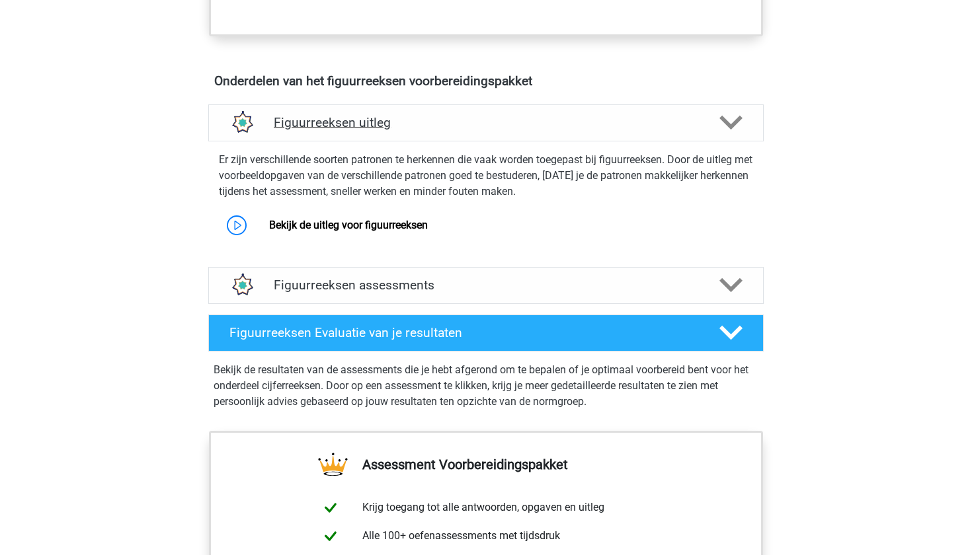
scroll to position [739, 0]
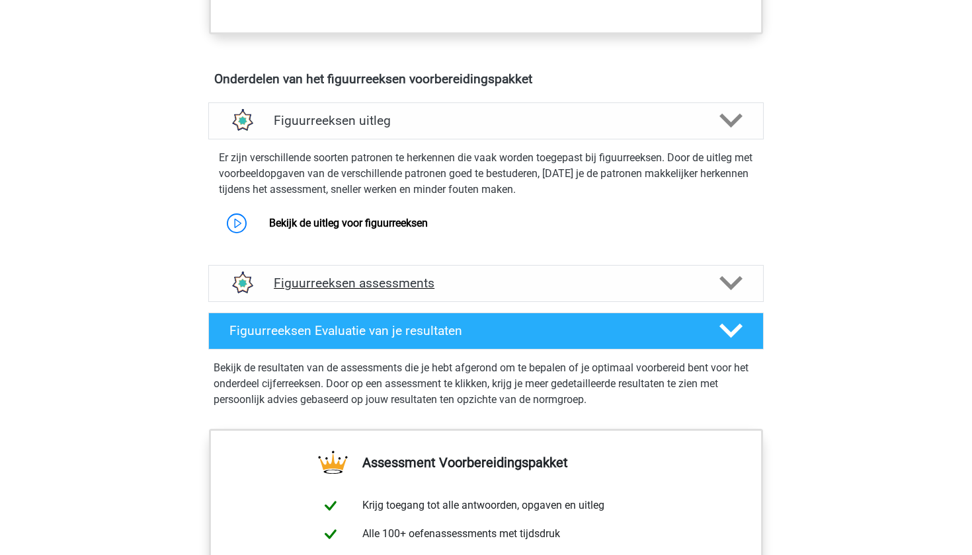
click at [423, 278] on h4 "Figuurreeksen assessments" at bounding box center [486, 283] width 424 height 15
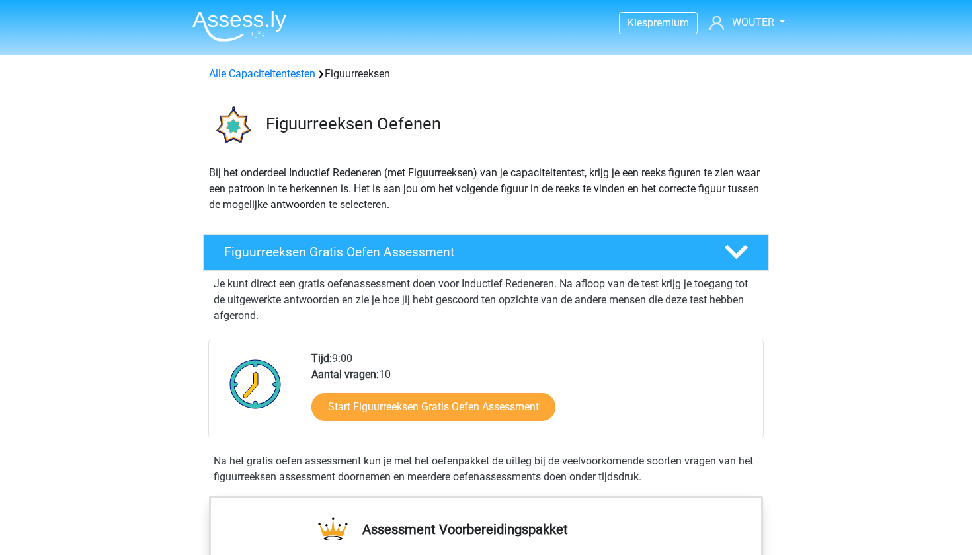
scroll to position [0, 0]
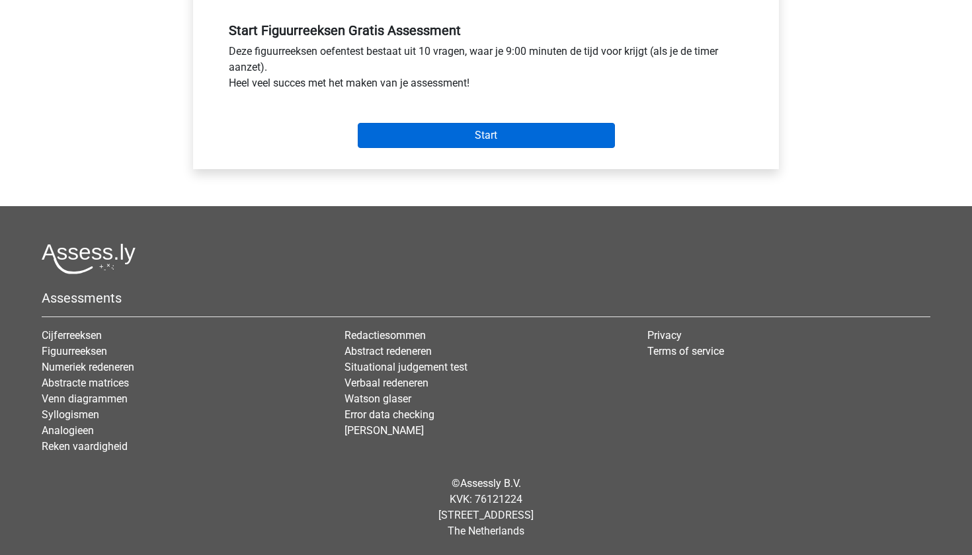
scroll to position [489, 0]
click at [442, 135] on input "Start" at bounding box center [486, 135] width 257 height 25
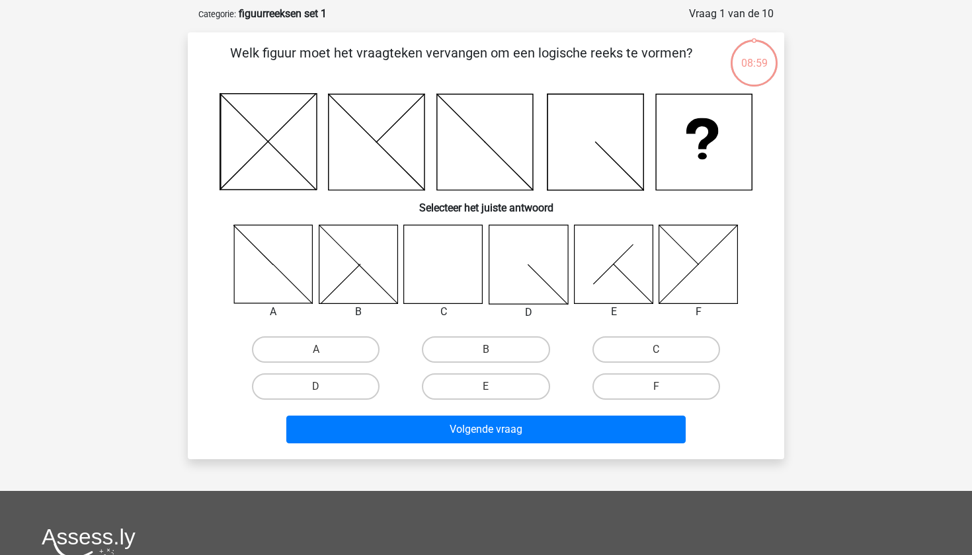
scroll to position [61, 0]
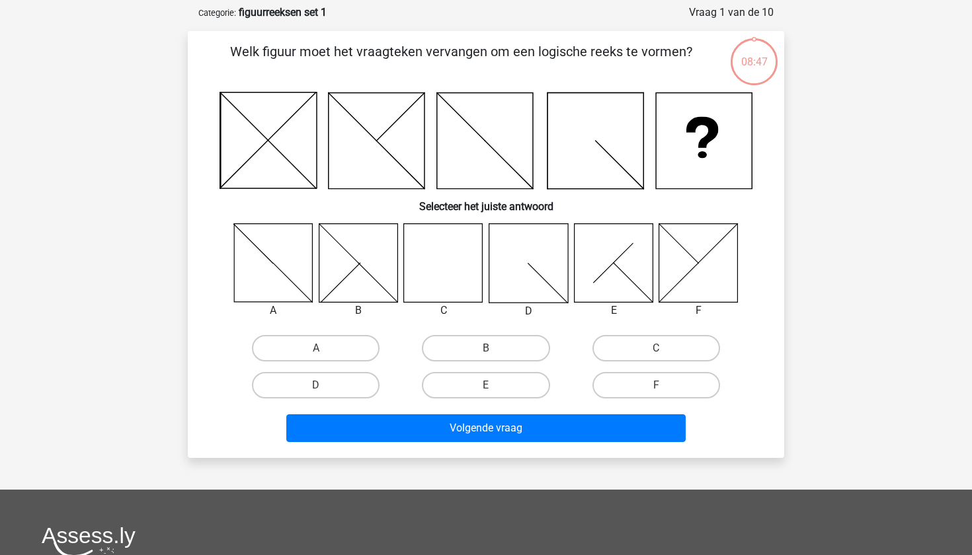
click at [432, 277] on icon at bounding box center [443, 262] width 79 height 79
click at [612, 352] on label "C" at bounding box center [656, 348] width 128 height 26
click at [656, 352] on input "C" at bounding box center [660, 352] width 9 height 9
radio input "true"
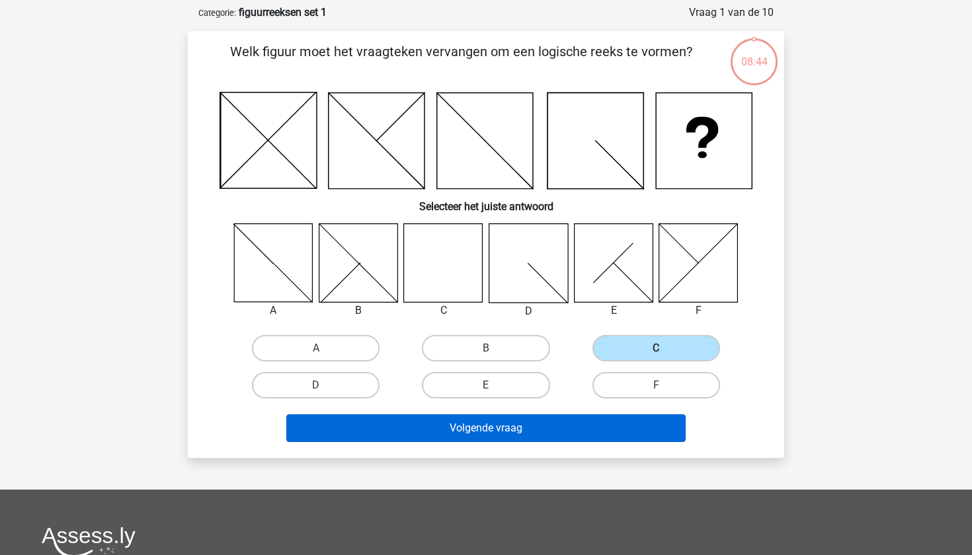
click at [539, 436] on button "Volgende vraag" at bounding box center [486, 429] width 400 height 28
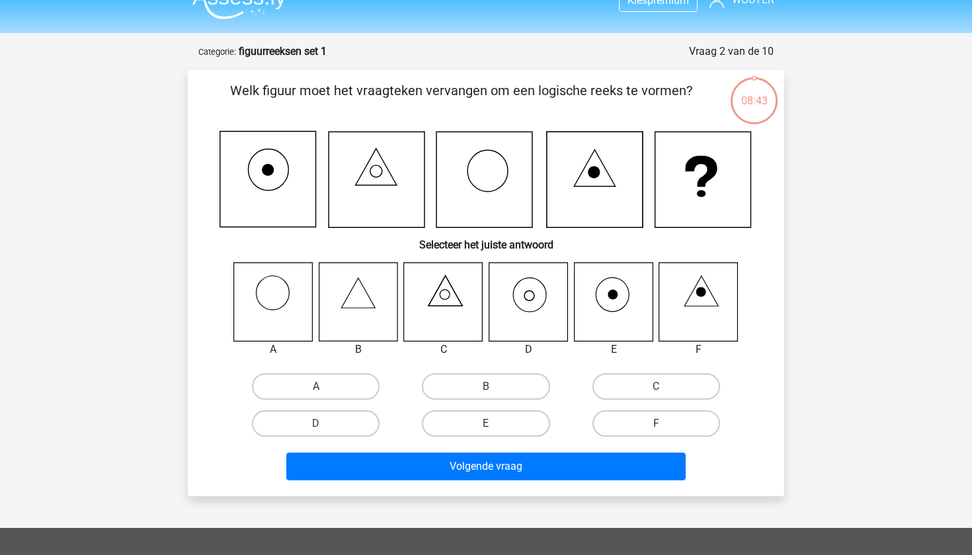
scroll to position [25, 0]
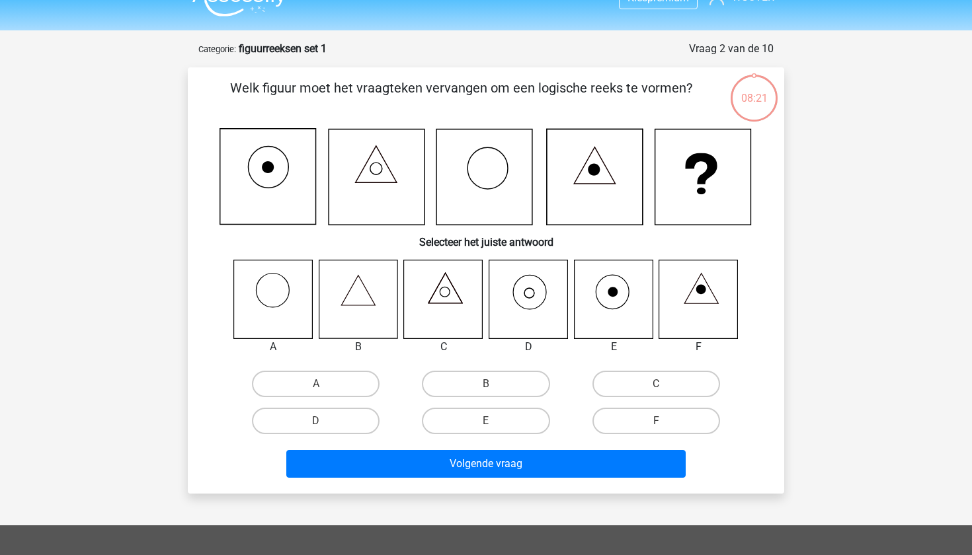
click at [526, 298] on icon at bounding box center [528, 299] width 79 height 79
click at [357, 413] on label "D" at bounding box center [316, 421] width 128 height 26
click at [325, 421] on input "D" at bounding box center [320, 425] width 9 height 9
radio input "true"
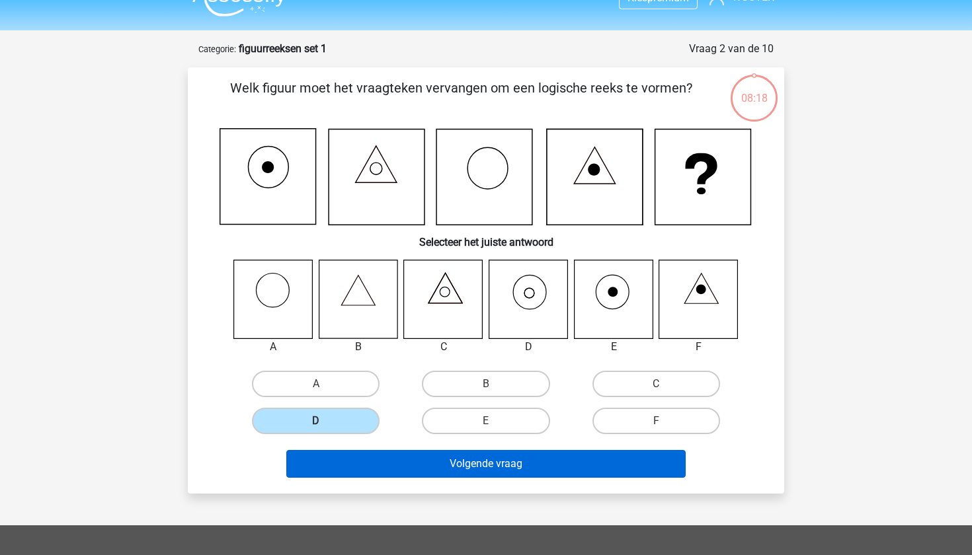
click at [377, 454] on button "Volgende vraag" at bounding box center [486, 464] width 400 height 28
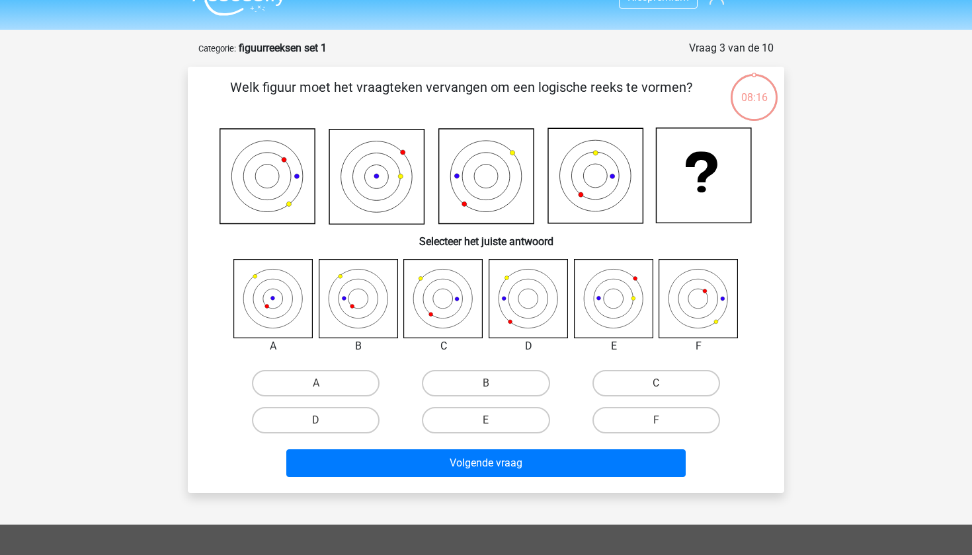
scroll to position [27, 0]
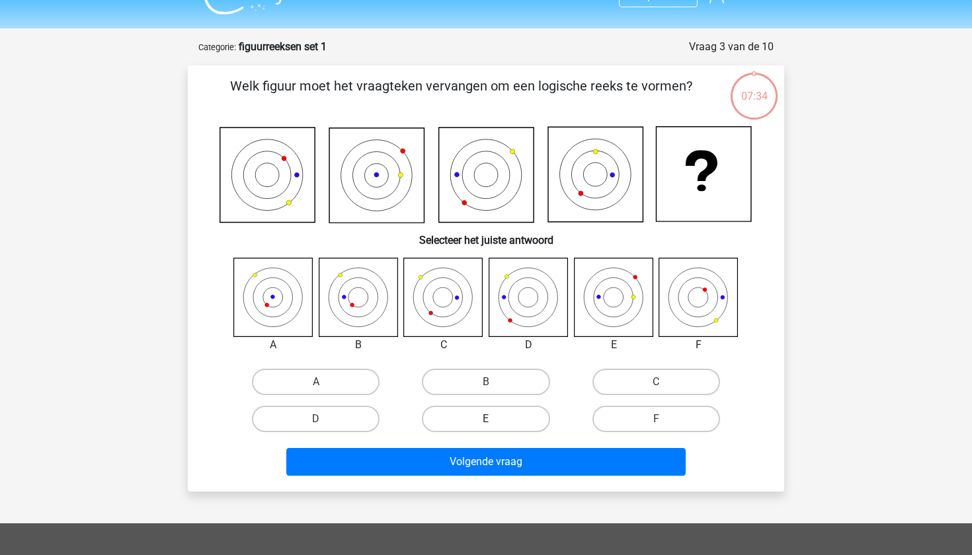
click at [487, 417] on label "E" at bounding box center [486, 419] width 128 height 26
click at [487, 419] on input "E" at bounding box center [490, 423] width 9 height 9
radio input "true"
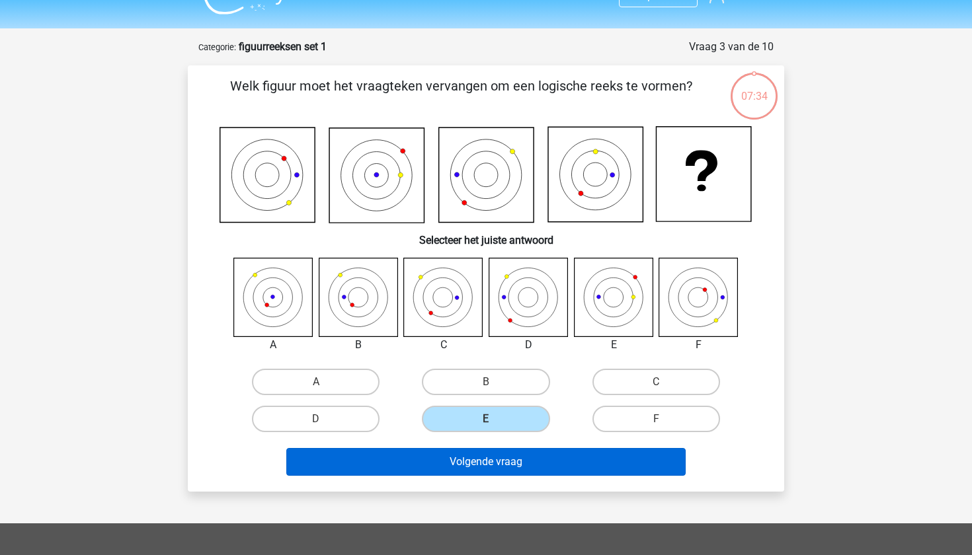
click at [491, 450] on button "Volgende vraag" at bounding box center [486, 462] width 400 height 28
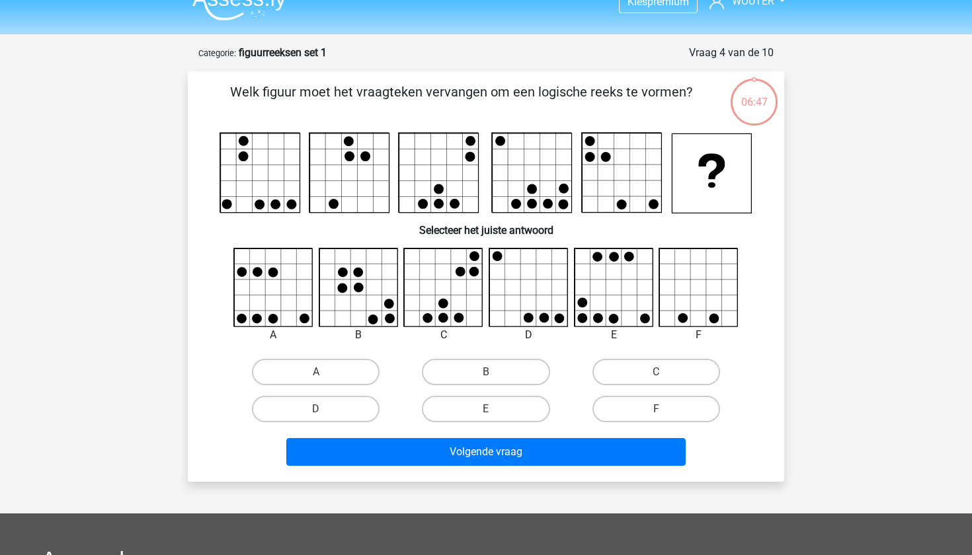
scroll to position [22, 0]
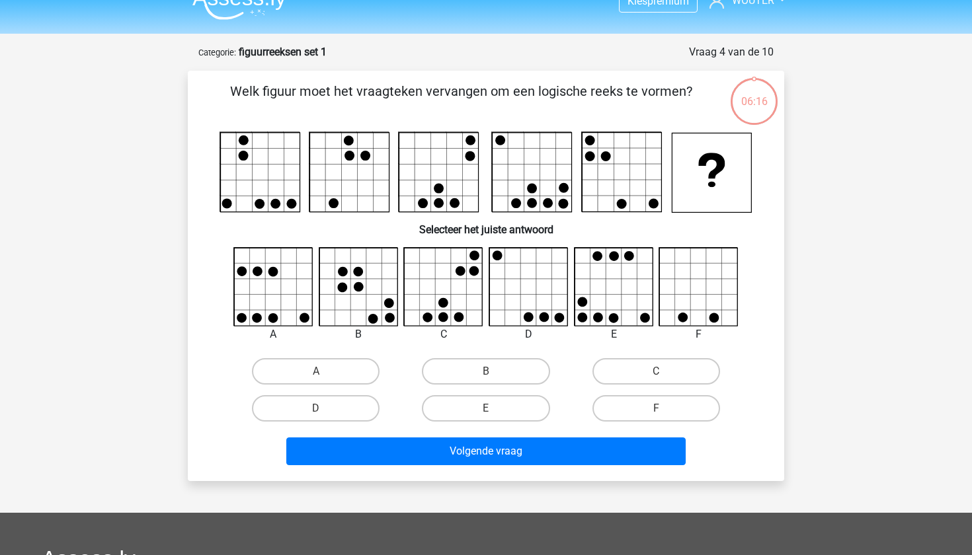
click at [443, 300] on icon at bounding box center [444, 303] width 10 height 10
click at [670, 361] on label "C" at bounding box center [656, 371] width 128 height 26
click at [664, 372] on input "C" at bounding box center [660, 376] width 9 height 9
radio input "true"
click at [579, 467] on div "Volgende vraag" at bounding box center [486, 454] width 510 height 33
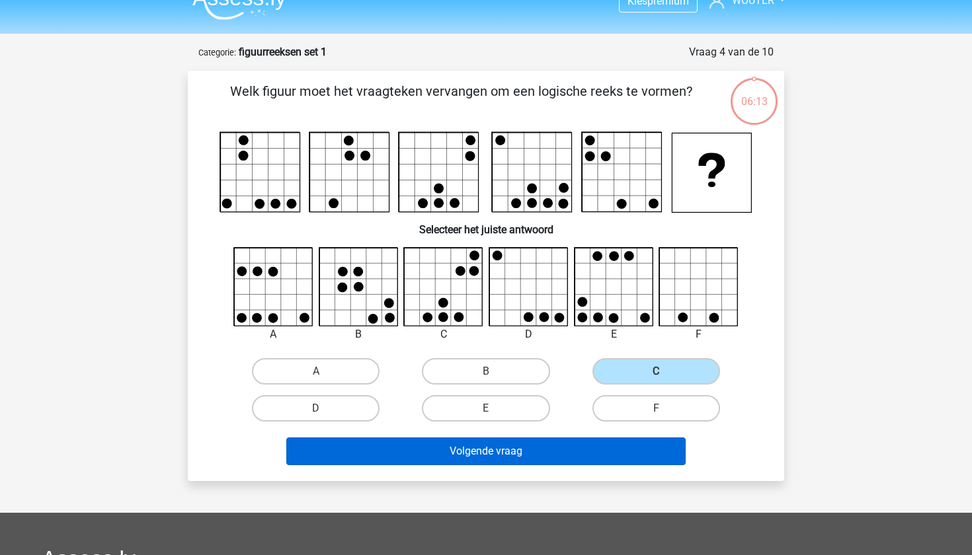
click at [584, 450] on button "Volgende vraag" at bounding box center [486, 452] width 400 height 28
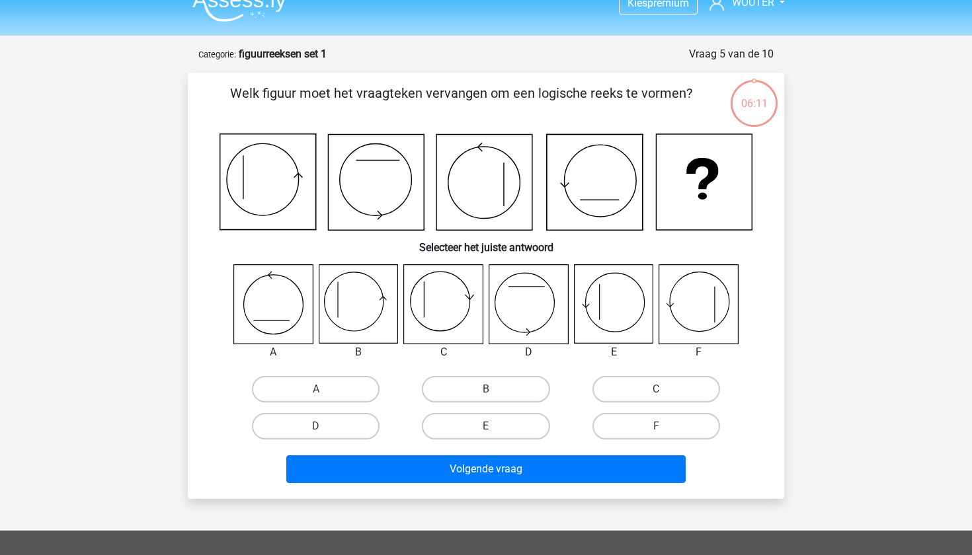
scroll to position [25, 0]
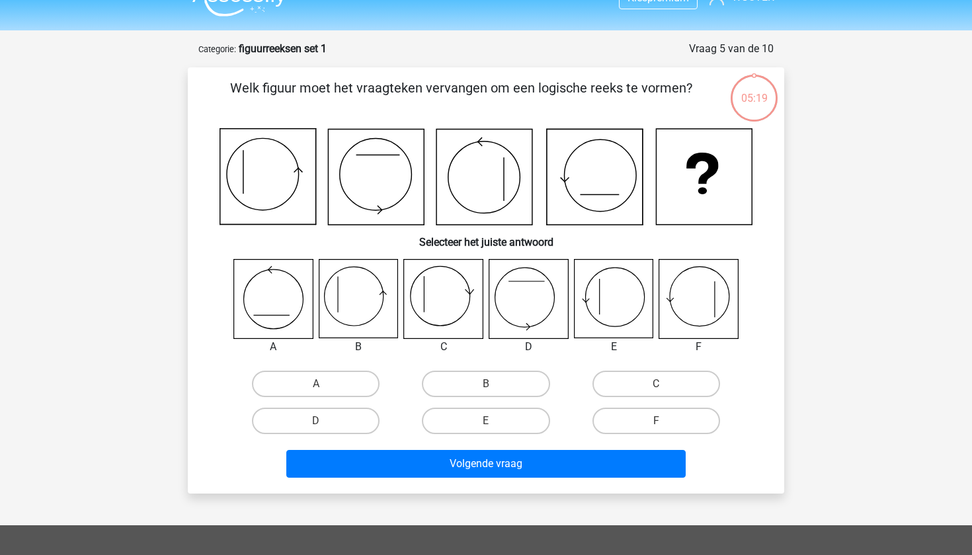
click at [467, 313] on icon at bounding box center [443, 299] width 79 height 79
click at [460, 378] on label "B" at bounding box center [486, 384] width 128 height 26
click at [486, 384] on input "B" at bounding box center [490, 388] width 9 height 9
radio input "true"
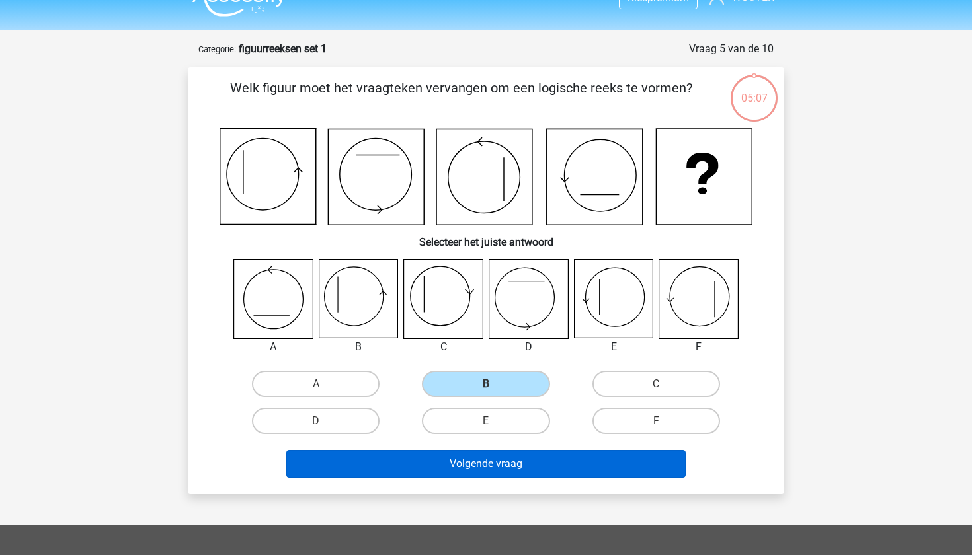
click at [477, 472] on button "Volgende vraag" at bounding box center [486, 464] width 400 height 28
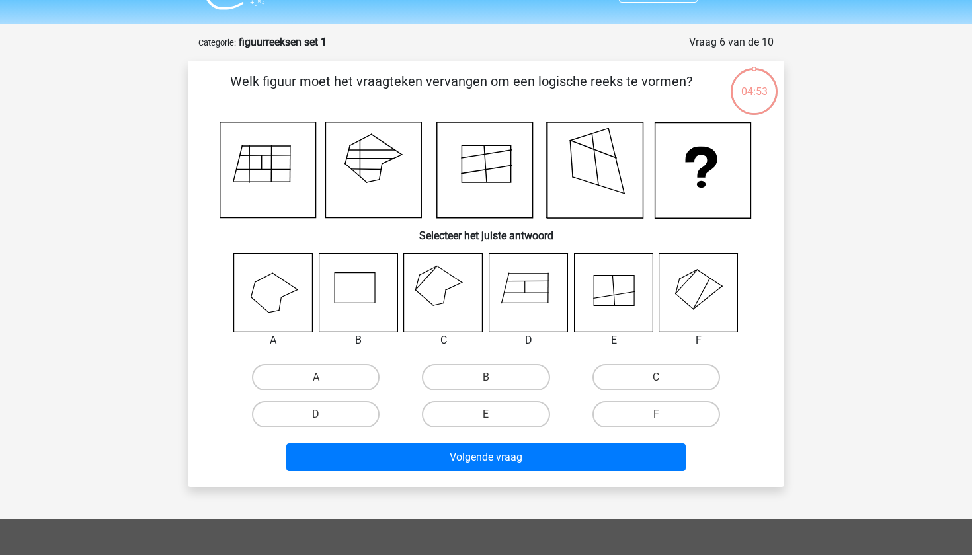
scroll to position [39, 0]
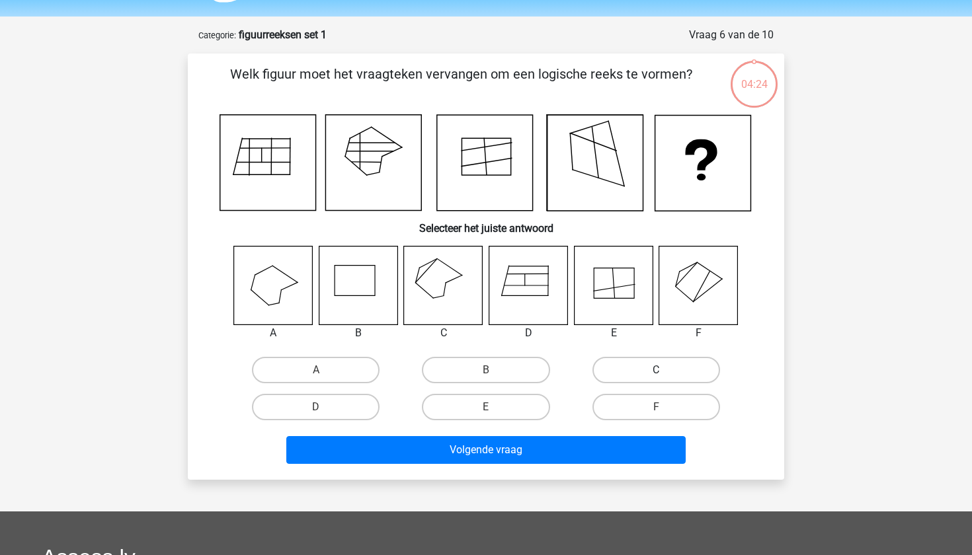
click at [628, 372] on label "C" at bounding box center [656, 370] width 128 height 26
click at [656, 372] on input "C" at bounding box center [660, 374] width 9 height 9
radio input "true"
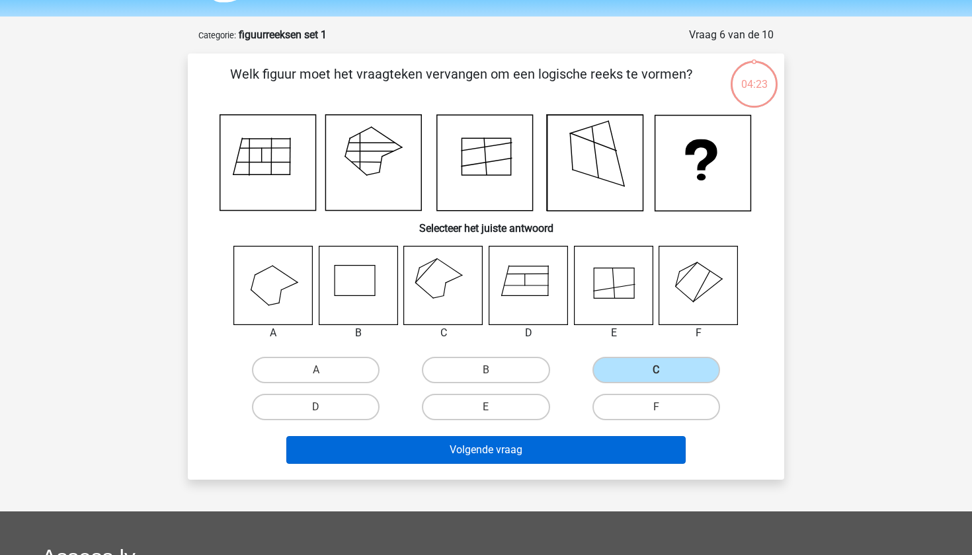
click at [555, 454] on button "Volgende vraag" at bounding box center [486, 450] width 400 height 28
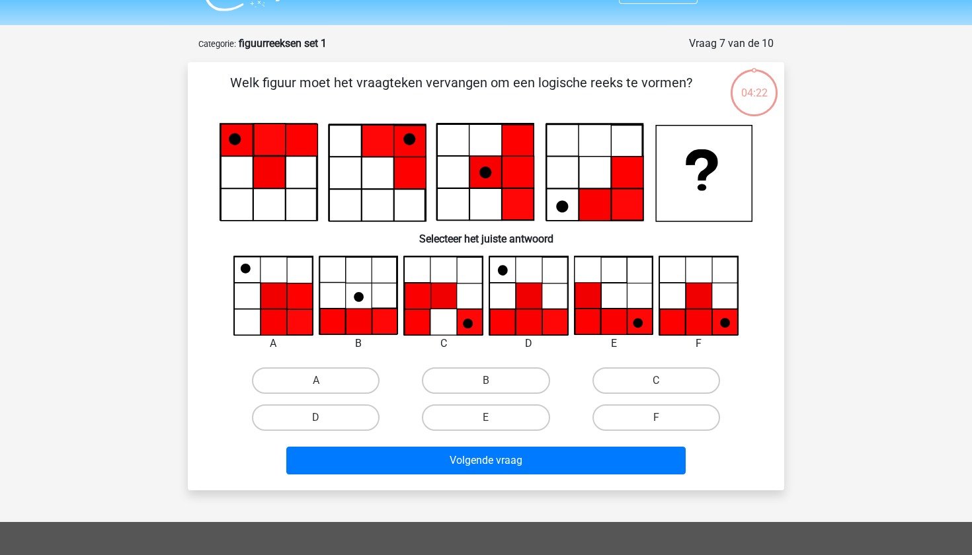
scroll to position [31, 0]
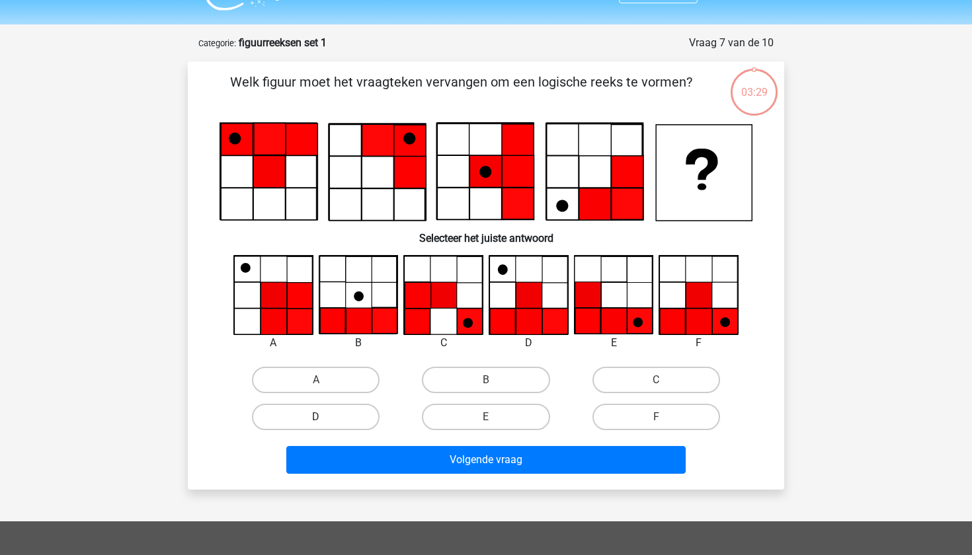
click at [343, 414] on label "D" at bounding box center [316, 417] width 128 height 26
click at [325, 417] on input "D" at bounding box center [320, 421] width 9 height 9
radio input "true"
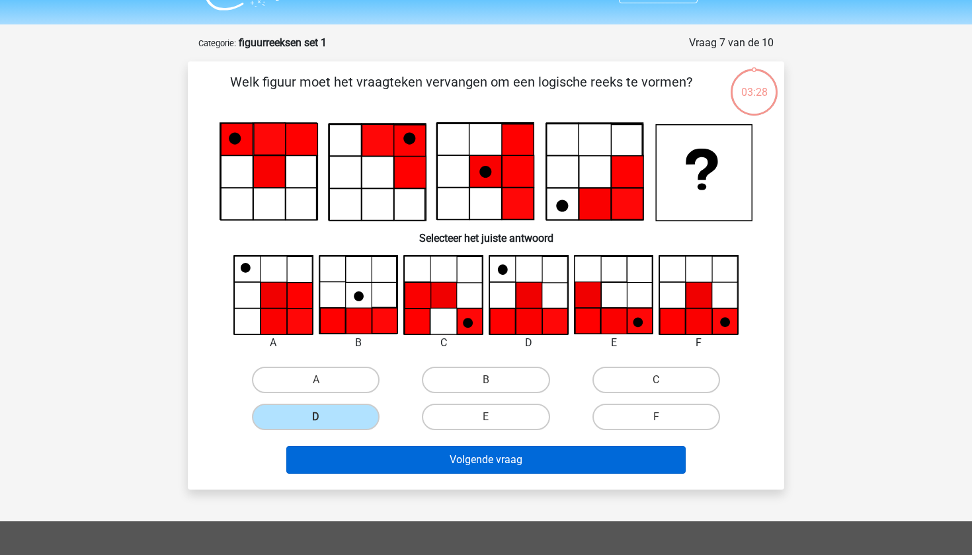
click at [351, 454] on button "Volgende vraag" at bounding box center [486, 460] width 400 height 28
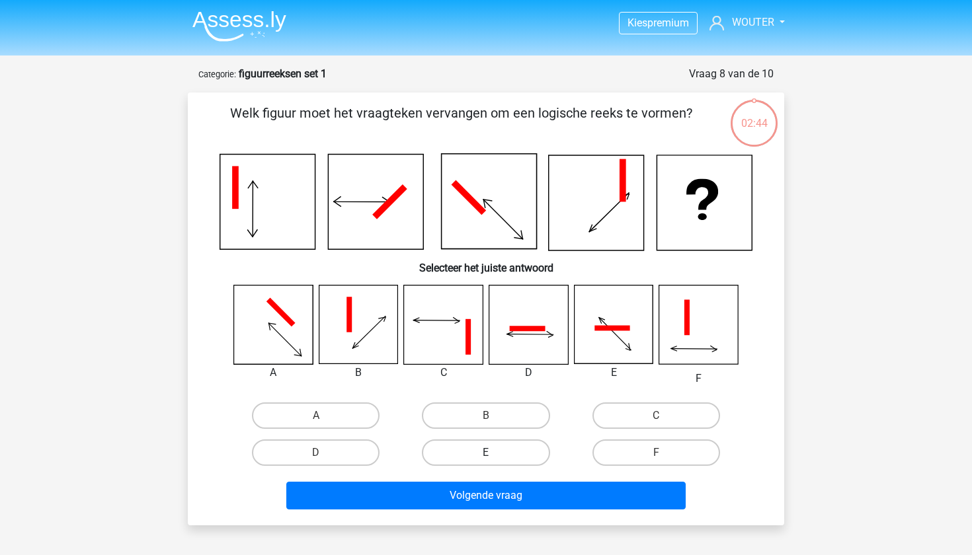
click at [508, 457] on label "E" at bounding box center [486, 453] width 128 height 26
click at [495, 457] on input "E" at bounding box center [490, 457] width 9 height 9
radio input "true"
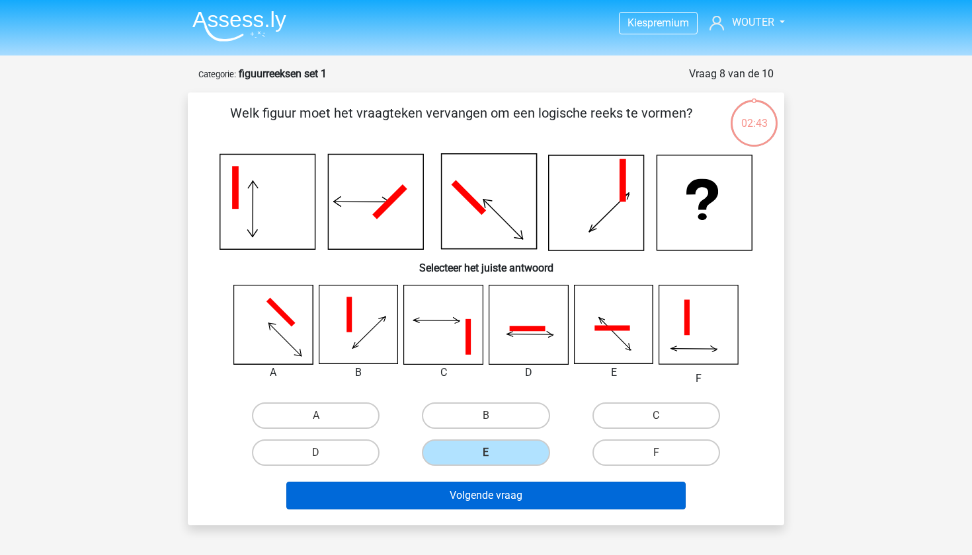
click at [509, 484] on button "Volgende vraag" at bounding box center [486, 496] width 400 height 28
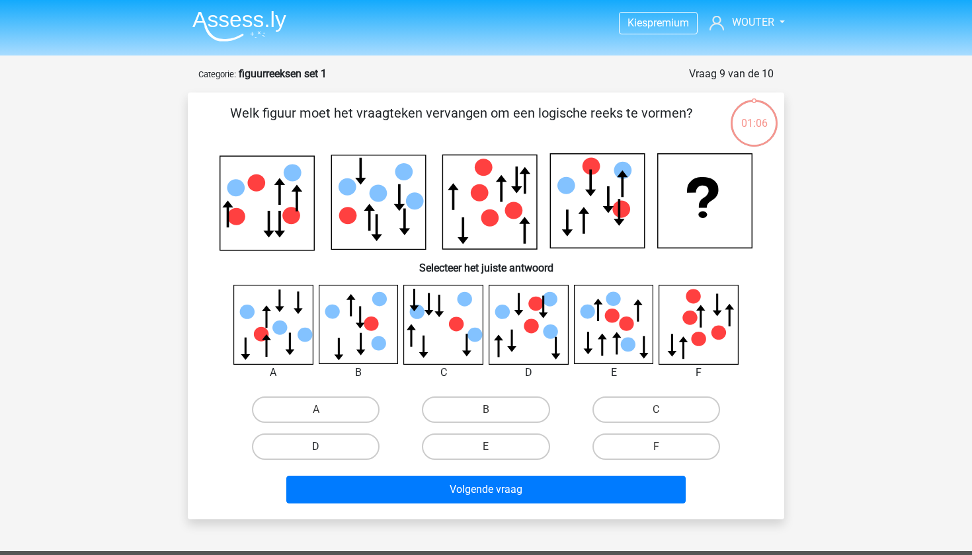
click at [313, 446] on label "D" at bounding box center [316, 447] width 128 height 26
click at [316, 447] on input "D" at bounding box center [320, 451] width 9 height 9
radio input "true"
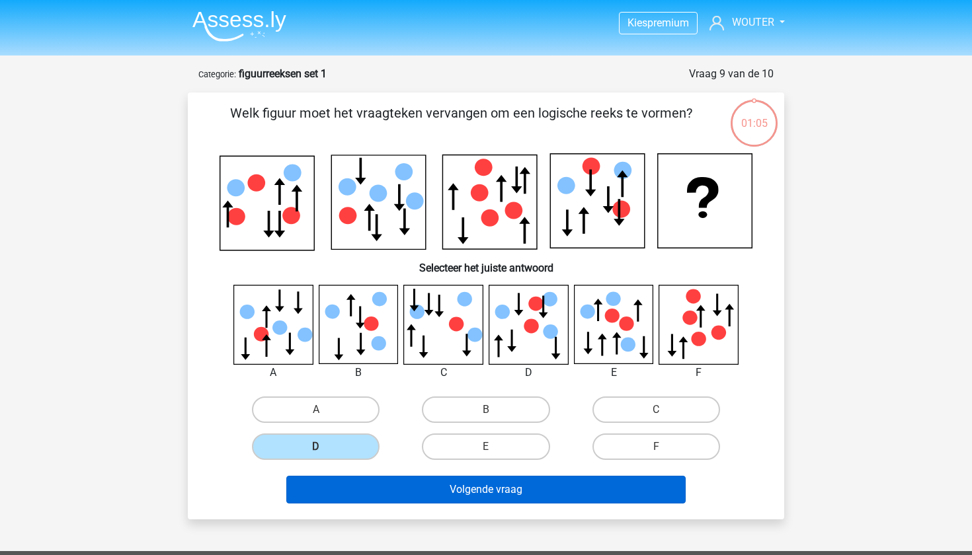
click at [337, 481] on button "Volgende vraag" at bounding box center [486, 490] width 400 height 28
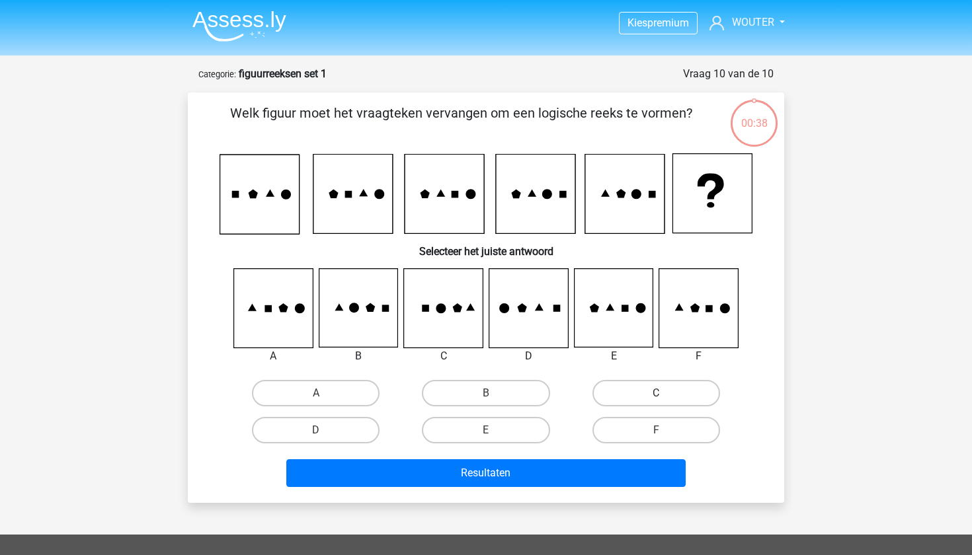
click at [636, 383] on label "C" at bounding box center [656, 393] width 128 height 26
click at [656, 393] on input "C" at bounding box center [660, 397] width 9 height 9
radio input "true"
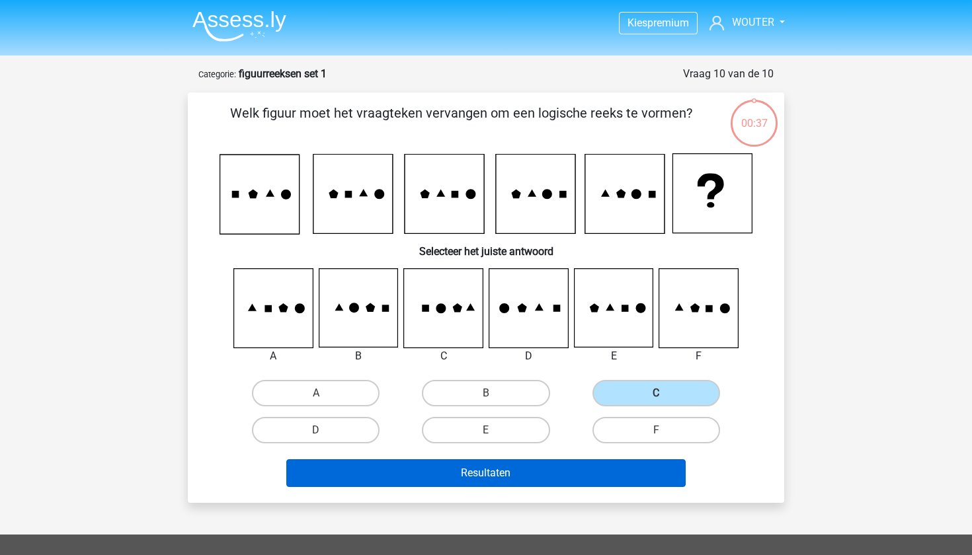
click at [586, 469] on button "Resultaten" at bounding box center [486, 474] width 400 height 28
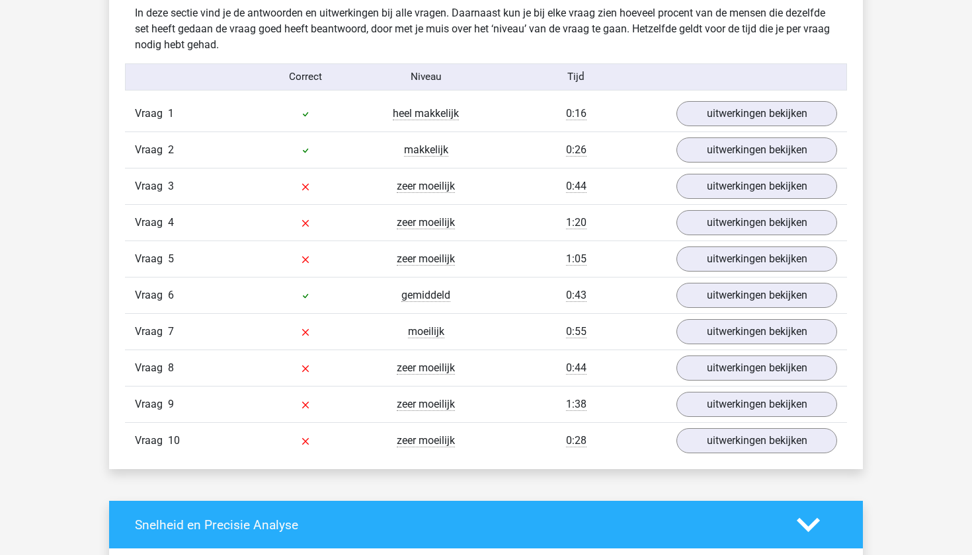
scroll to position [1033, 0]
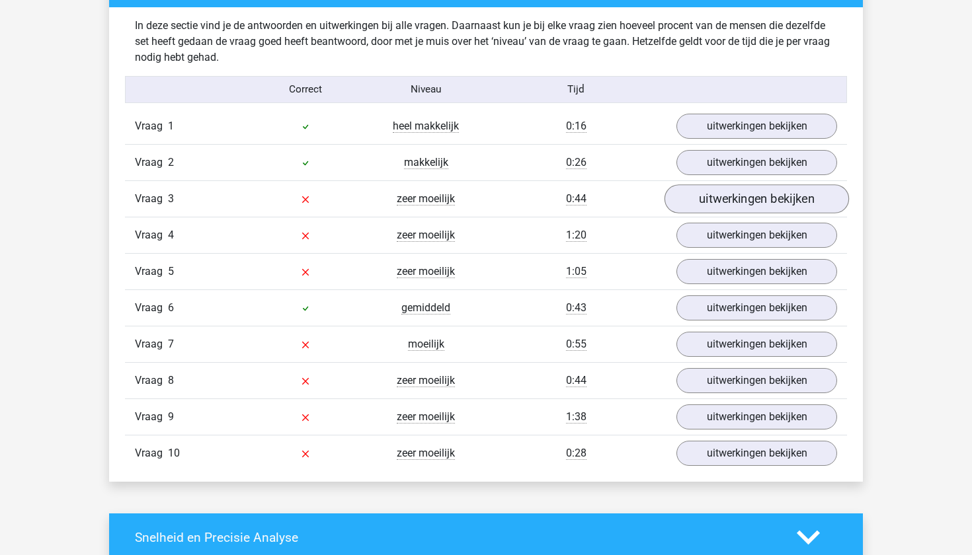
click at [725, 203] on link "uitwerkingen bekijken" at bounding box center [756, 198] width 184 height 29
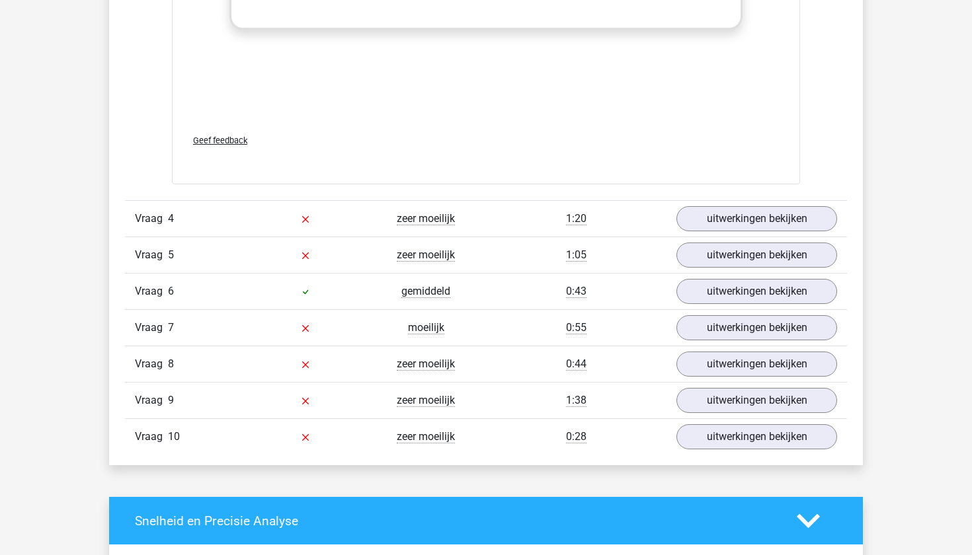
scroll to position [2157, 0]
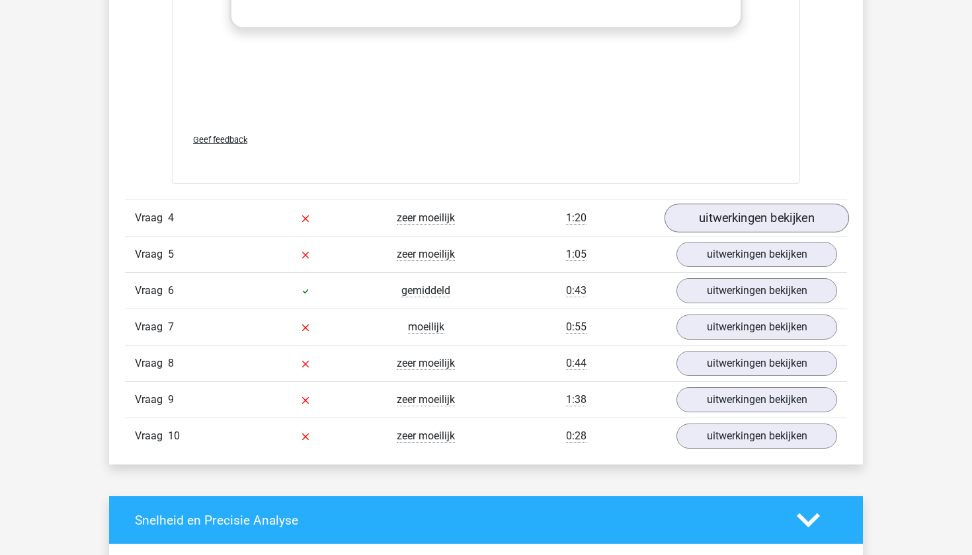
click at [721, 223] on link "uitwerkingen bekijken" at bounding box center [756, 218] width 184 height 29
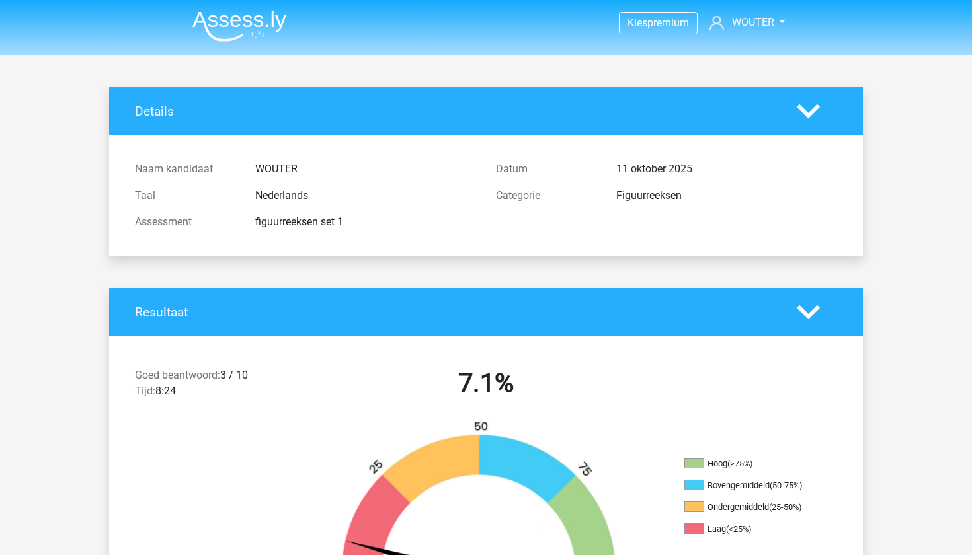
scroll to position [0, 0]
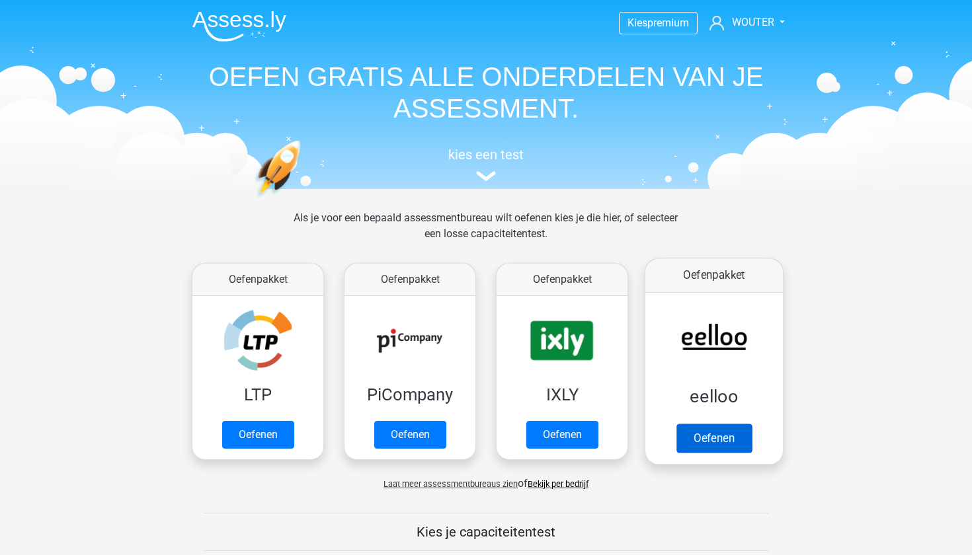
click at [729, 434] on link "Oefenen" at bounding box center [713, 438] width 75 height 29
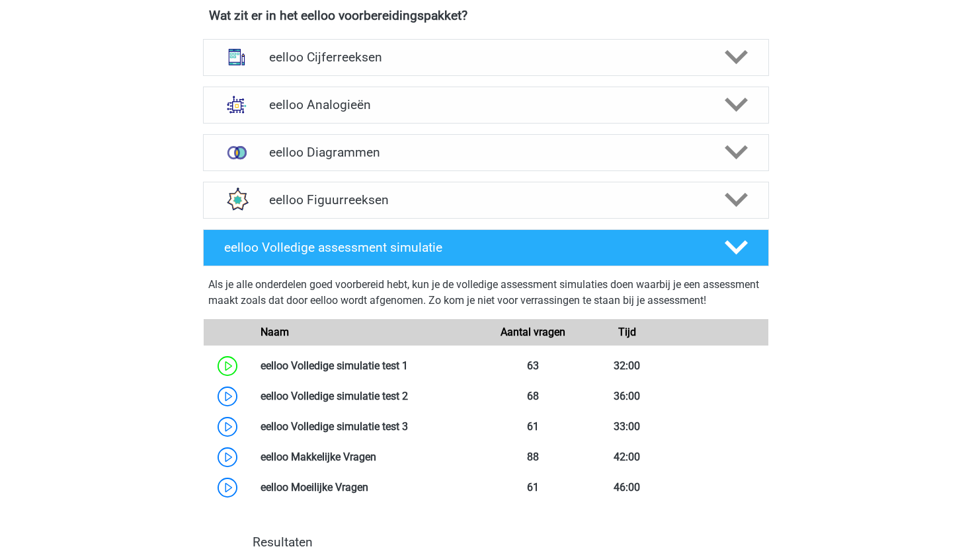
scroll to position [839, 0]
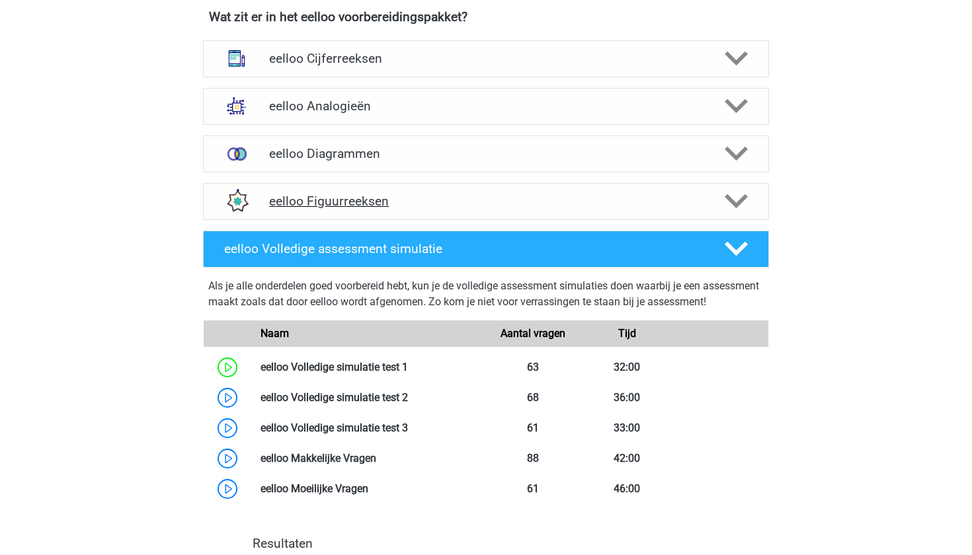
click at [745, 213] on icon at bounding box center [736, 201] width 23 height 23
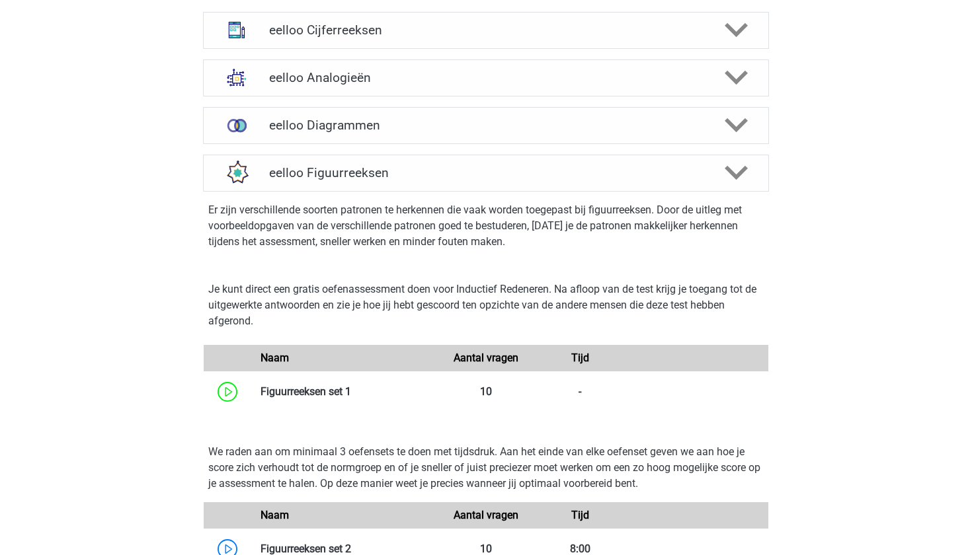
scroll to position [871, 0]
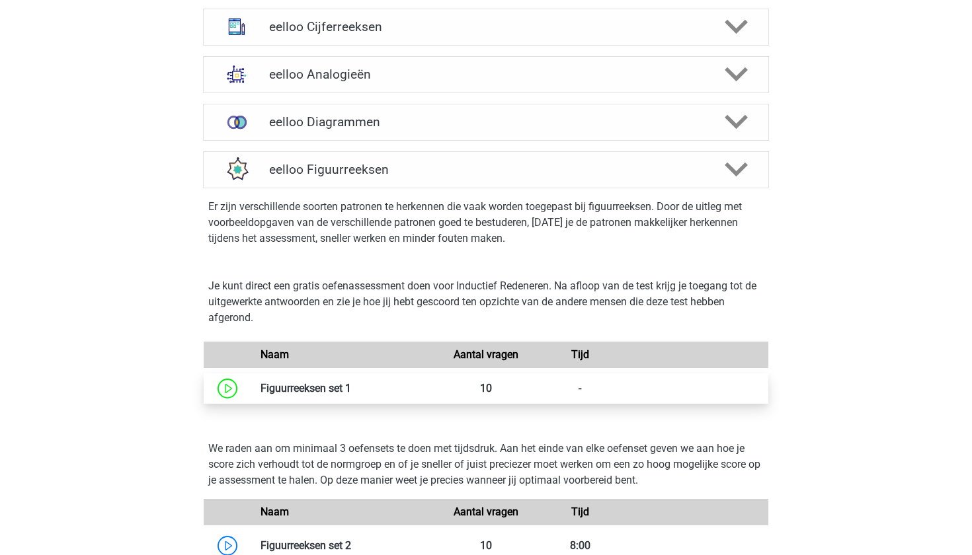
click at [351, 395] on link at bounding box center [351, 388] width 0 height 13
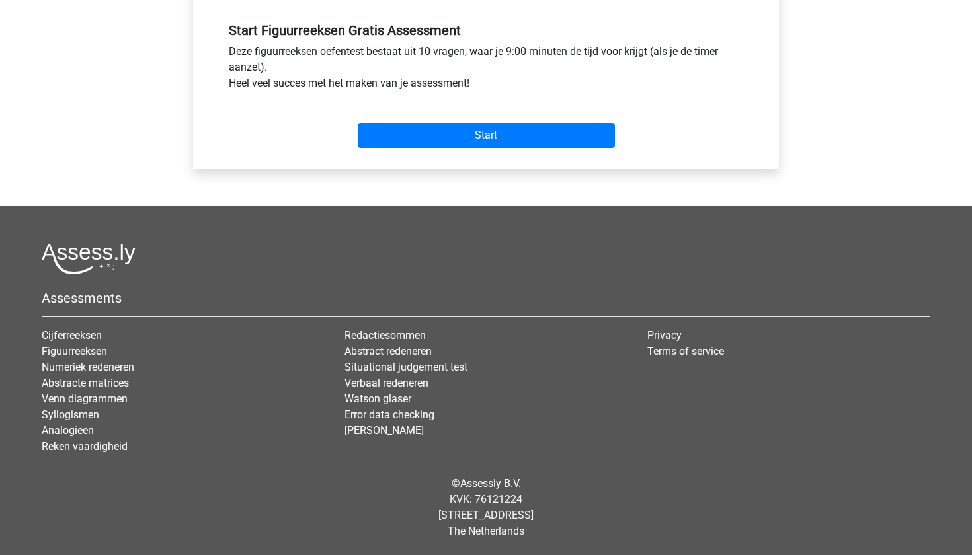
scroll to position [489, 0]
click at [467, 116] on div "Start" at bounding box center [486, 125] width 534 height 46
click at [467, 123] on div "Start" at bounding box center [486, 125] width 534 height 46
click at [470, 135] on input "Start" at bounding box center [486, 135] width 257 height 25
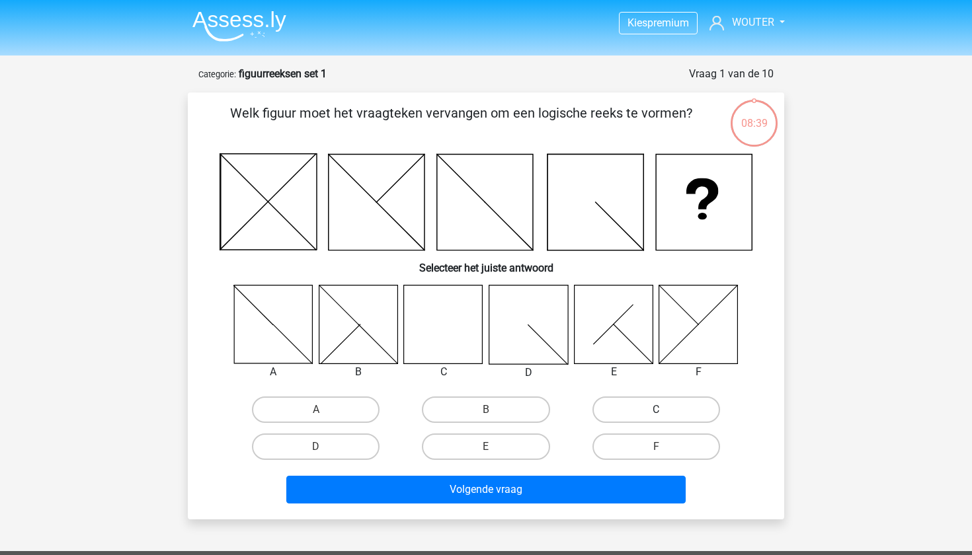
click at [693, 410] on label "C" at bounding box center [656, 410] width 128 height 26
click at [664, 410] on input "C" at bounding box center [660, 414] width 9 height 9
radio input "true"
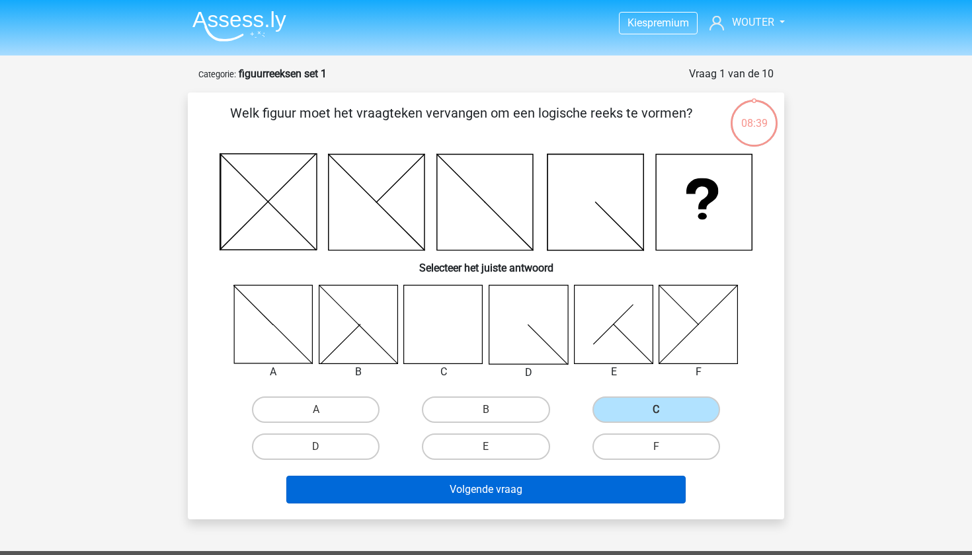
click at [644, 494] on button "Volgende vraag" at bounding box center [486, 490] width 400 height 28
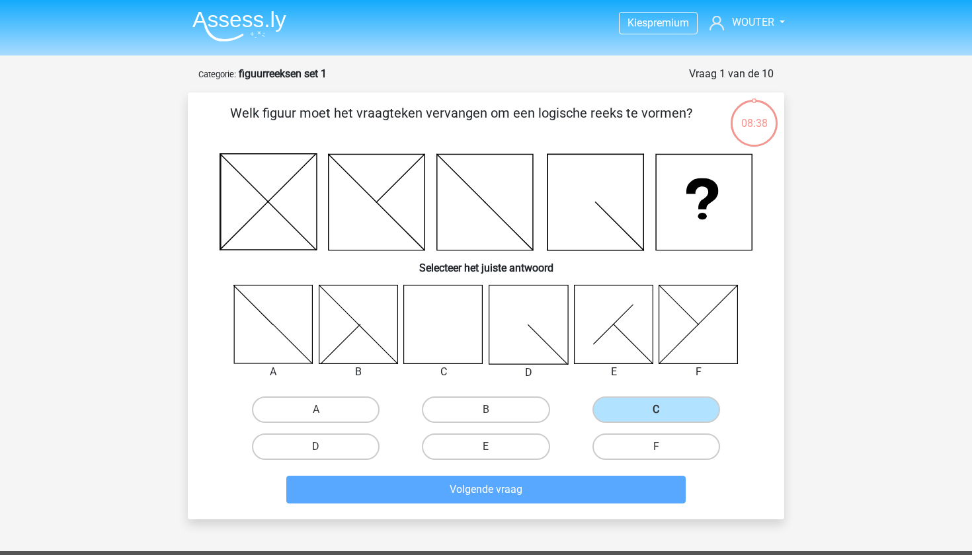
scroll to position [66, 0]
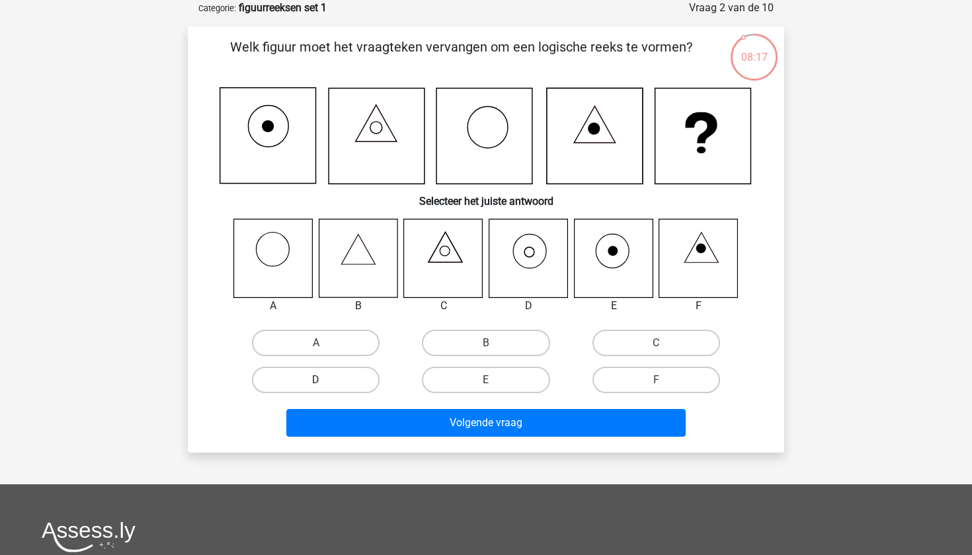
click at [336, 377] on label "D" at bounding box center [316, 380] width 128 height 26
click at [325, 380] on input "D" at bounding box center [320, 384] width 9 height 9
radio input "true"
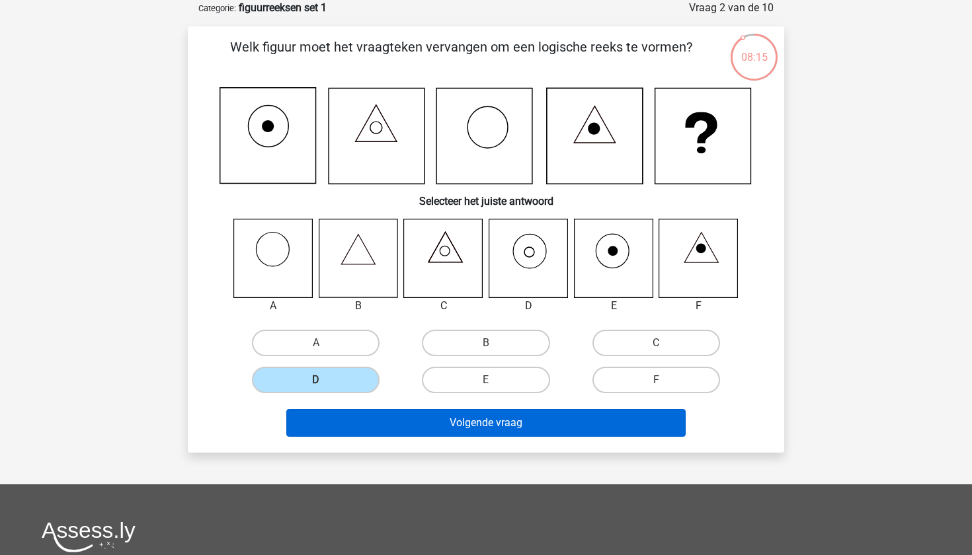
click at [417, 416] on button "Volgende vraag" at bounding box center [486, 423] width 400 height 28
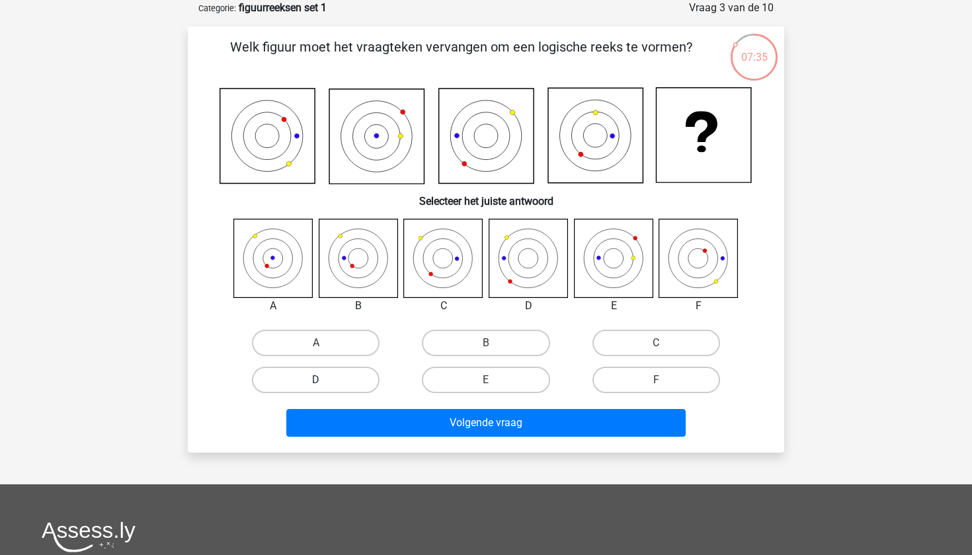
click at [350, 382] on label "D" at bounding box center [316, 380] width 128 height 26
click at [325, 382] on input "D" at bounding box center [320, 384] width 9 height 9
radio input "true"
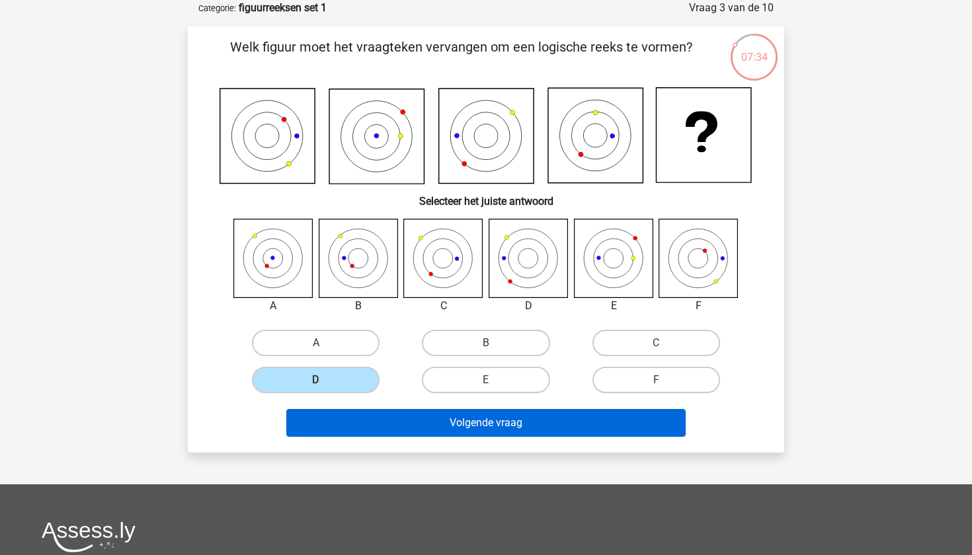
click at [440, 424] on button "Volgende vraag" at bounding box center [486, 423] width 400 height 28
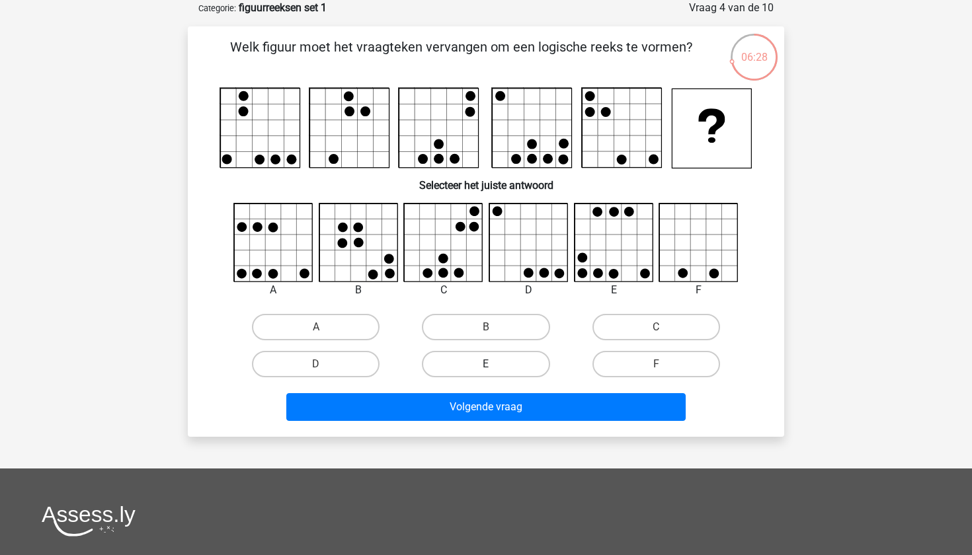
click at [536, 358] on label "E" at bounding box center [486, 364] width 128 height 26
click at [495, 364] on input "E" at bounding box center [490, 368] width 9 height 9
radio input "true"
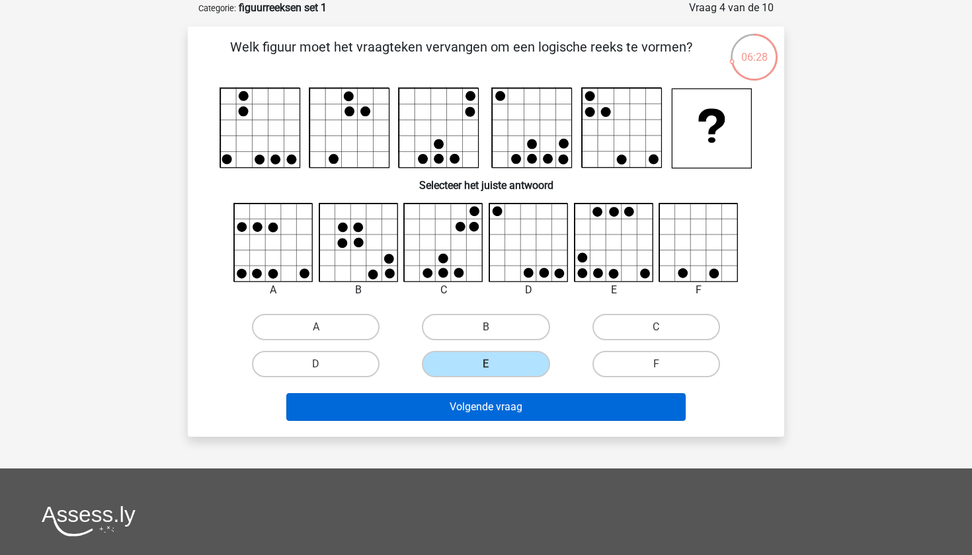
click at [539, 402] on button "Volgende vraag" at bounding box center [486, 407] width 400 height 28
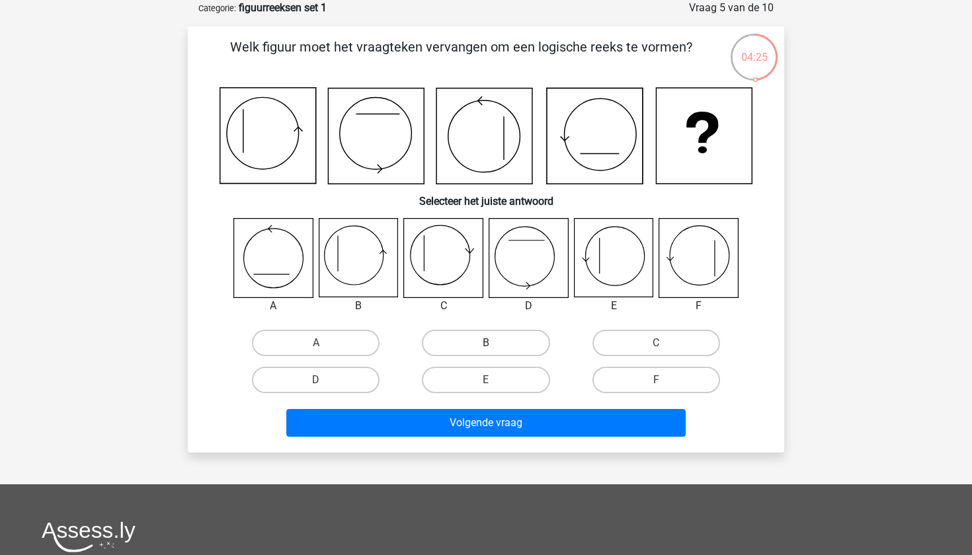
click at [504, 337] on label "B" at bounding box center [486, 343] width 128 height 26
click at [495, 343] on input "B" at bounding box center [490, 347] width 9 height 9
radio input "true"
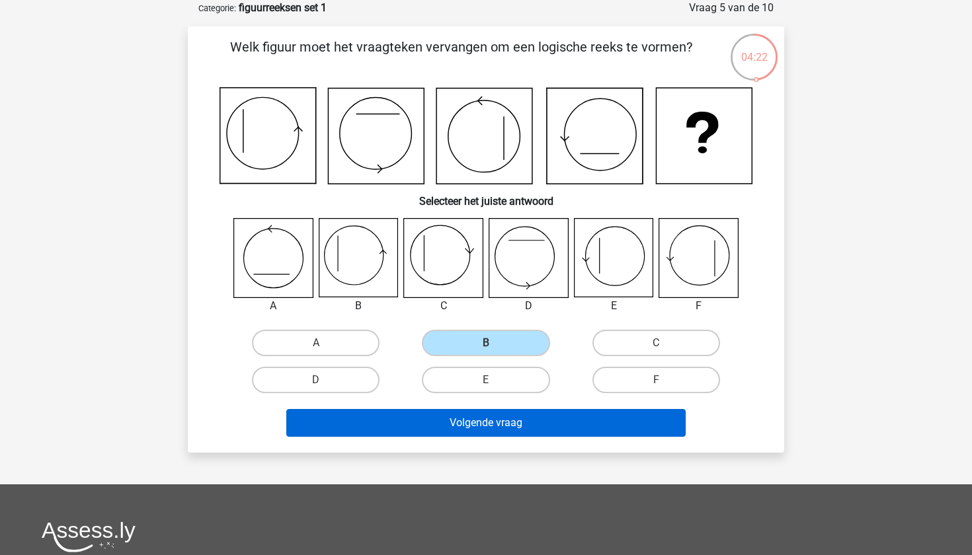
click at [518, 416] on button "Volgende vraag" at bounding box center [486, 423] width 400 height 28
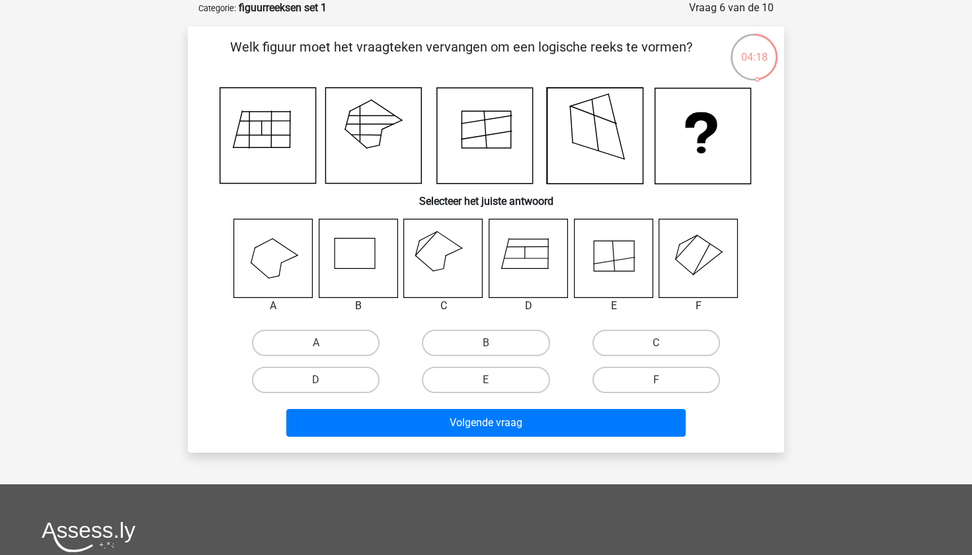
click at [427, 272] on icon at bounding box center [443, 258] width 79 height 79
click at [680, 331] on label "C" at bounding box center [656, 343] width 128 height 26
click at [664, 343] on input "C" at bounding box center [660, 347] width 9 height 9
radio input "true"
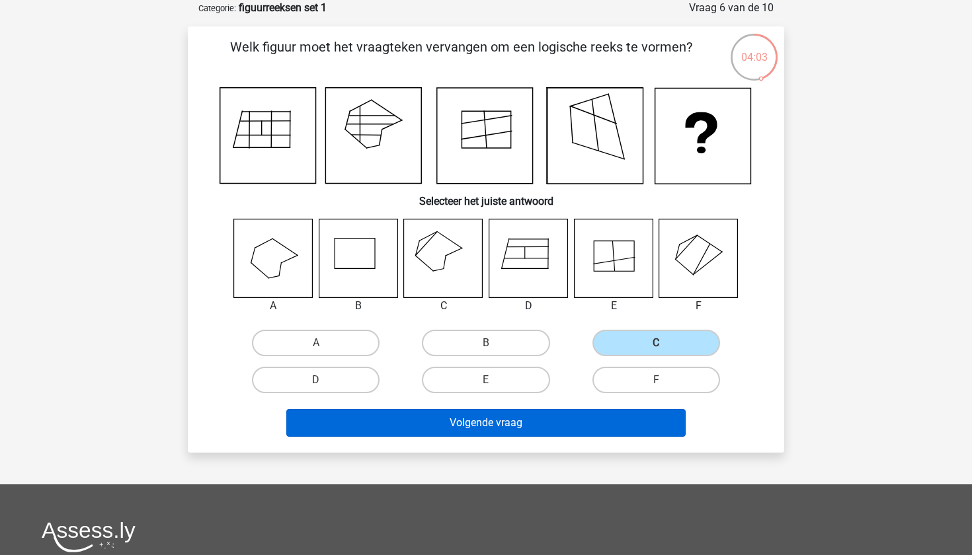
click at [672, 425] on button "Volgende vraag" at bounding box center [486, 423] width 400 height 28
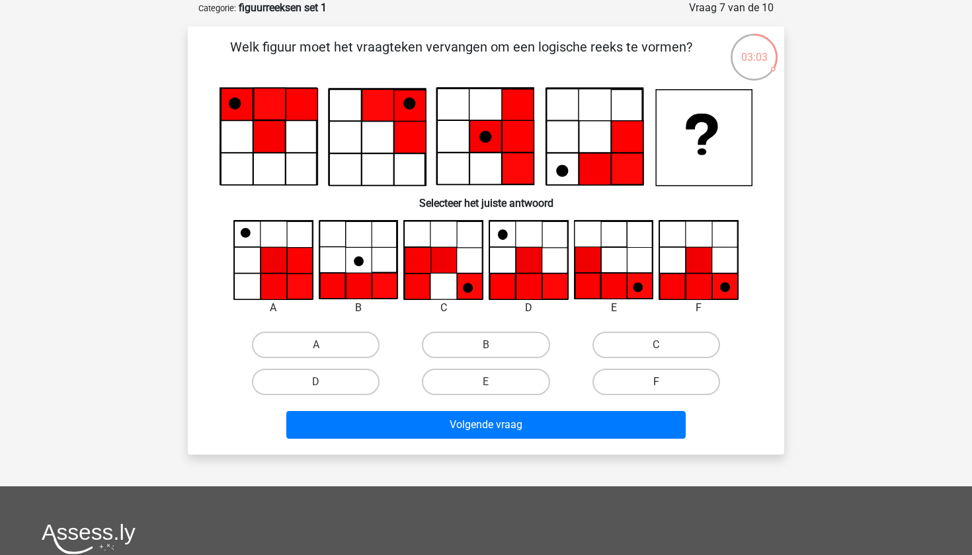
click at [655, 389] on label "F" at bounding box center [656, 382] width 128 height 26
click at [656, 389] on input "F" at bounding box center [660, 386] width 9 height 9
radio input "true"
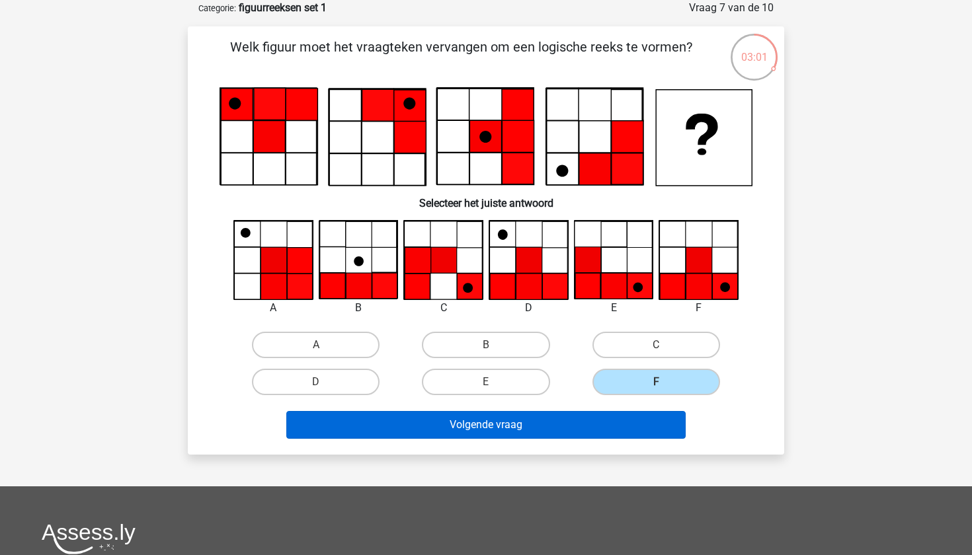
click at [652, 422] on button "Volgende vraag" at bounding box center [486, 425] width 400 height 28
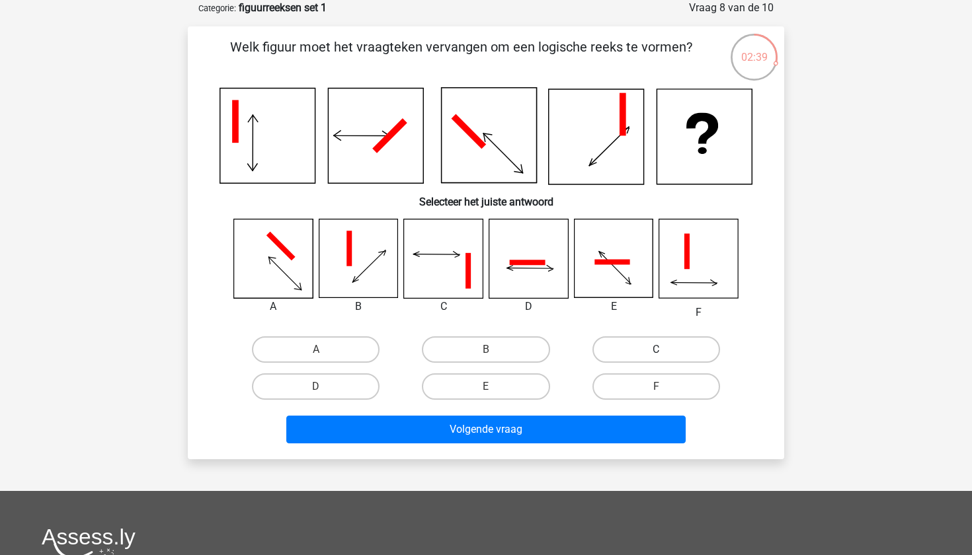
click at [666, 354] on label "C" at bounding box center [656, 350] width 128 height 26
click at [664, 354] on input "C" at bounding box center [660, 354] width 9 height 9
radio input "true"
click at [664, 447] on div "Volgende vraag" at bounding box center [486, 432] width 510 height 33
click at [655, 414] on div "Volgende vraag" at bounding box center [486, 427] width 554 height 44
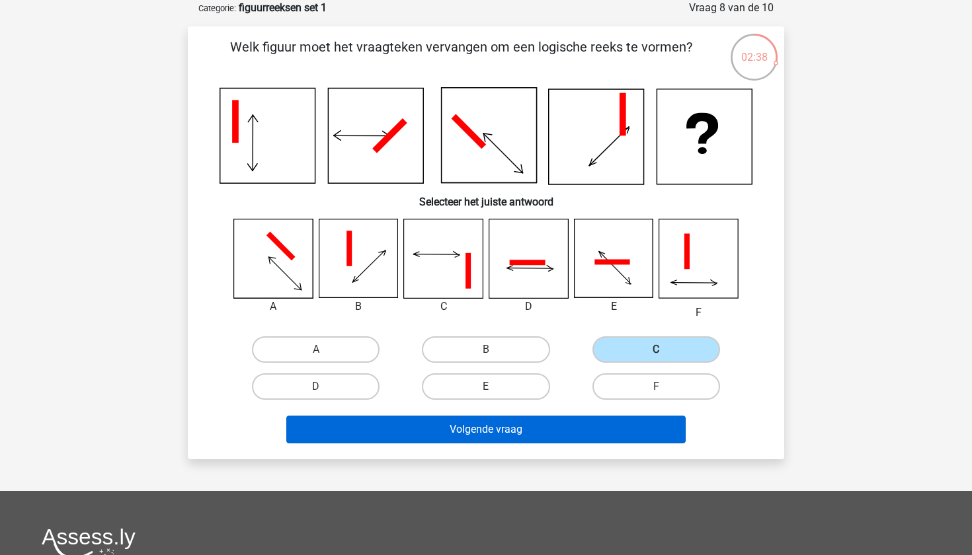
click at [657, 420] on button "Volgende vraag" at bounding box center [486, 430] width 400 height 28
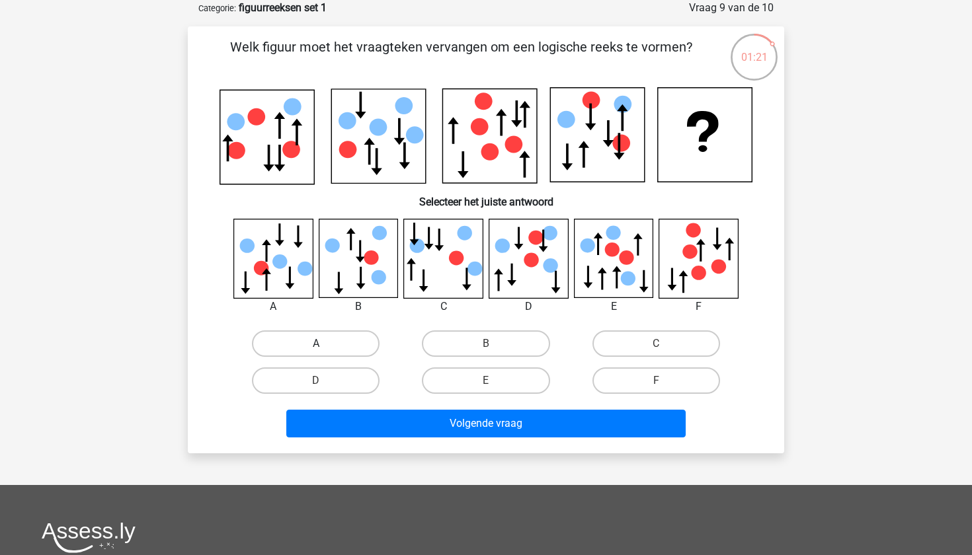
click at [353, 343] on label "A" at bounding box center [316, 344] width 128 height 26
click at [325, 344] on input "A" at bounding box center [320, 348] width 9 height 9
radio input "true"
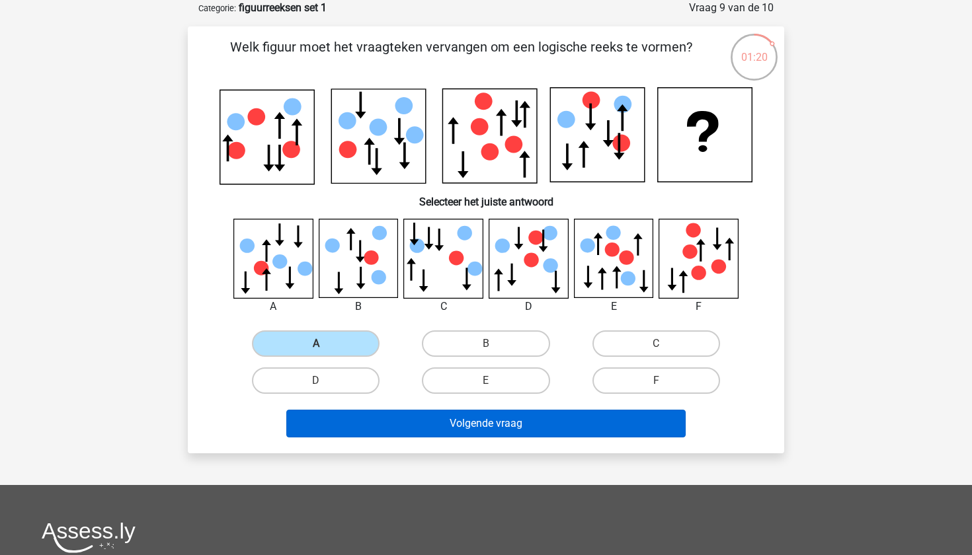
click at [436, 414] on button "Volgende vraag" at bounding box center [486, 424] width 400 height 28
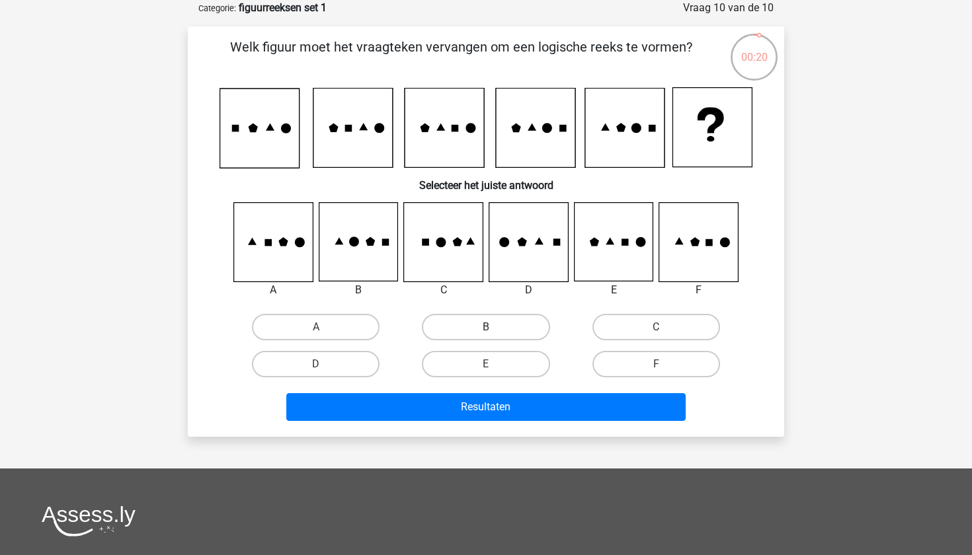
click at [451, 326] on label "B" at bounding box center [486, 327] width 128 height 26
click at [486, 327] on input "B" at bounding box center [490, 331] width 9 height 9
radio input "true"
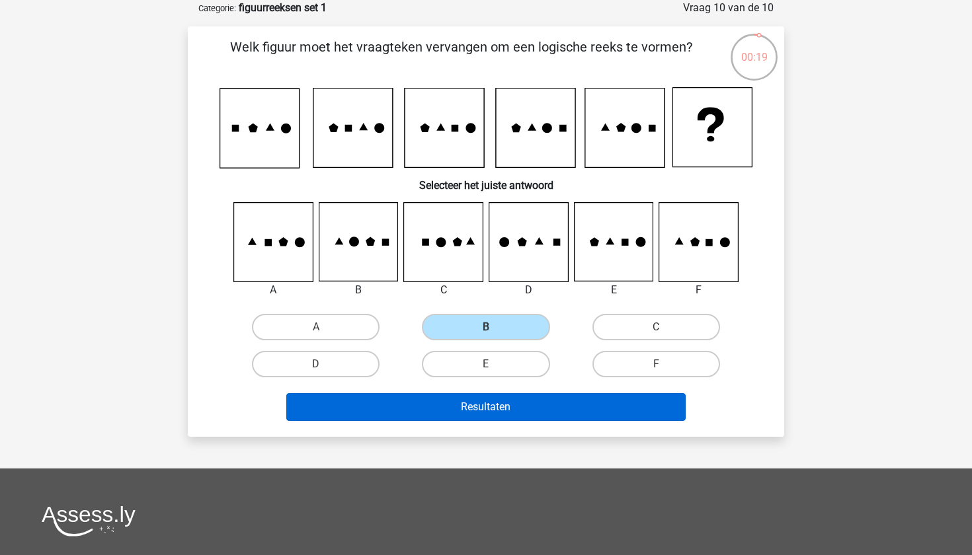
click at [482, 405] on button "Resultaten" at bounding box center [486, 407] width 400 height 28
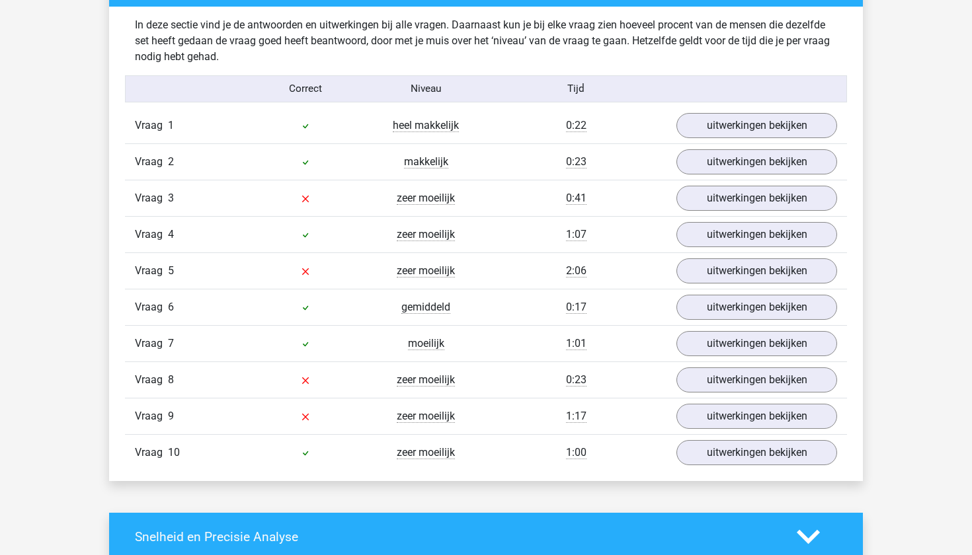
scroll to position [1034, 0]
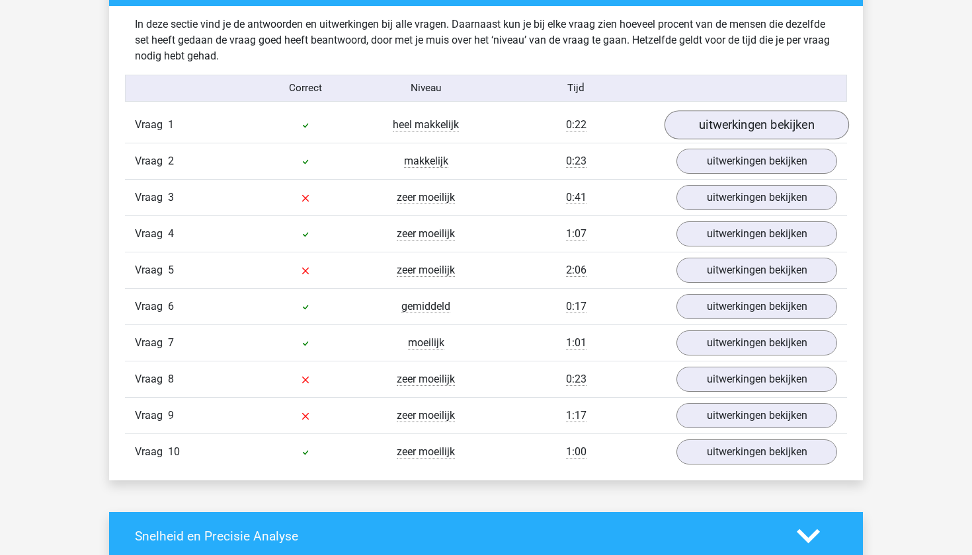
click at [727, 114] on link "uitwerkingen bekijken" at bounding box center [756, 124] width 184 height 29
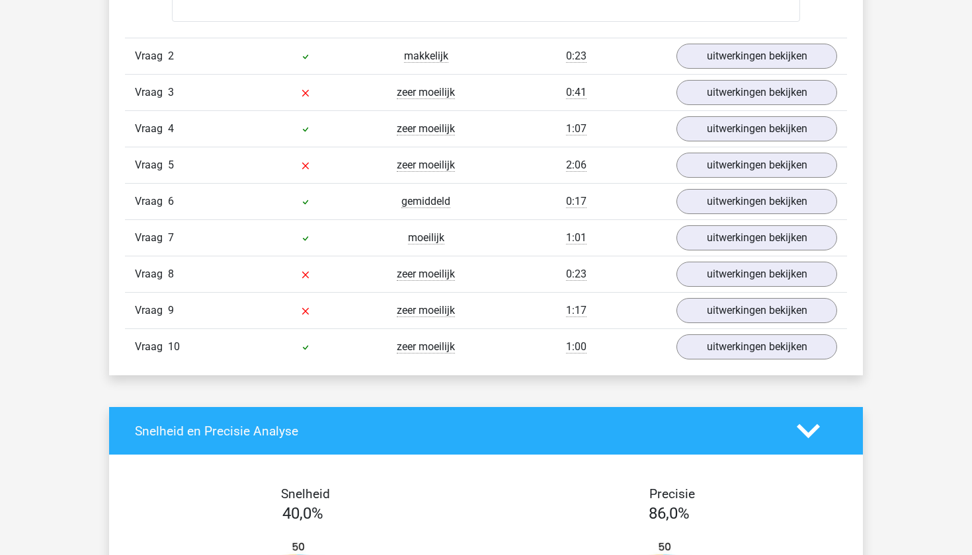
scroll to position [1897, 0]
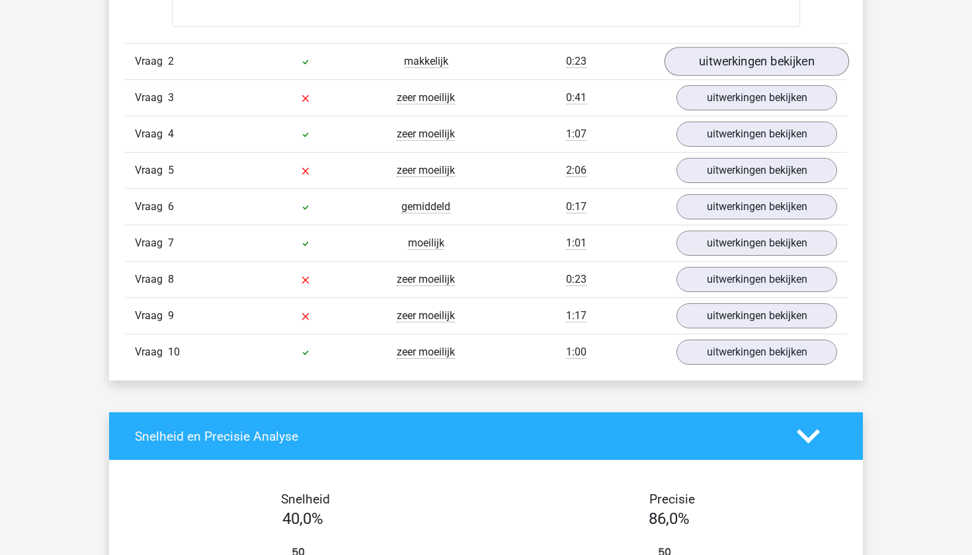
click at [697, 65] on link "uitwerkingen bekijken" at bounding box center [756, 61] width 184 height 29
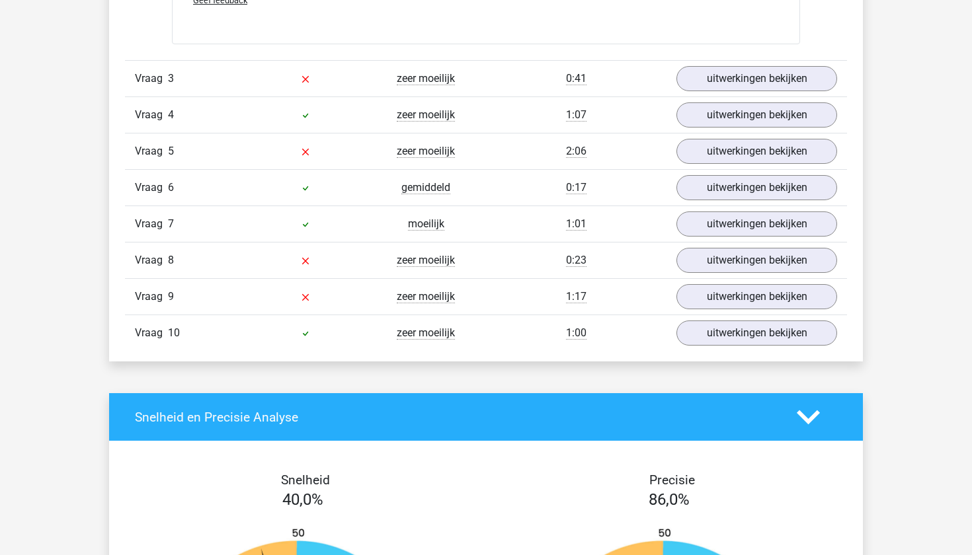
scroll to position [2754, 0]
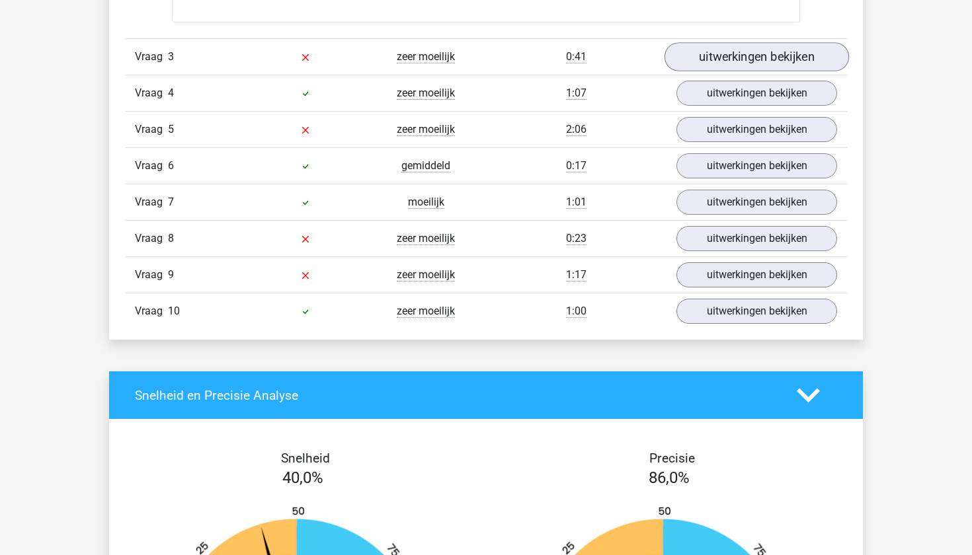
click at [694, 56] on link "uitwerkingen bekijken" at bounding box center [756, 57] width 184 height 29
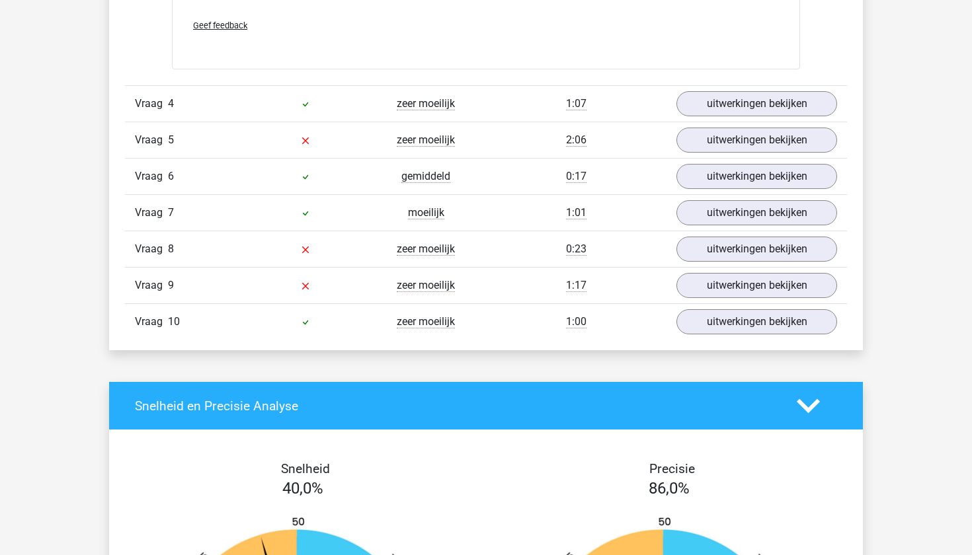
scroll to position [3854, 0]
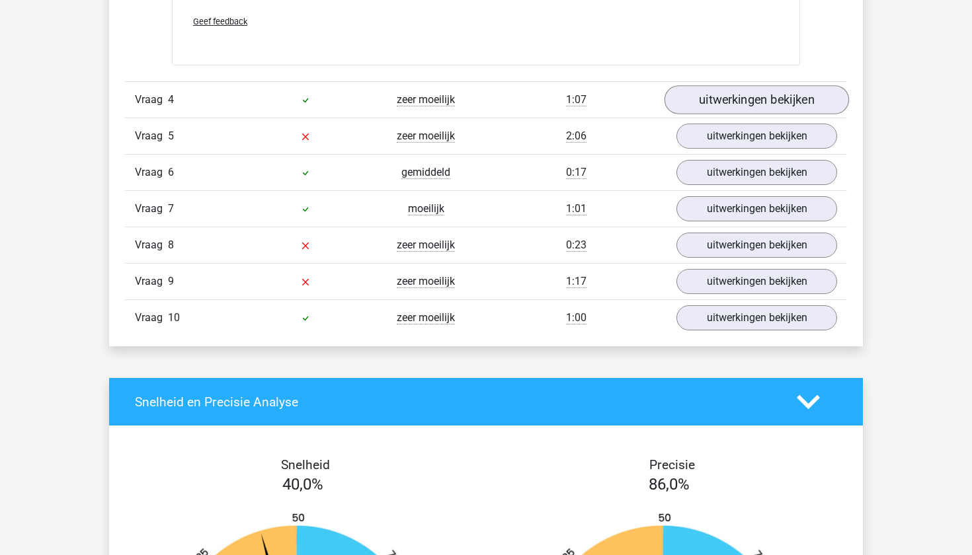
click at [728, 93] on link "uitwerkingen bekijken" at bounding box center [756, 100] width 184 height 29
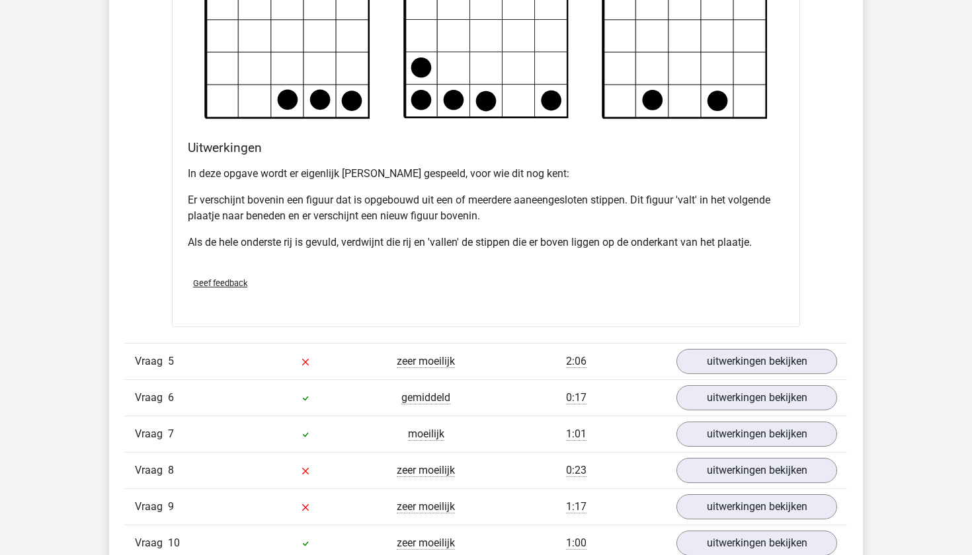
scroll to position [4417, 0]
drag, startPoint x: 704, startPoint y: 203, endPoint x: 748, endPoint y: 194, distance: 44.5
click at [748, 194] on p "Er verschijnt bovenin een figuur dat is opgebouwd uit een of meerdere aaneenges…" at bounding box center [486, 208] width 596 height 32
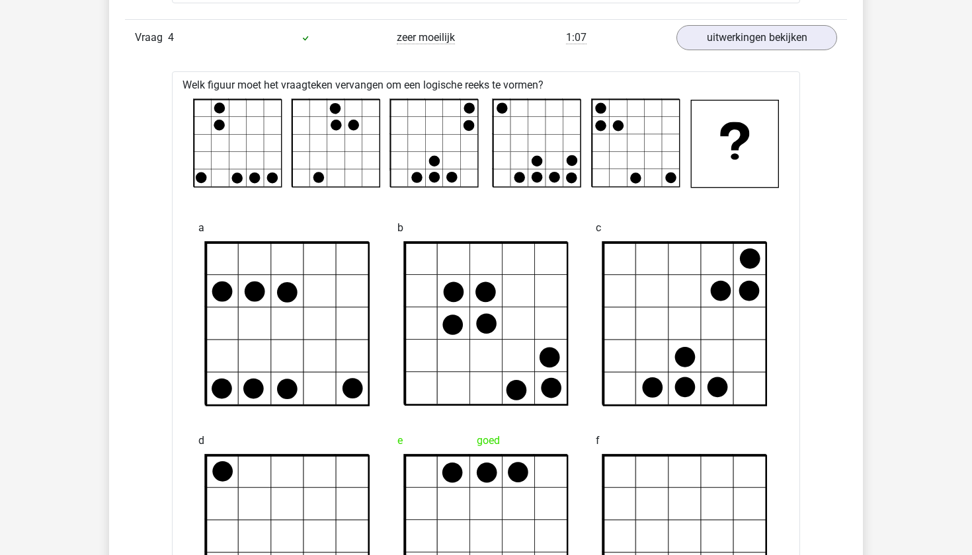
scroll to position [3900, 0]
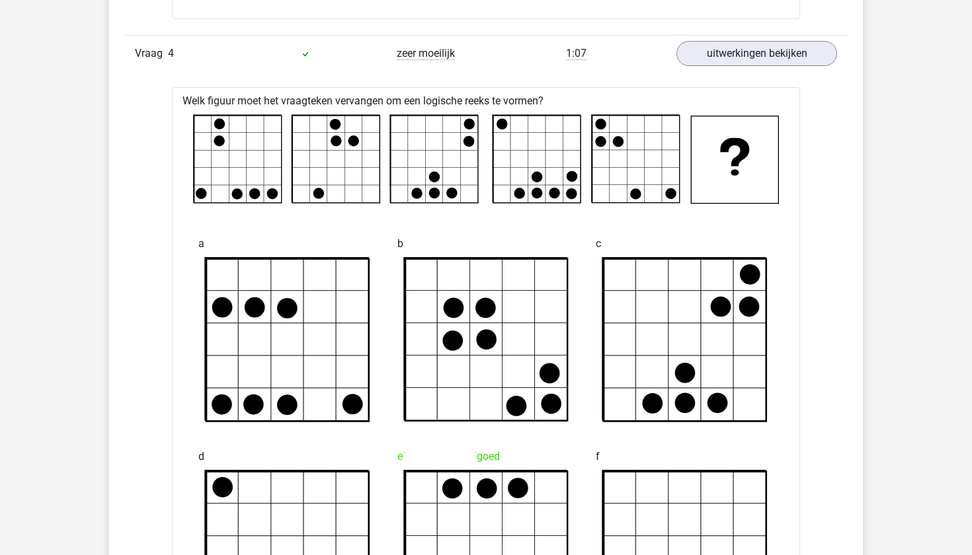
click at [244, 149] on rect at bounding box center [237, 159] width 87 height 87
click at [295, 192] on rect at bounding box center [335, 159] width 87 height 87
click at [270, 189] on circle at bounding box center [272, 193] width 11 height 11
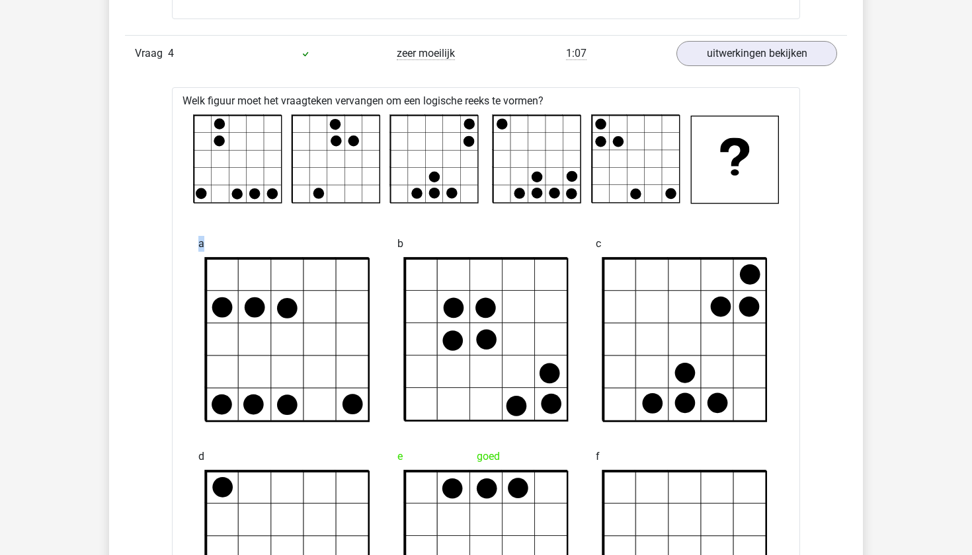
click at [298, 228] on div "a" at bounding box center [287, 326] width 199 height 213
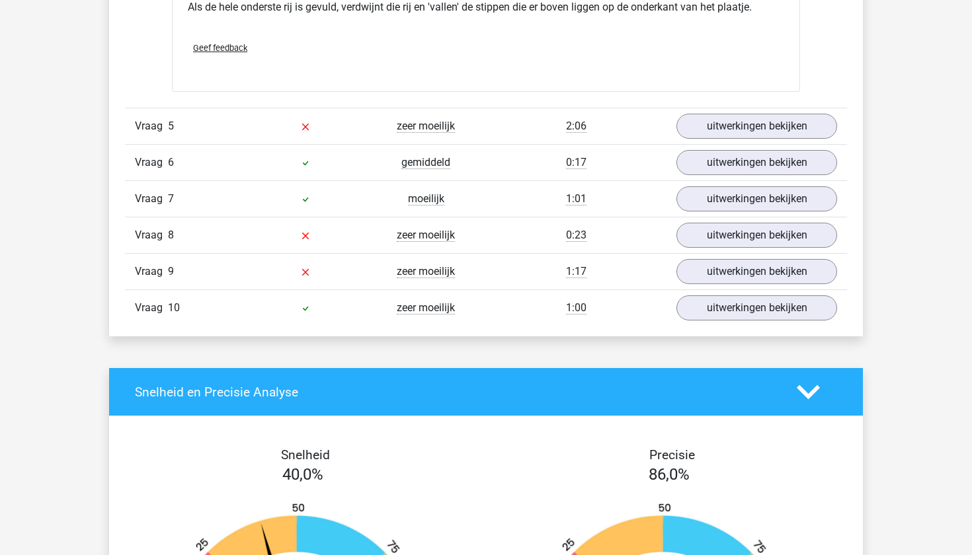
scroll to position [4662, 0]
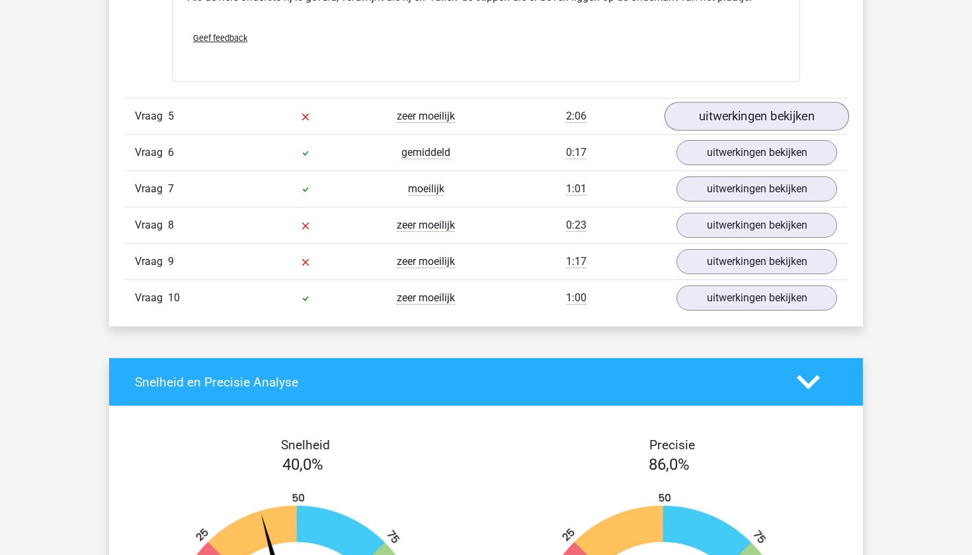
click at [723, 119] on link "uitwerkingen bekijken" at bounding box center [756, 116] width 184 height 29
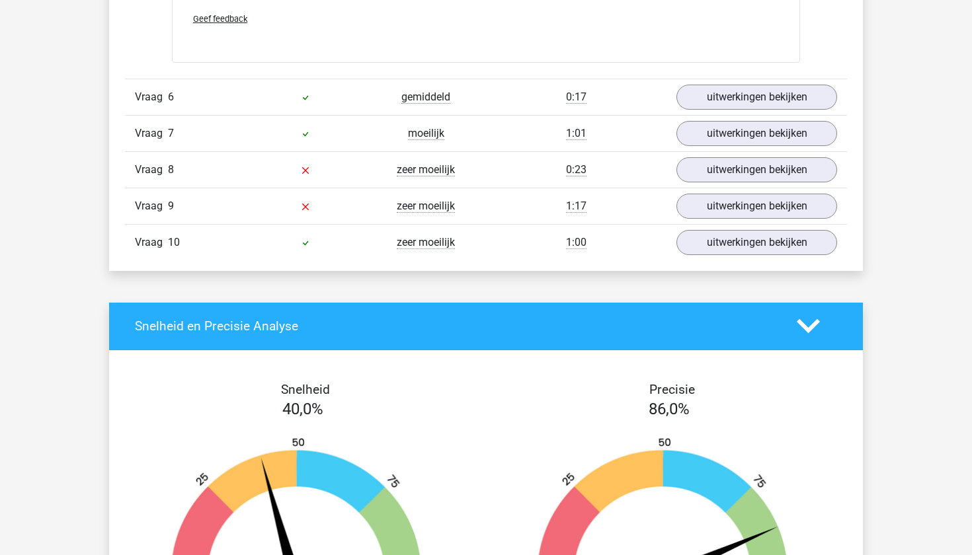
scroll to position [5825, 0]
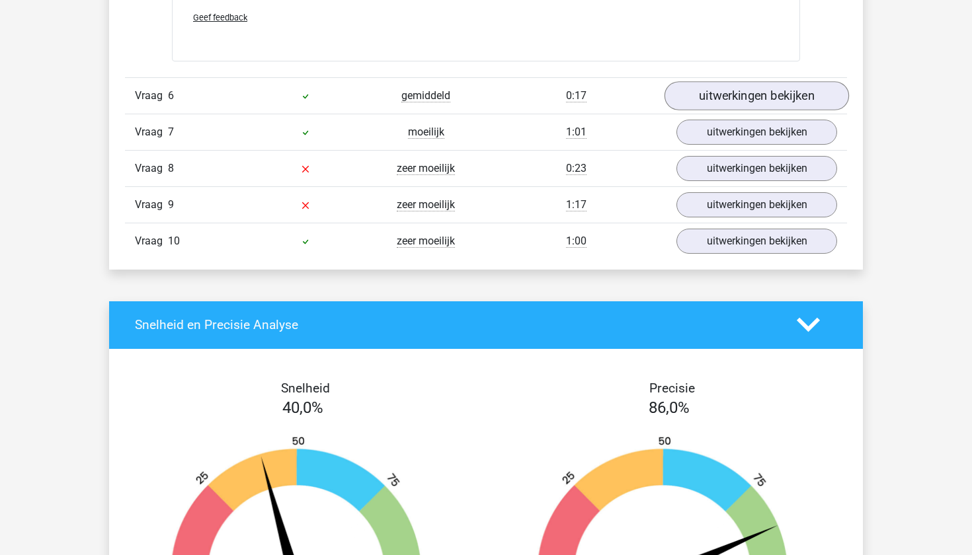
click at [737, 99] on link "uitwerkingen bekijken" at bounding box center [756, 95] width 184 height 29
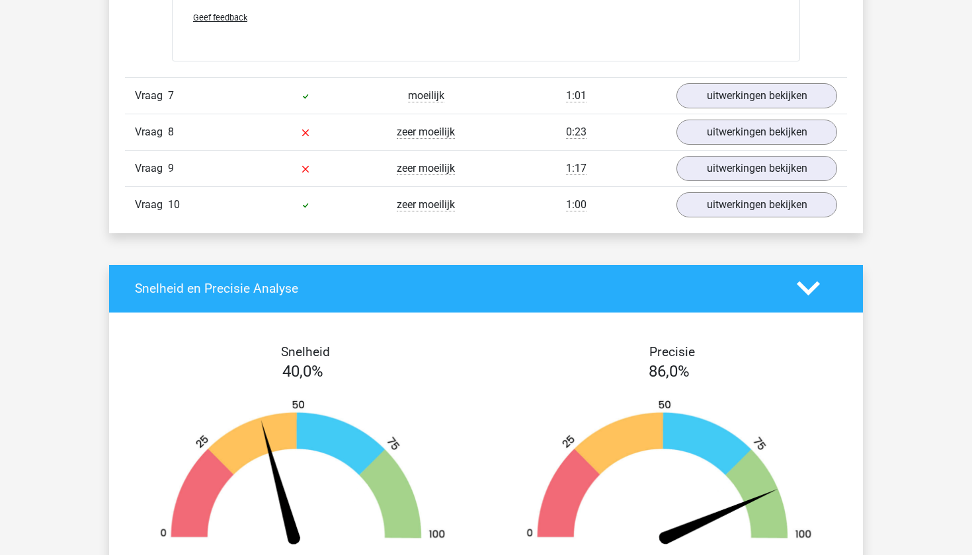
scroll to position [6664, 0]
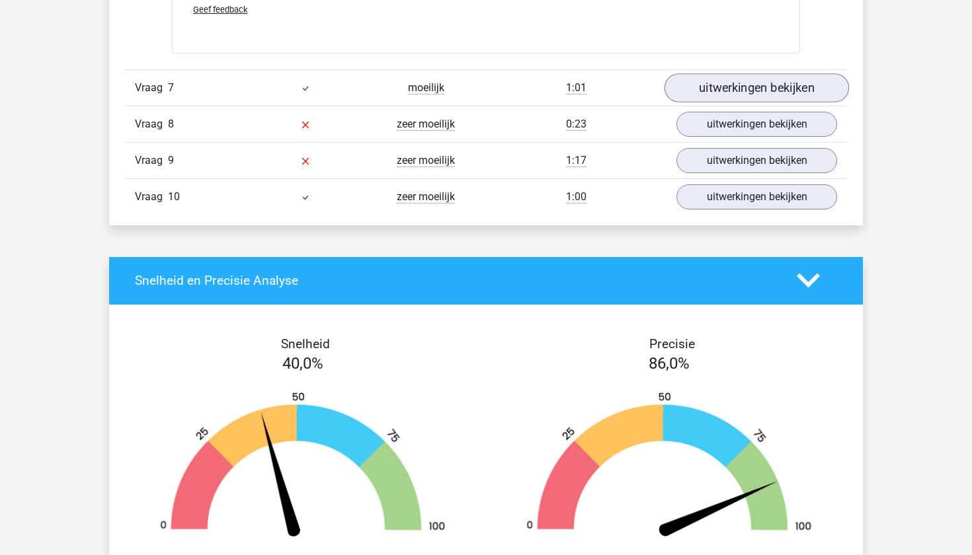
click at [715, 89] on link "uitwerkingen bekijken" at bounding box center [756, 87] width 184 height 29
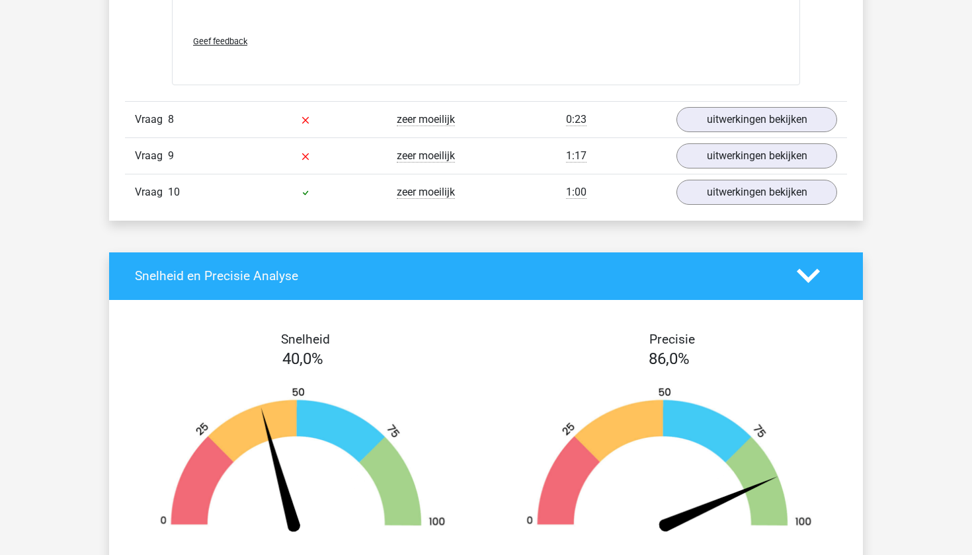
scroll to position [7773, 0]
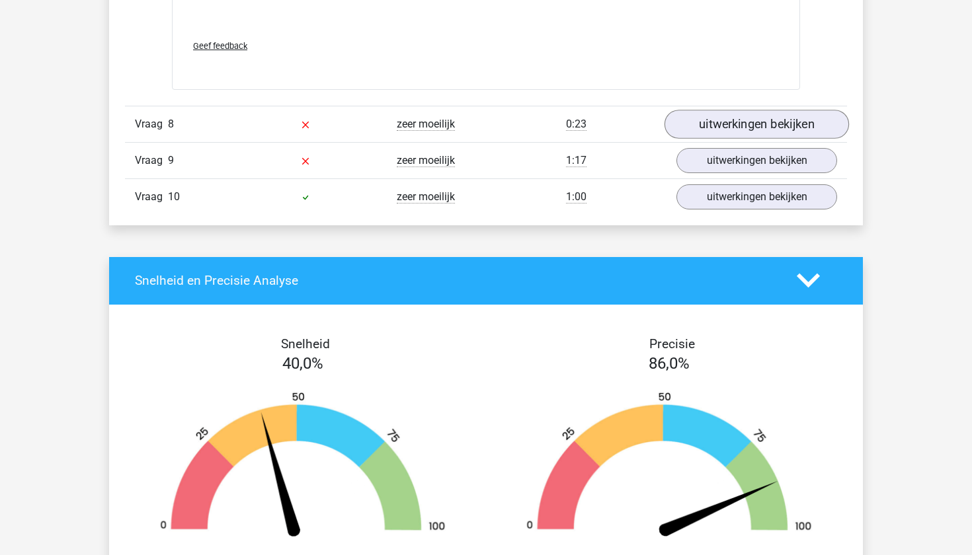
click at [755, 119] on link "uitwerkingen bekijken" at bounding box center [756, 124] width 184 height 29
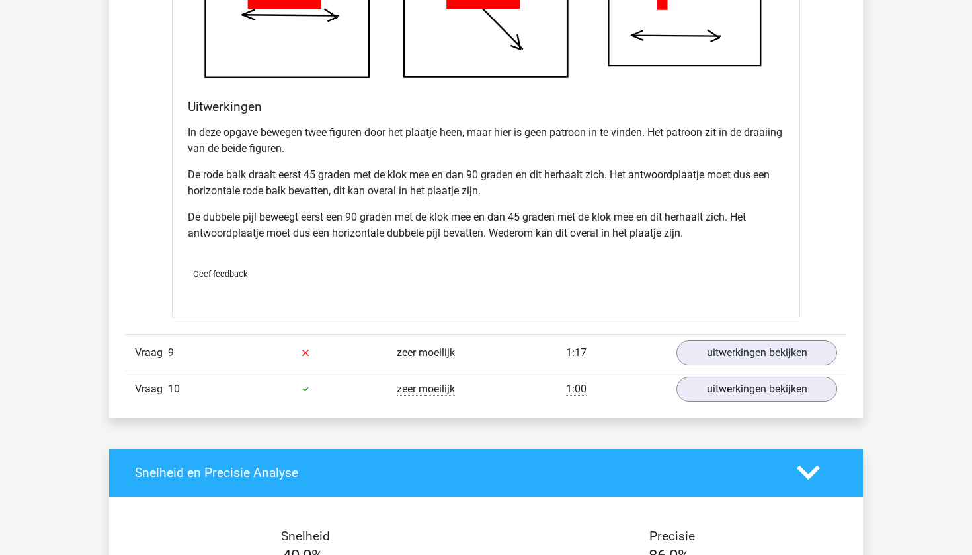
scroll to position [8444, 0]
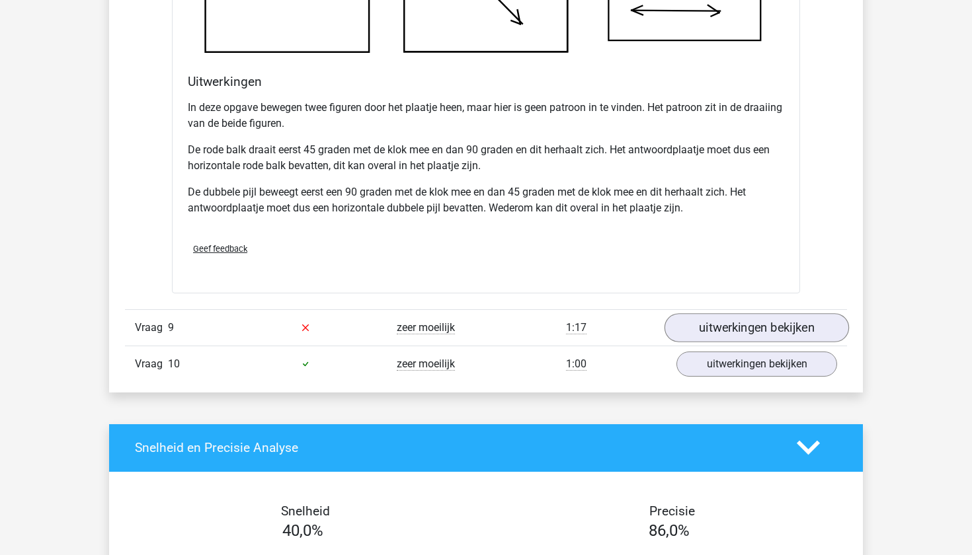
click at [807, 329] on link "uitwerkingen bekijken" at bounding box center [756, 327] width 184 height 29
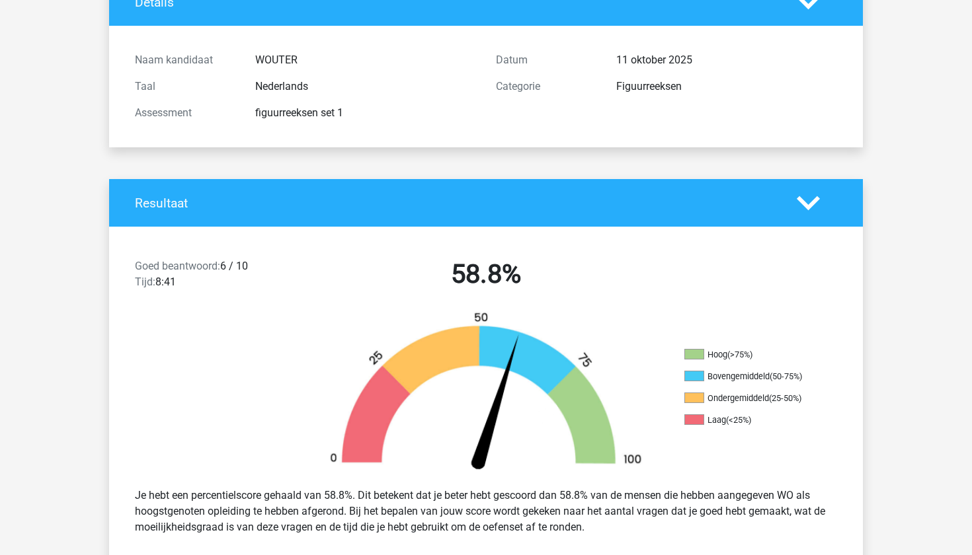
scroll to position [160, 0]
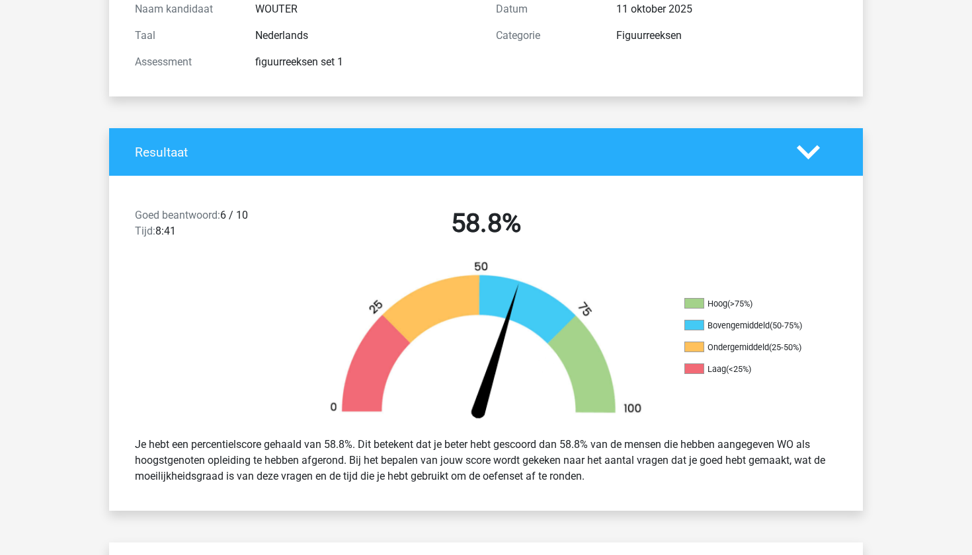
click at [820, 143] on div at bounding box center [817, 152] width 60 height 23
click at [807, 154] on polygon at bounding box center [808, 152] width 23 height 15
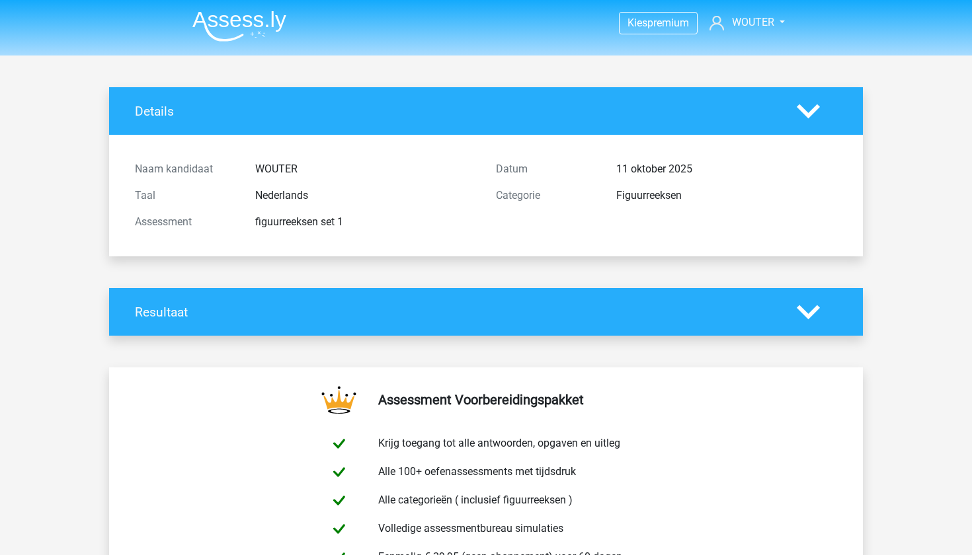
scroll to position [0, 0]
click at [248, 31] on img at bounding box center [239, 26] width 94 height 31
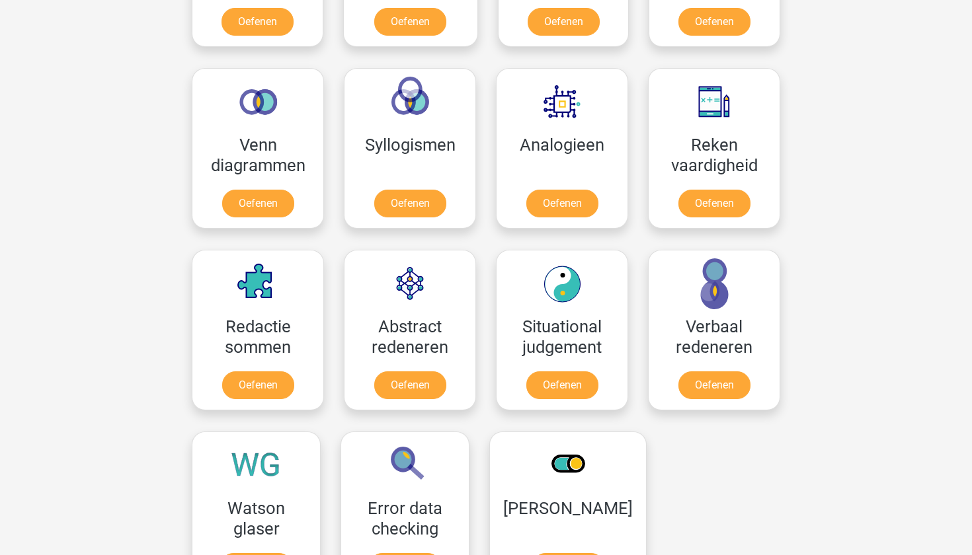
scroll to position [725, 0]
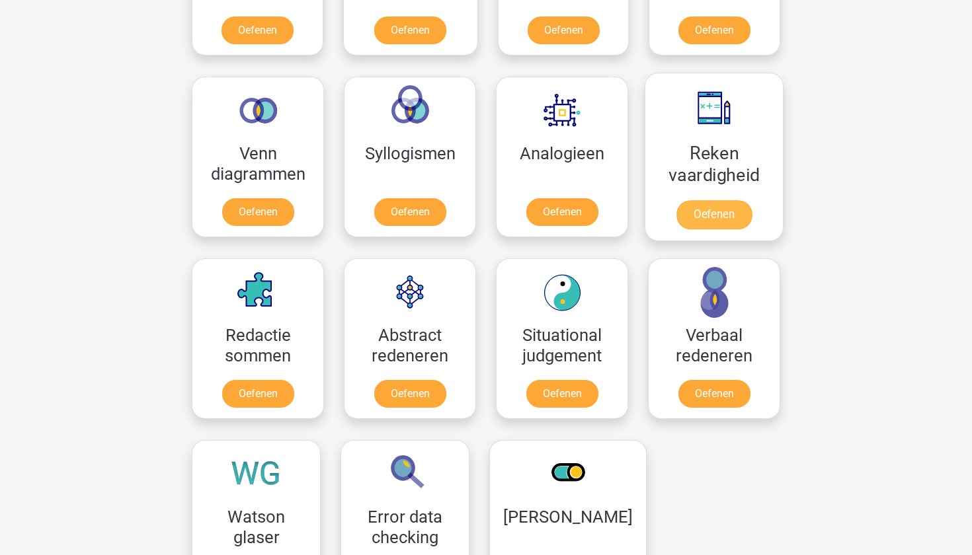
click at [712, 214] on link "Oefenen" at bounding box center [713, 214] width 75 height 29
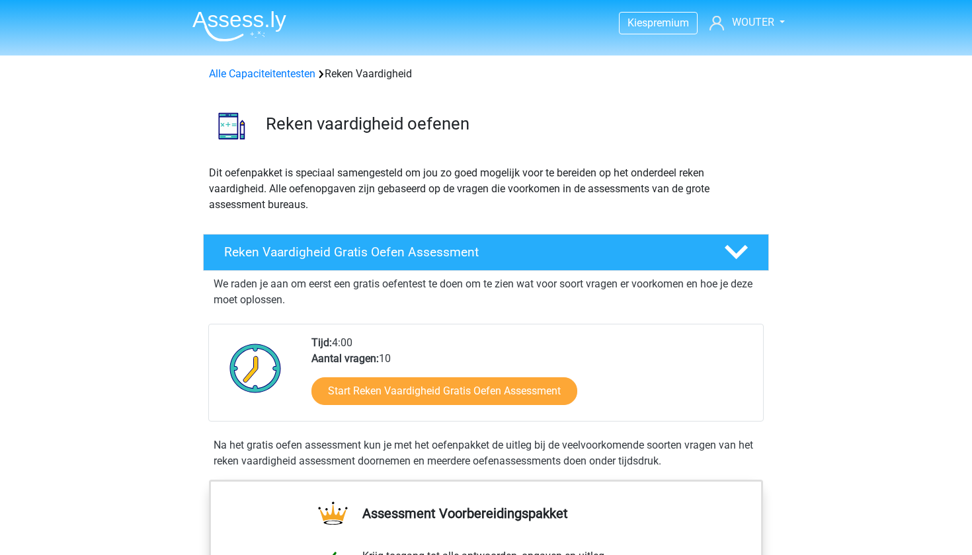
click at [319, 78] on div "Alle Capaciteitentesten Reken Vaardigheid" at bounding box center [486, 74] width 565 height 16
click at [311, 78] on link "Alle Capaciteitentesten" at bounding box center [262, 73] width 106 height 13
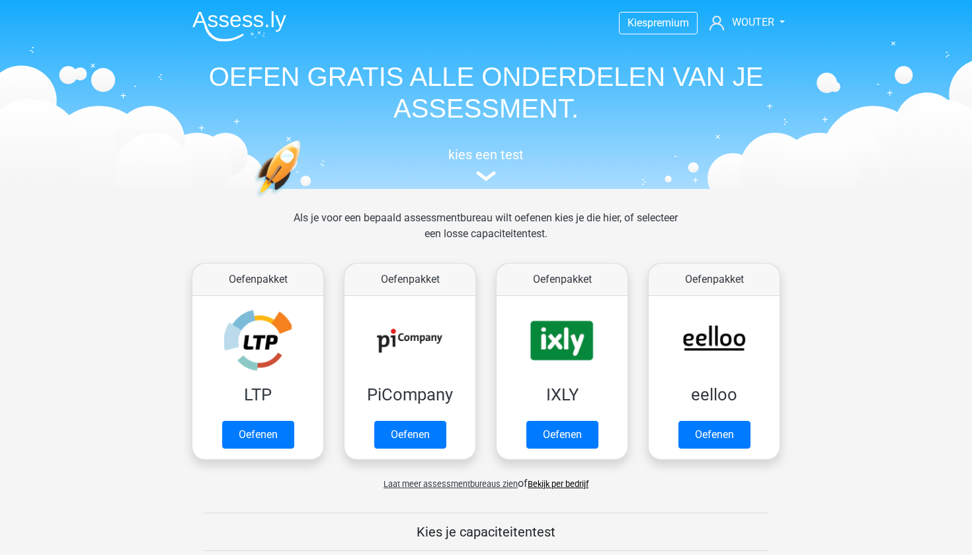
scroll to position [561, 0]
